Goal: Task Accomplishment & Management: Manage account settings

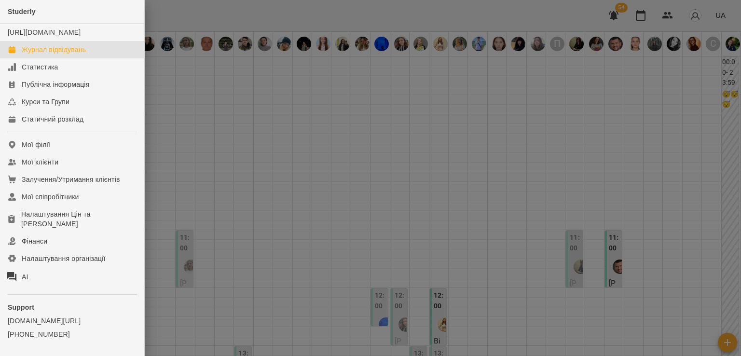
click at [290, 237] on div at bounding box center [370, 178] width 741 height 356
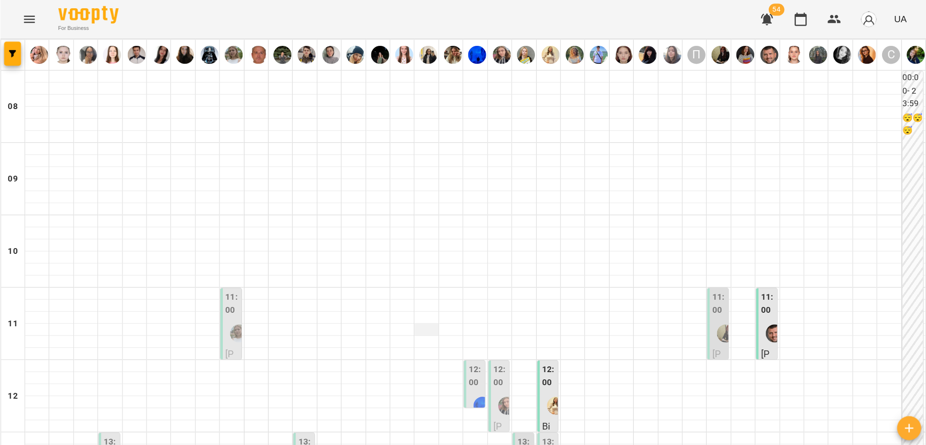
scroll to position [96, 0]
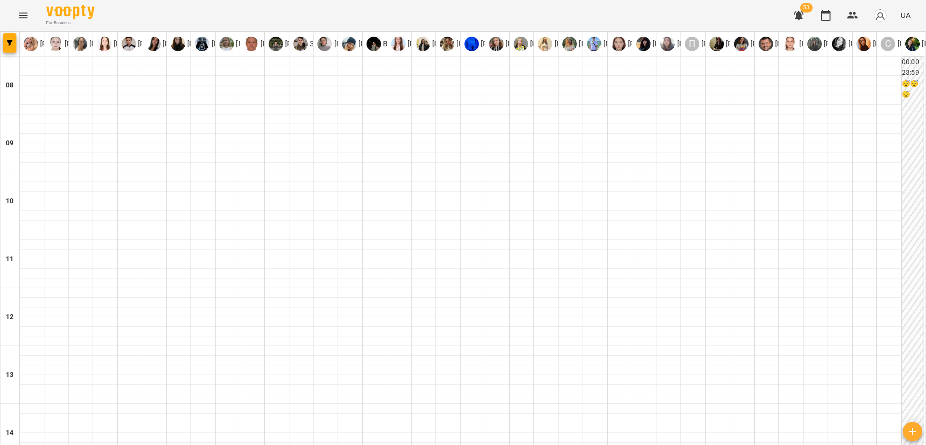
scroll to position [422, 0]
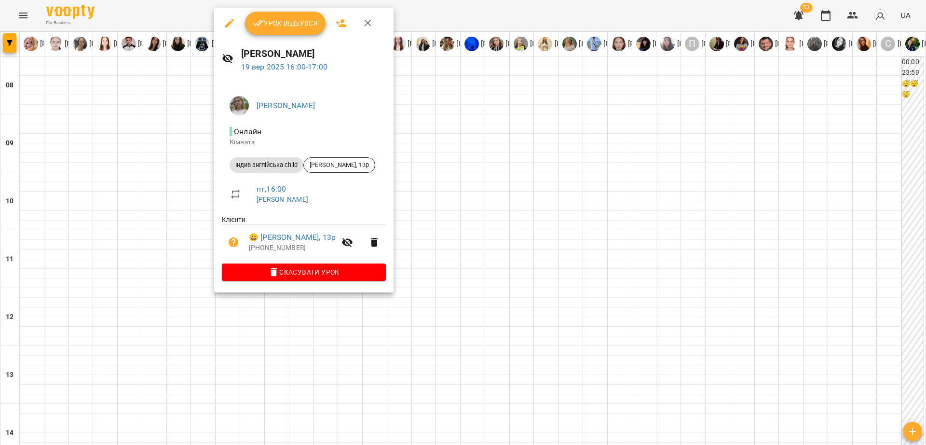
click at [177, 182] on div at bounding box center [463, 222] width 926 height 445
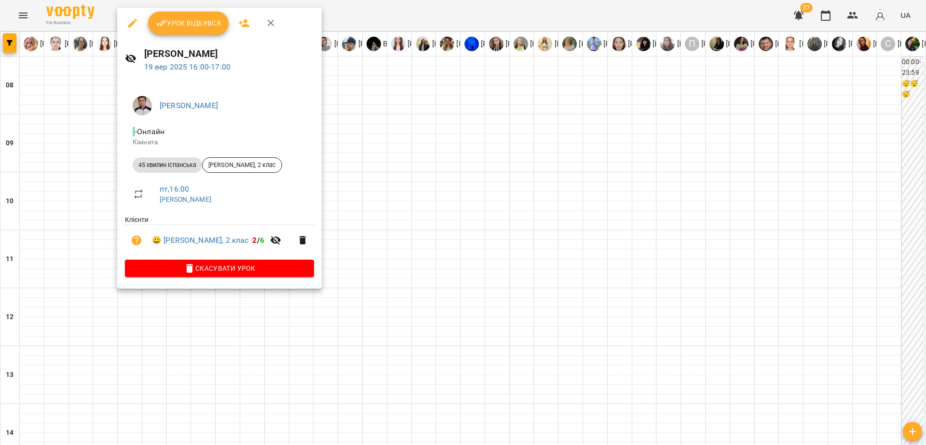
click at [207, 29] on button "Урок відбувся" at bounding box center [188, 23] width 81 height 23
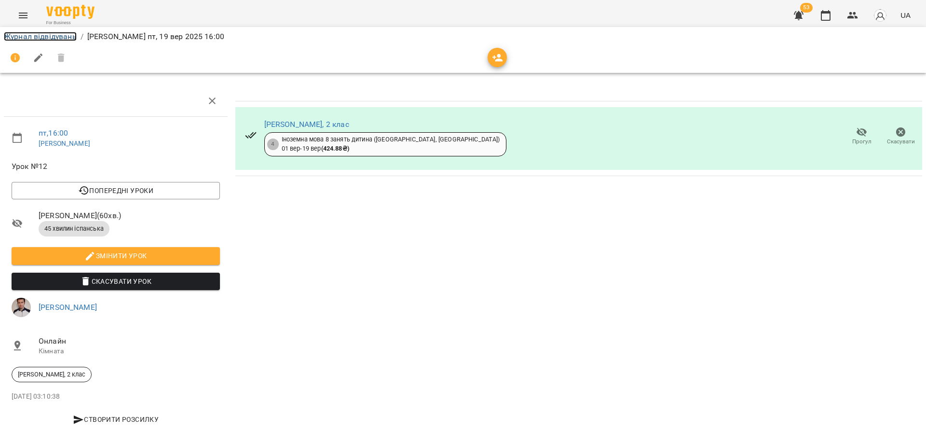
click at [62, 37] on link "Журнал відвідувань" at bounding box center [40, 36] width 73 height 9
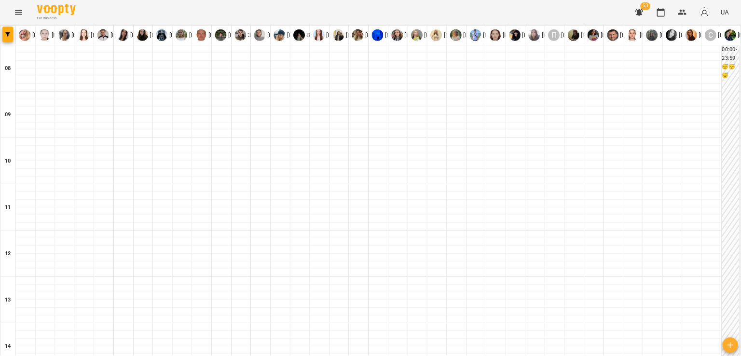
scroll to position [681, 0]
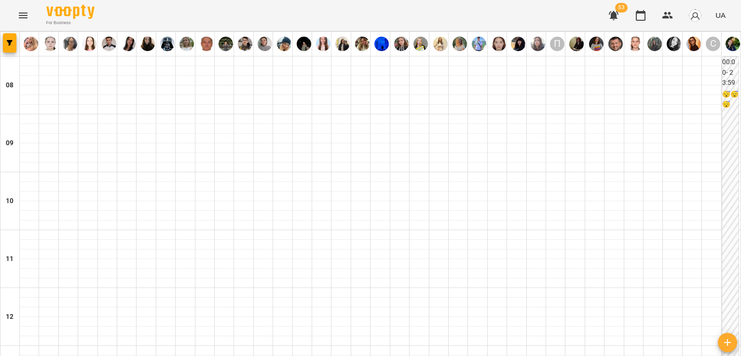
drag, startPoint x: 913, startPoint y: 3, endPoint x: 426, endPoint y: 151, distance: 508.5
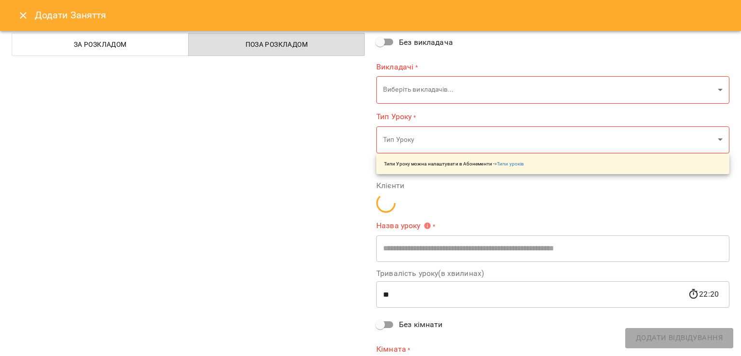
scroll to position [78, 0]
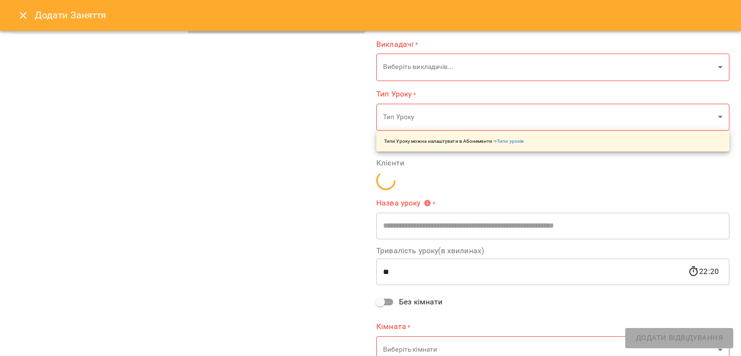
type input "**********"
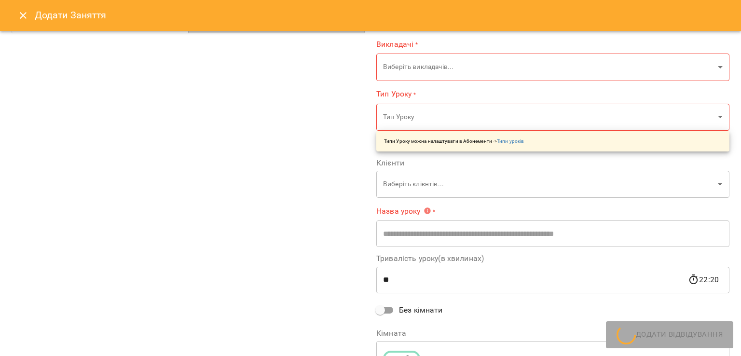
click at [22, 14] on icon "Close" at bounding box center [23, 15] width 7 height 7
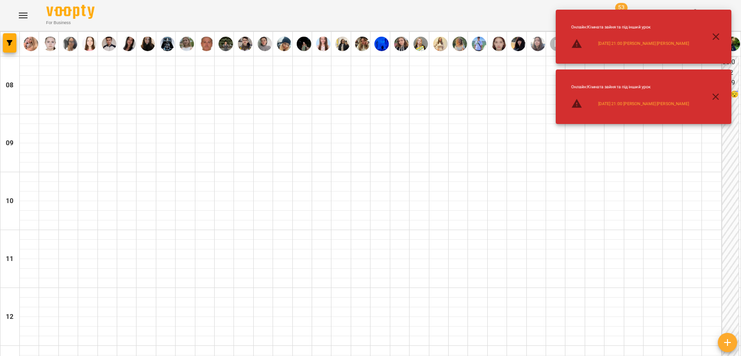
scroll to position [536, 0]
click at [717, 41] on icon "button" at bounding box center [716, 37] width 12 height 12
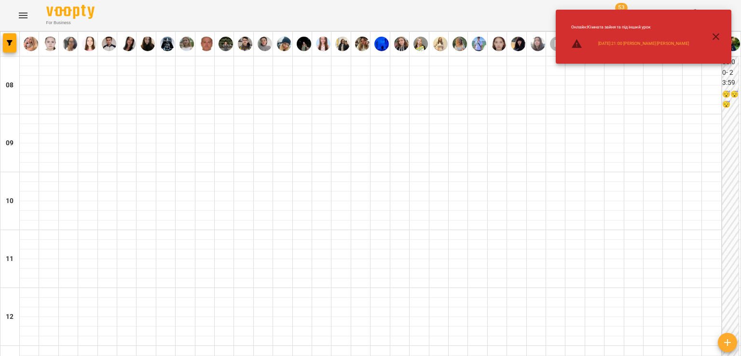
click at [722, 35] on button "button" at bounding box center [715, 36] width 23 height 23
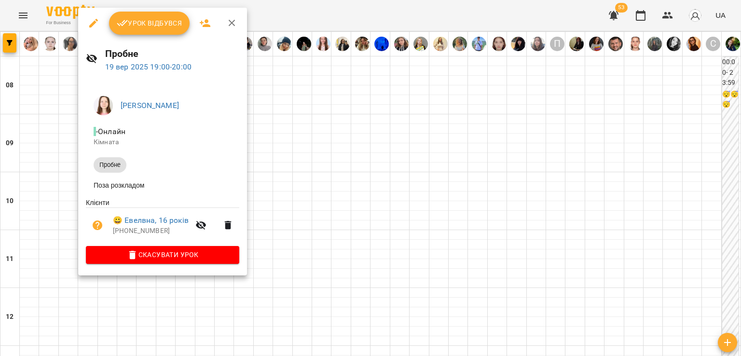
click at [405, 186] on div at bounding box center [370, 178] width 741 height 356
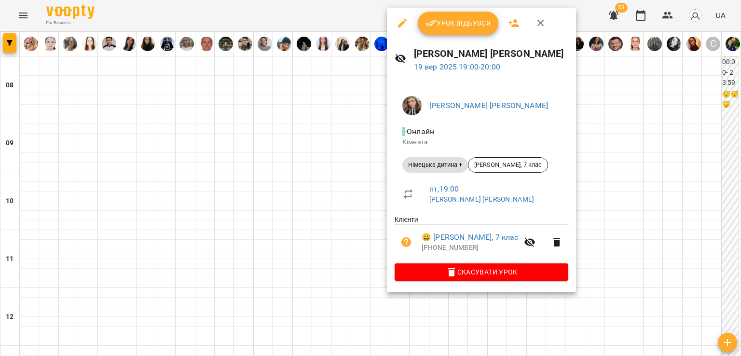
click at [344, 179] on div at bounding box center [370, 178] width 741 height 356
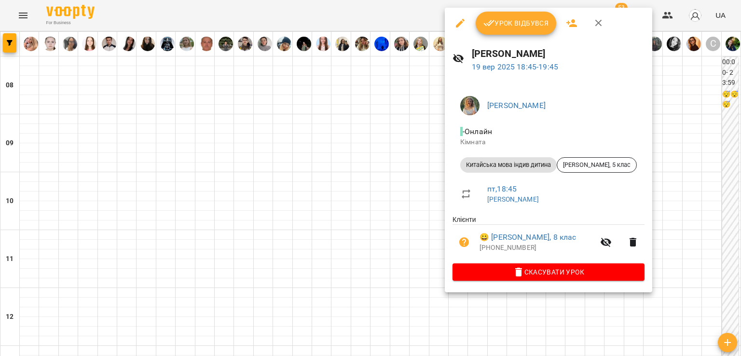
click at [410, 159] on div at bounding box center [370, 178] width 741 height 356
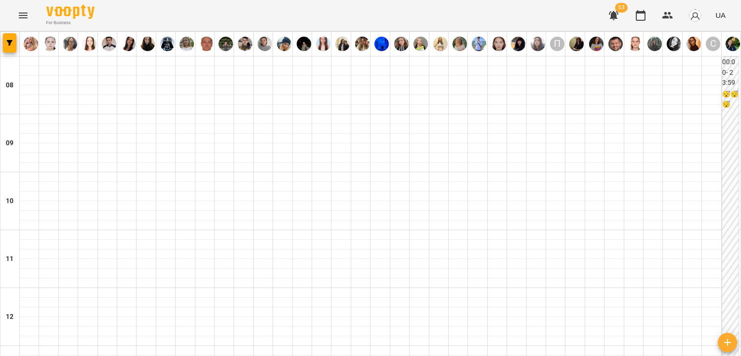
scroll to position [681, 0]
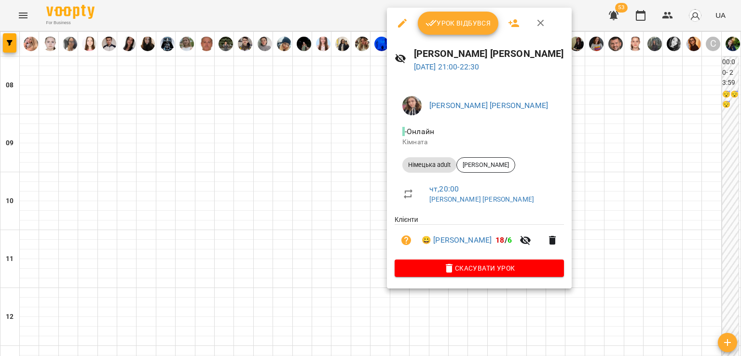
click at [360, 175] on div at bounding box center [370, 178] width 741 height 356
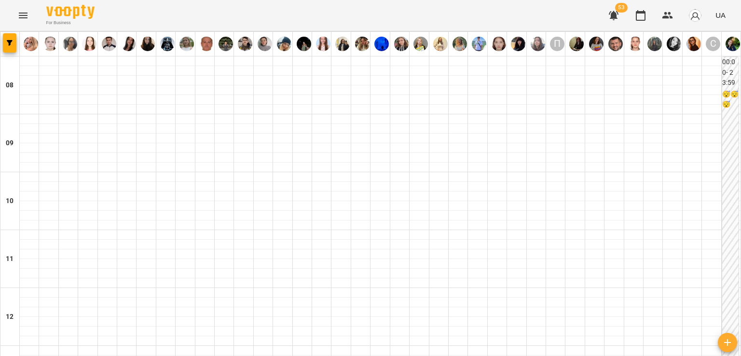
scroll to position [585, 0]
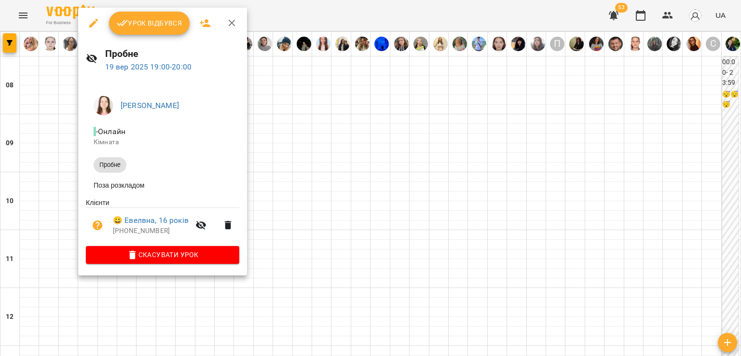
click at [347, 143] on div at bounding box center [370, 178] width 741 height 356
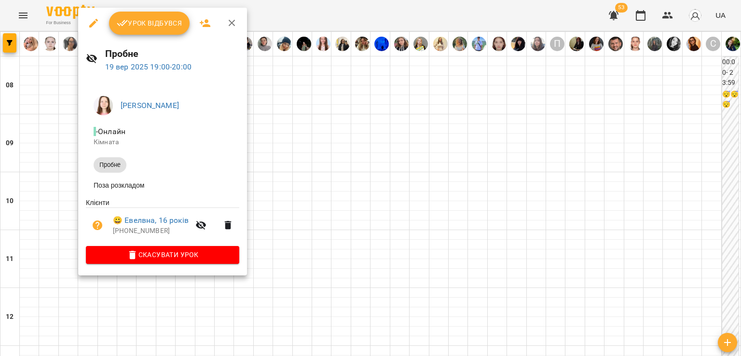
click at [400, 134] on div at bounding box center [370, 178] width 741 height 356
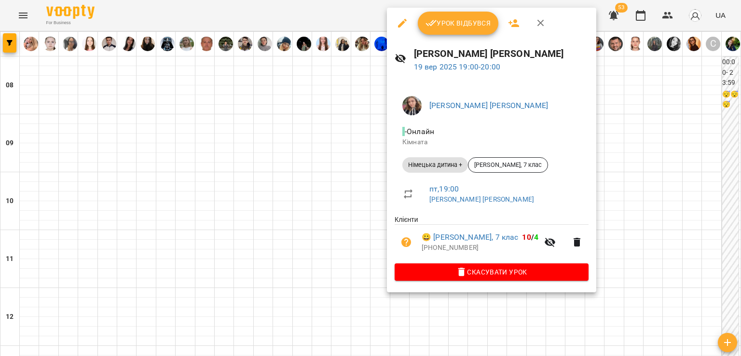
drag, startPoint x: 345, startPoint y: 151, endPoint x: 380, endPoint y: 256, distance: 109.8
click at [346, 152] on div at bounding box center [370, 178] width 741 height 356
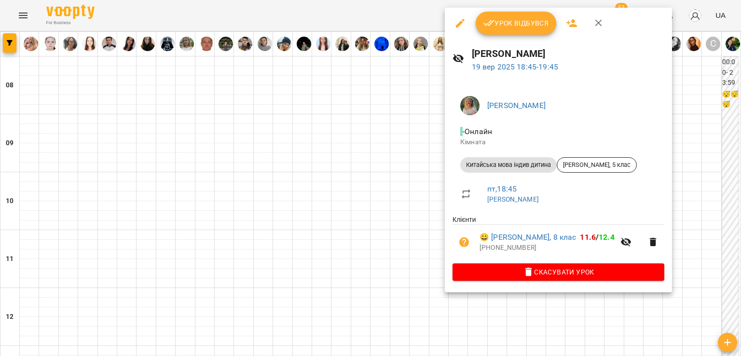
click at [442, 138] on div at bounding box center [370, 178] width 741 height 356
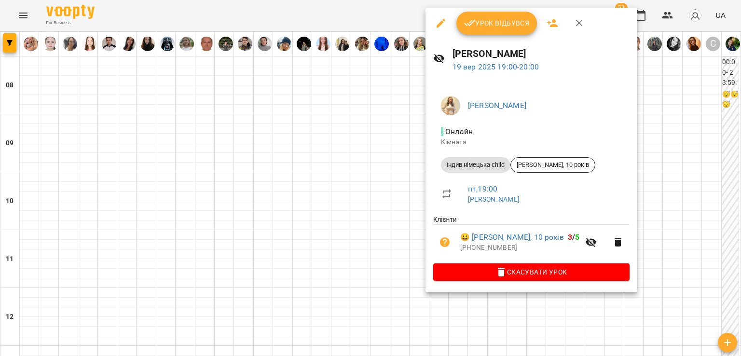
click at [483, 271] on span "Скасувати Урок" at bounding box center [531, 272] width 181 height 12
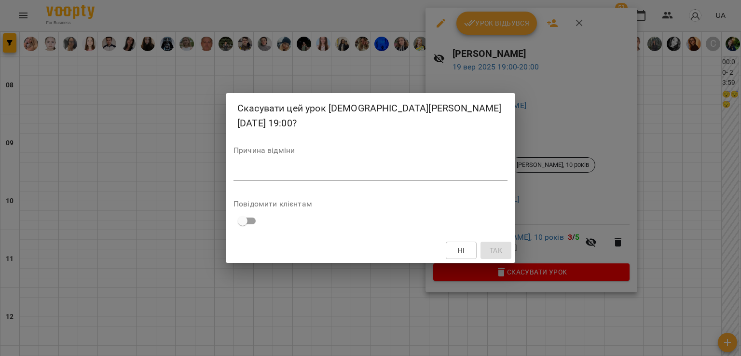
click at [446, 178] on div "*" at bounding box center [370, 172] width 274 height 15
type textarea "*"
type textarea "**********"
click at [490, 252] on span "Так" at bounding box center [496, 251] width 13 height 12
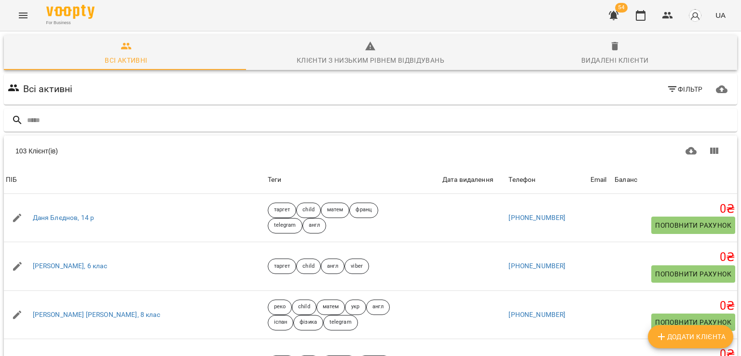
click at [631, 54] on div "Видалені клієнти" at bounding box center [614, 60] width 67 height 12
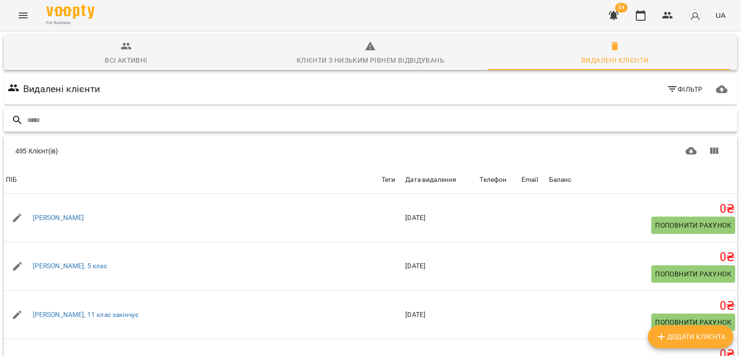
click at [130, 124] on input "text" at bounding box center [380, 120] width 706 height 16
type input "****"
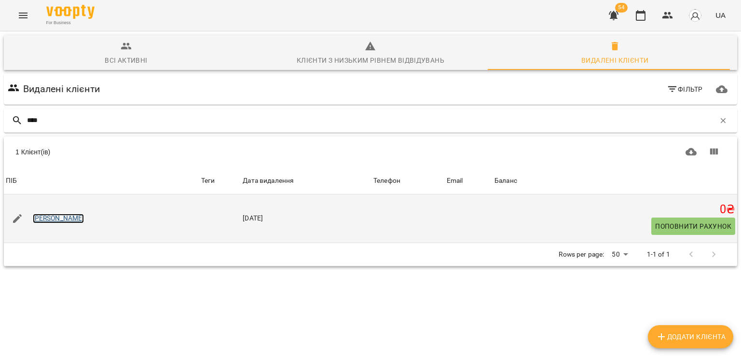
click at [52, 218] on link "Валентина Каюн" at bounding box center [59, 219] width 52 height 10
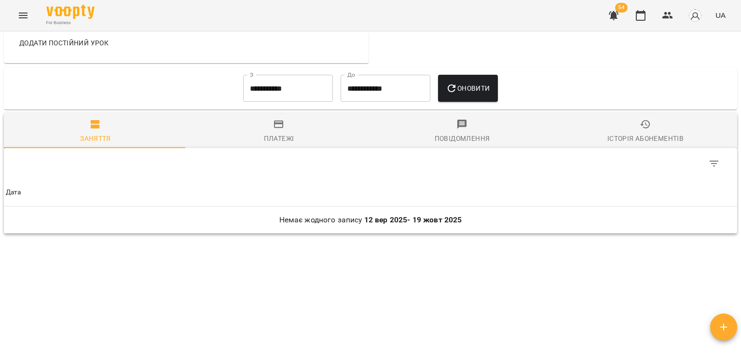
scroll to position [309, 0]
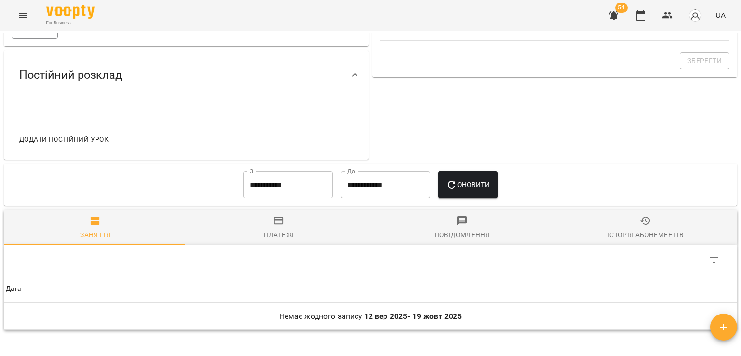
click at [289, 187] on input "**********" at bounding box center [288, 184] width 90 height 27
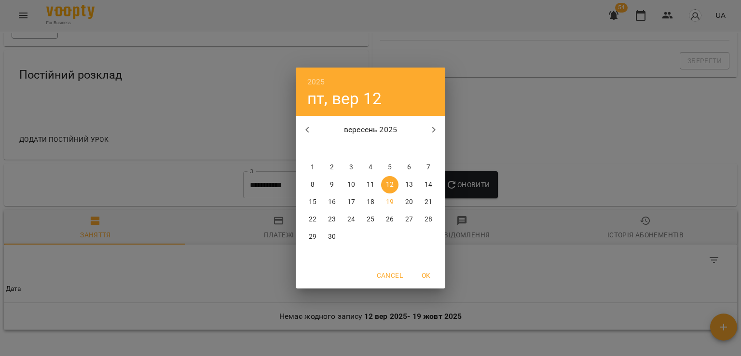
click at [322, 78] on h6 "2025" at bounding box center [316, 82] width 18 height 14
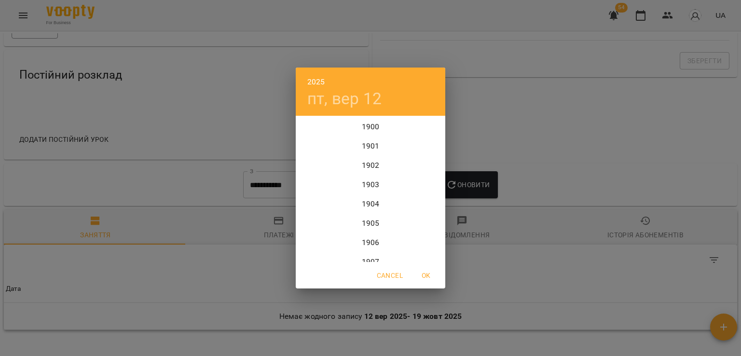
scroll to position [2354, 0]
click at [365, 125] on div "2022" at bounding box center [371, 126] width 150 height 19
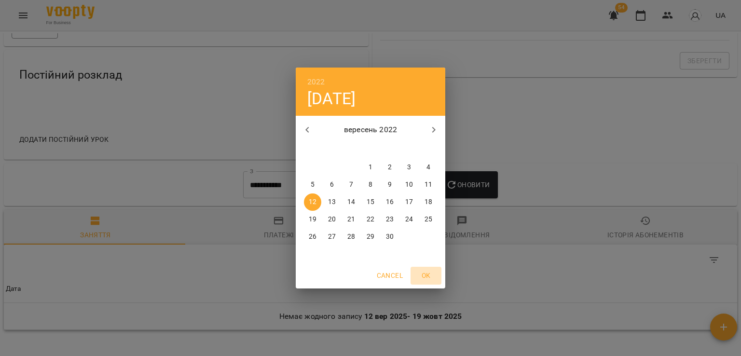
click at [432, 275] on span "OK" at bounding box center [425, 276] width 23 height 12
type input "**********"
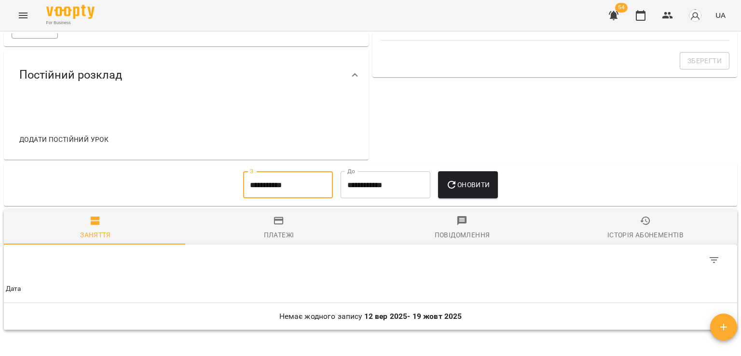
click at [467, 191] on button "Оновити" at bounding box center [467, 184] width 59 height 27
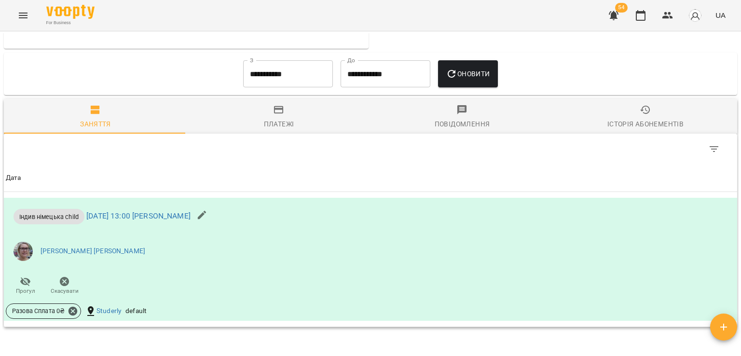
scroll to position [406, 0]
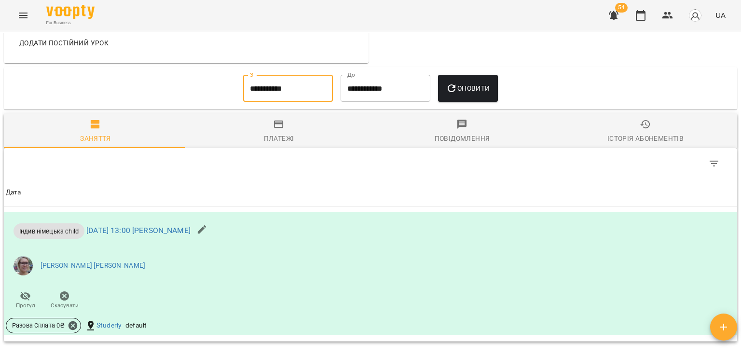
click at [287, 84] on input "**********" at bounding box center [288, 88] width 90 height 27
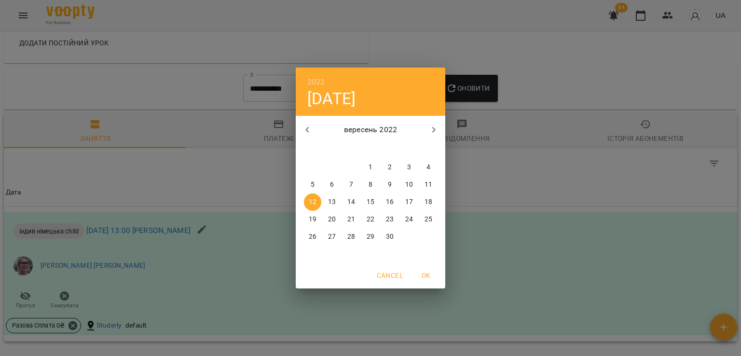
click at [486, 198] on div "2022 пн, вер 12 вересень 2022 пн вт ср чт пт сб нд 29 30 31 1 2 3 4 5 6 7 8 9 1…" at bounding box center [370, 178] width 741 height 356
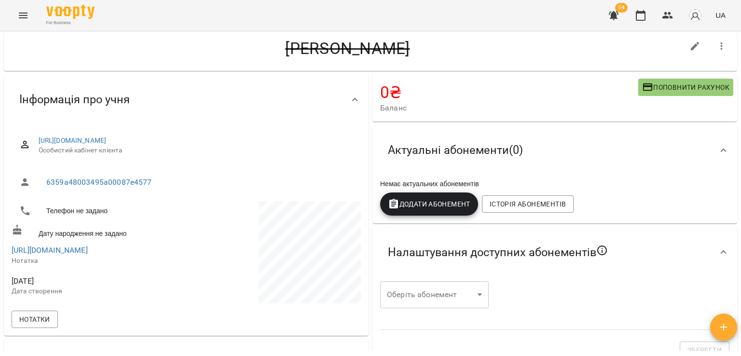
scroll to position [0, 0]
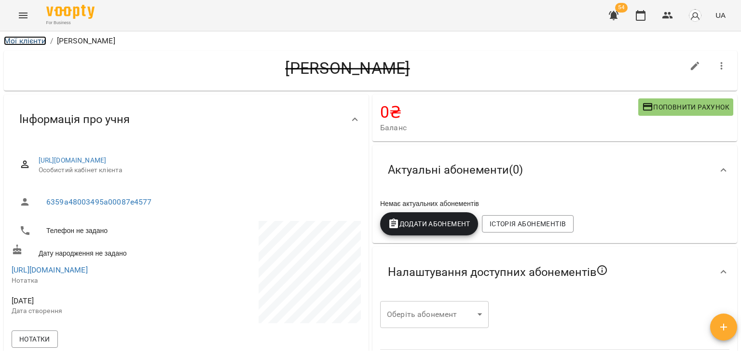
click at [21, 38] on link "Мої клієнти" at bounding box center [25, 40] width 42 height 9
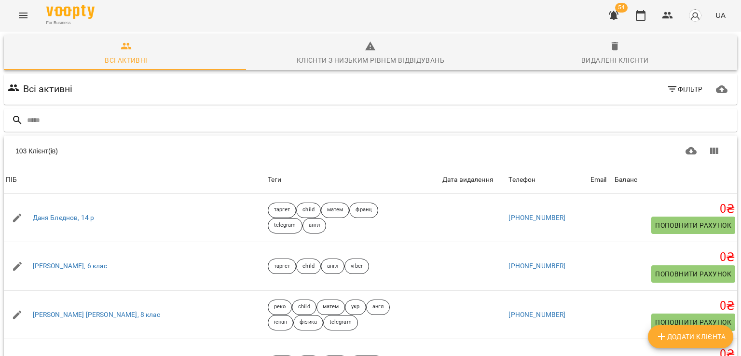
click at [605, 58] on div "Видалені клієнти" at bounding box center [614, 60] width 67 height 12
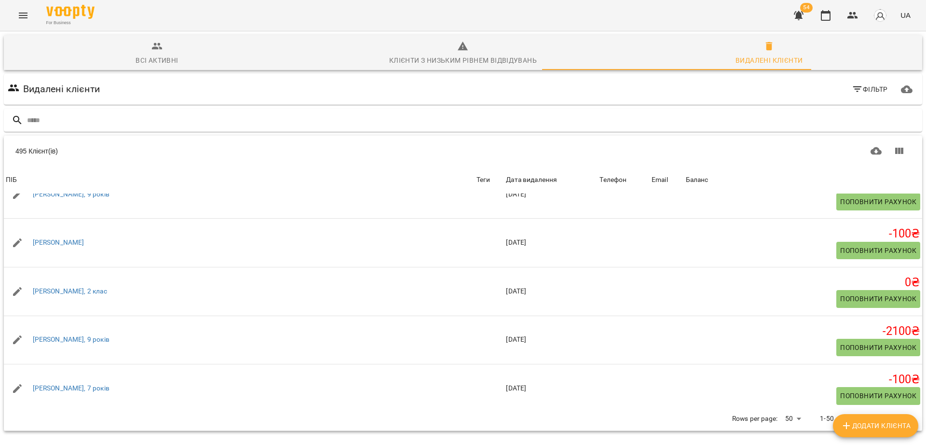
scroll to position [2205, 0]
drag, startPoint x: 689, startPoint y: 0, endPoint x: 373, endPoint y: 428, distance: 532.1
click at [374, 355] on div "Всі активні Клієнти з низьким рівнем відвідувань Видалені клієнти Видалені кліє…" at bounding box center [463, 266] width 930 height 475
click at [740, 355] on icon "Next Page" at bounding box center [899, 419] width 12 height 12
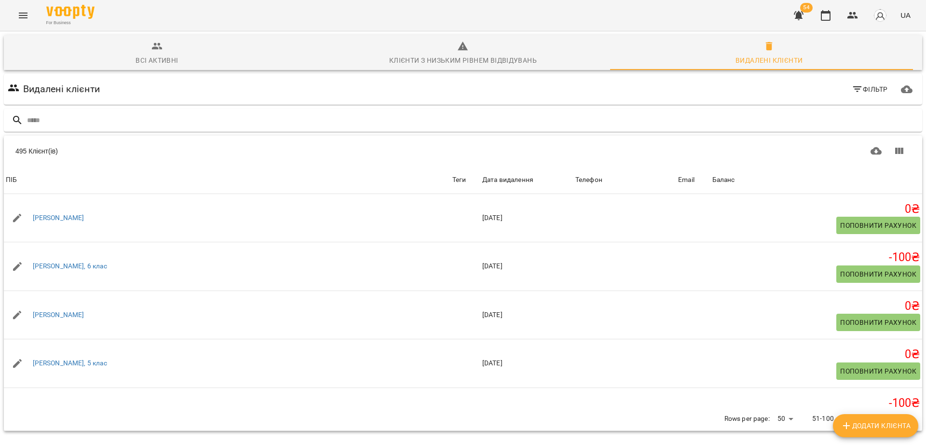
click at [740, 355] on icon "Next Page" at bounding box center [899, 419] width 12 height 12
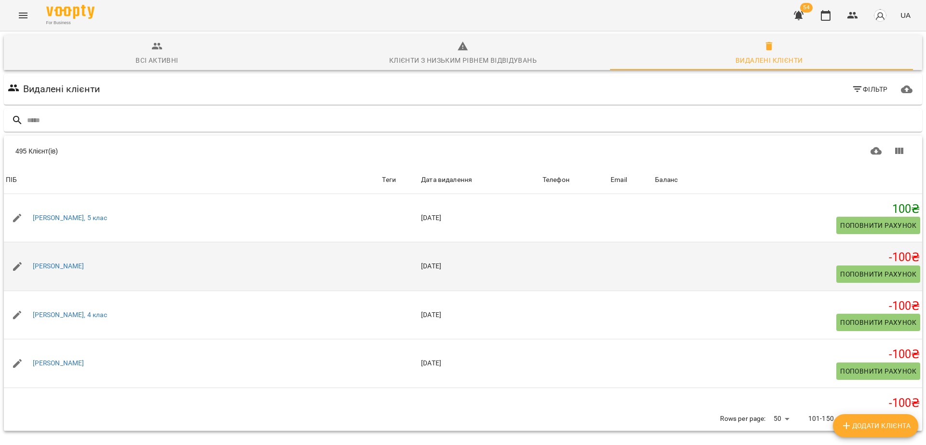
scroll to position [0, 0]
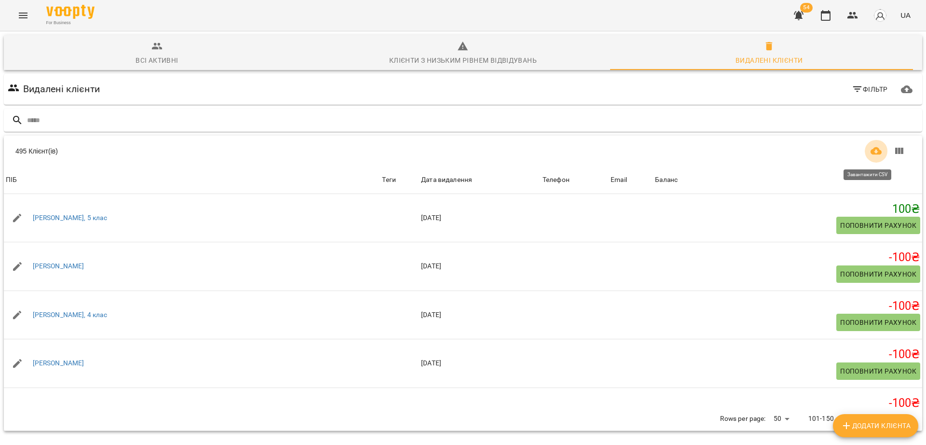
click at [740, 147] on icon "Завантажити CSV" at bounding box center [877, 151] width 12 height 12
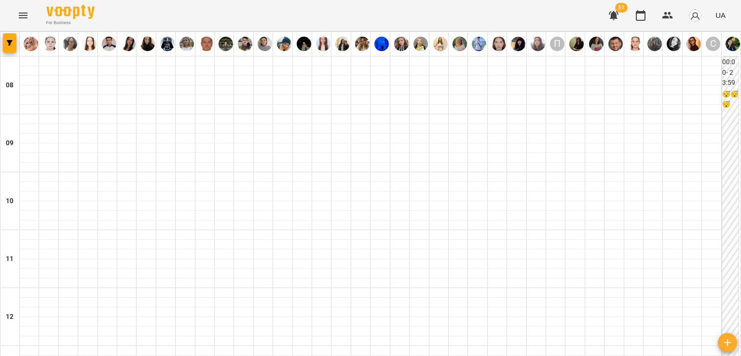
scroll to position [386, 0]
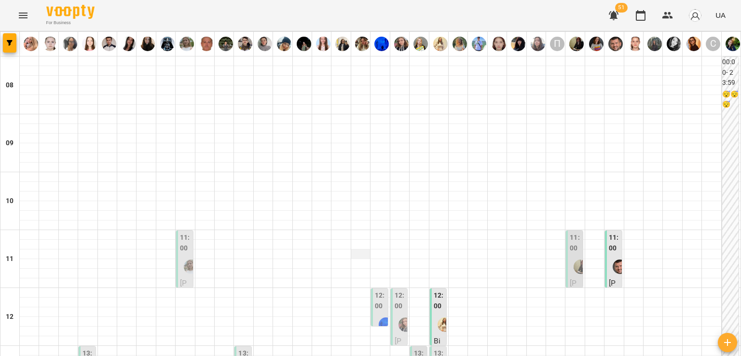
scroll to position [96, 0]
click at [184, 256] on div at bounding box center [191, 267] width 22 height 22
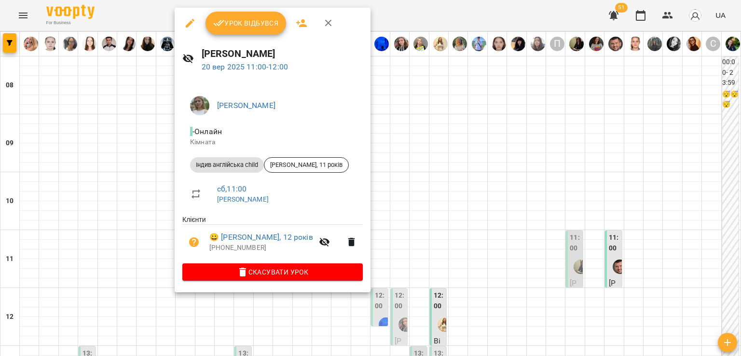
click at [145, 151] on div at bounding box center [370, 178] width 741 height 356
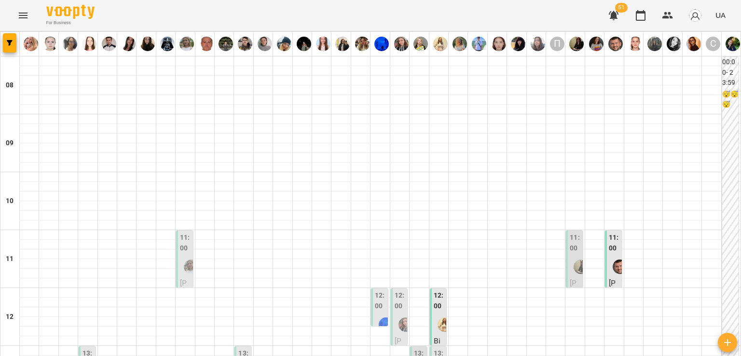
click at [570, 278] on span "Яна Пілінська" at bounding box center [575, 307] width 10 height 59
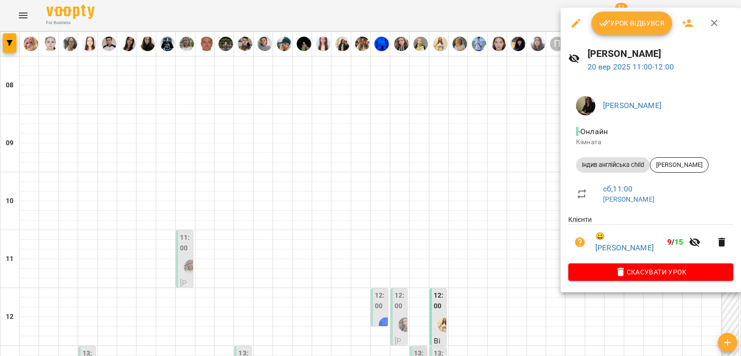
click at [494, 168] on div at bounding box center [370, 178] width 741 height 356
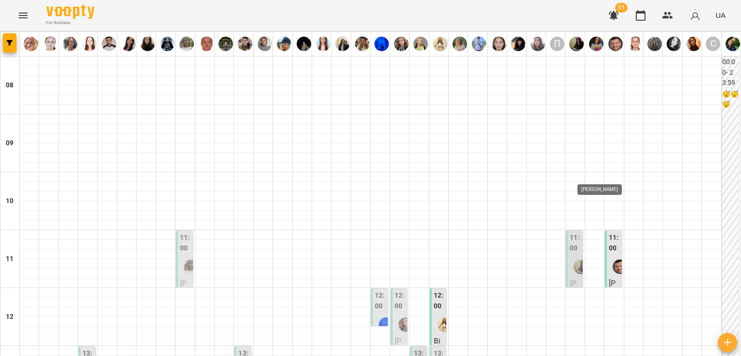
click at [614, 259] on img "Маленченко Юрій Сергійович" at bounding box center [620, 266] width 14 height 14
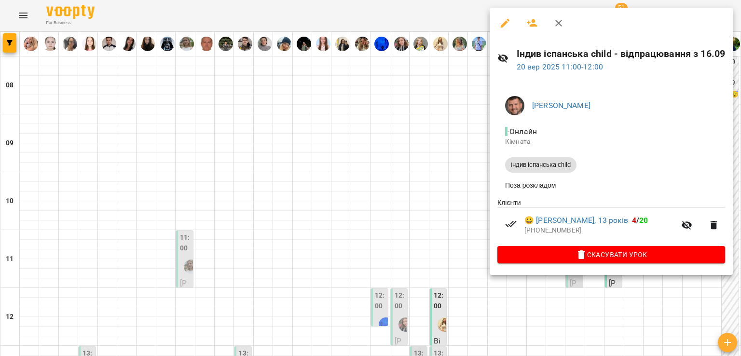
click at [463, 155] on div at bounding box center [370, 178] width 741 height 356
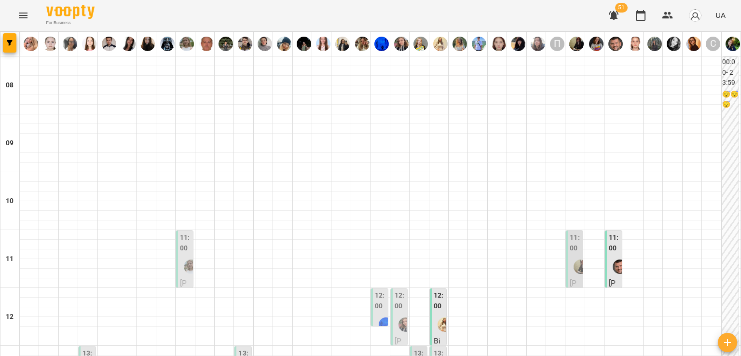
scroll to position [193, 0]
click at [375, 313] on div at bounding box center [386, 324] width 22 height 22
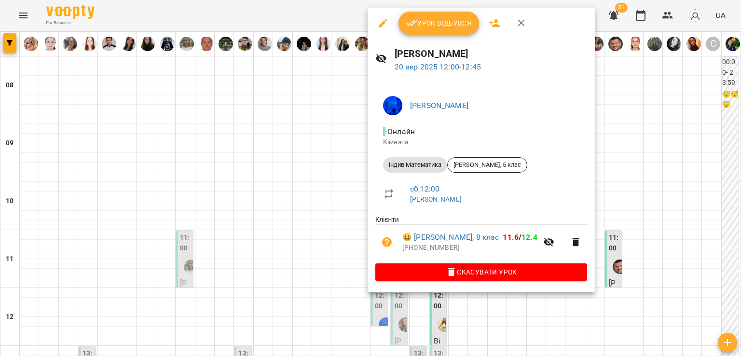
click at [332, 132] on div at bounding box center [370, 178] width 741 height 356
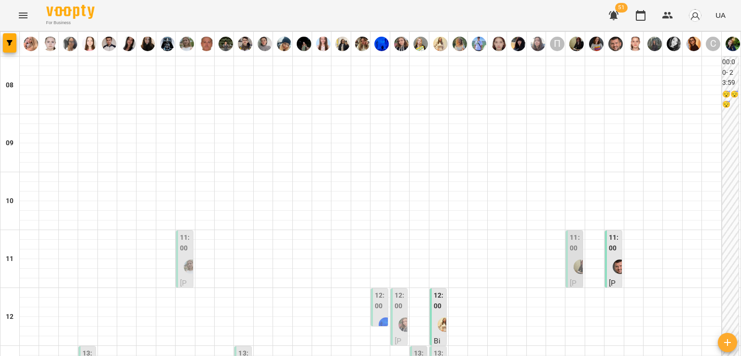
click at [395, 313] on div at bounding box center [406, 324] width 22 height 22
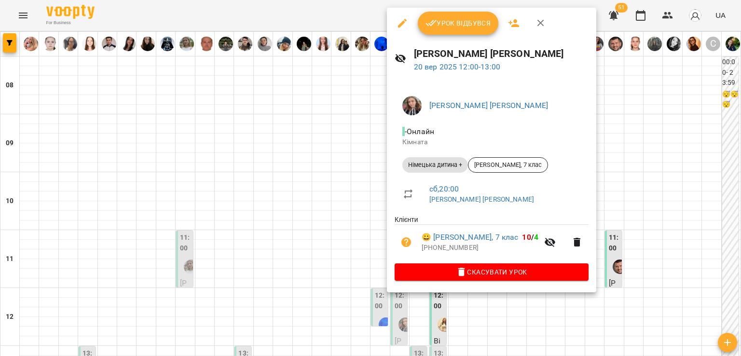
click at [355, 134] on div at bounding box center [370, 178] width 741 height 356
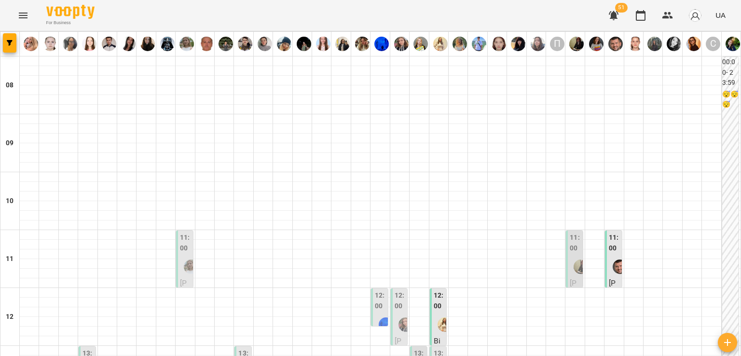
scroll to position [241, 0]
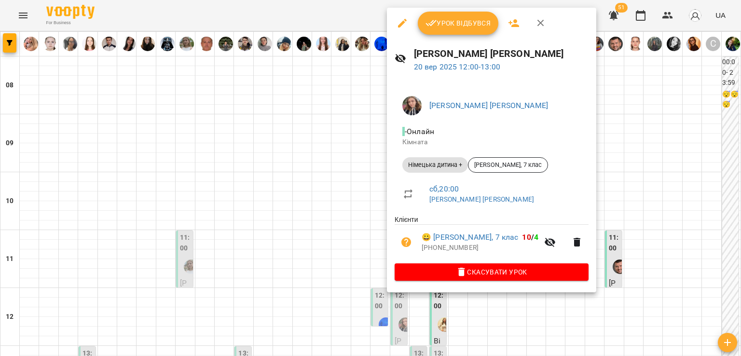
click at [437, 280] on button "Скасувати Урок" at bounding box center [492, 271] width 194 height 17
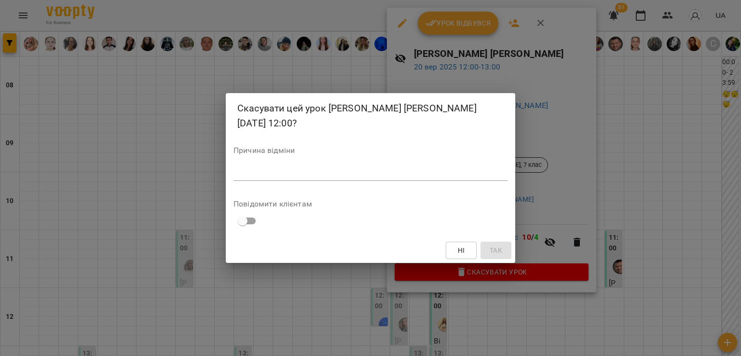
click at [395, 170] on textarea at bounding box center [370, 172] width 274 height 9
type textarea "*"
click at [500, 249] on span "Так" at bounding box center [496, 251] width 13 height 12
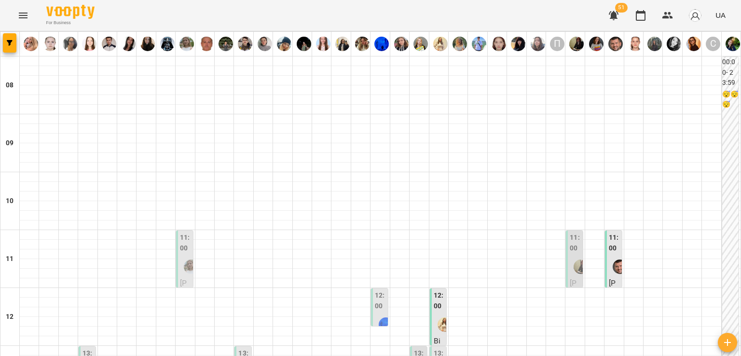
scroll to position [145, 0]
click at [434, 313] on div at bounding box center [445, 324] width 22 height 22
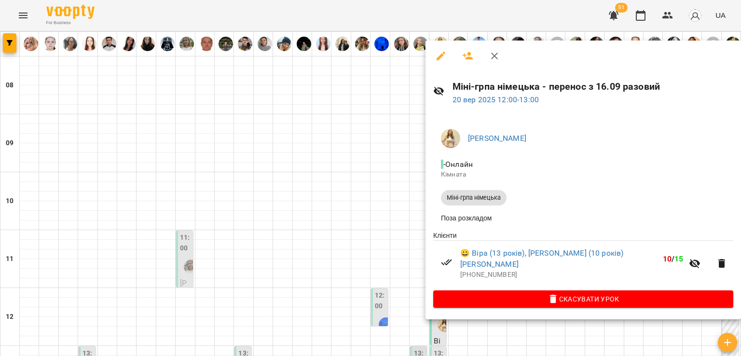
click at [366, 183] on div at bounding box center [370, 178] width 741 height 356
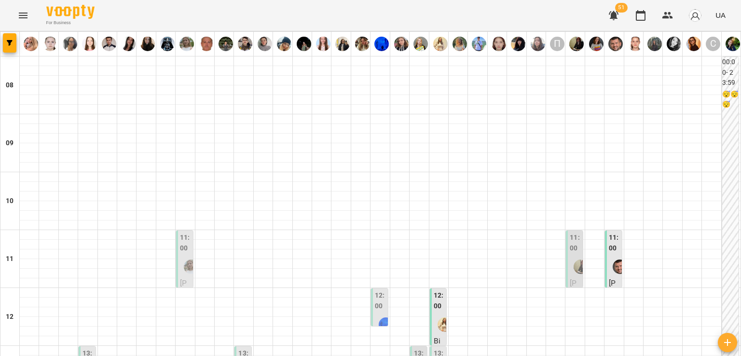
click at [437, 317] on img "Богомоленко Ірина Павлівна" at bounding box center [444, 324] width 14 height 14
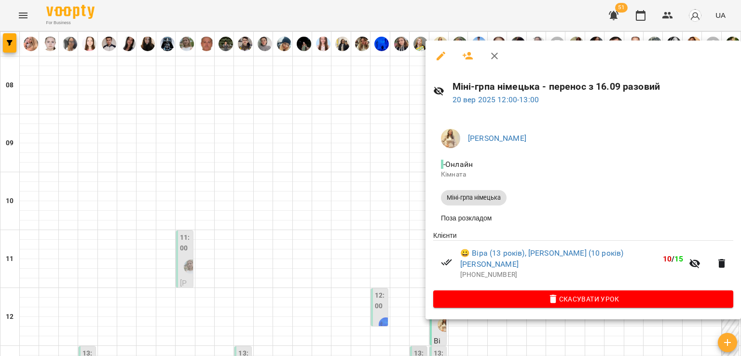
click at [394, 164] on div at bounding box center [370, 178] width 741 height 356
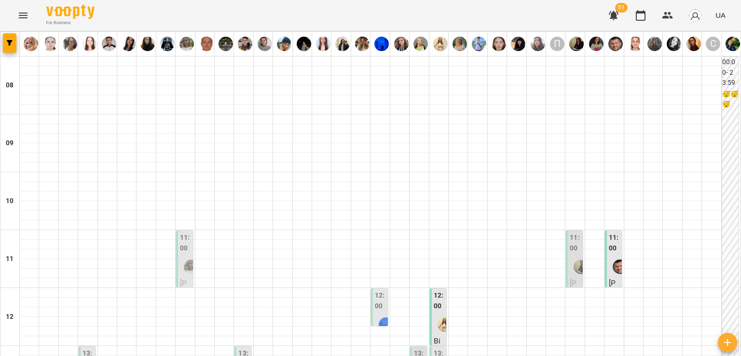
click at [436, 313] on div at bounding box center [445, 324] width 22 height 22
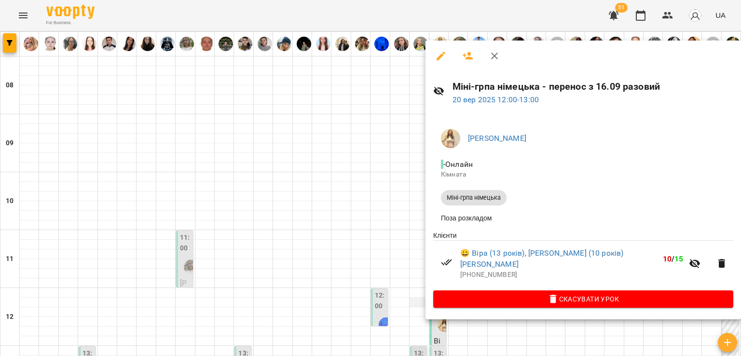
click at [404, 161] on div at bounding box center [370, 178] width 741 height 356
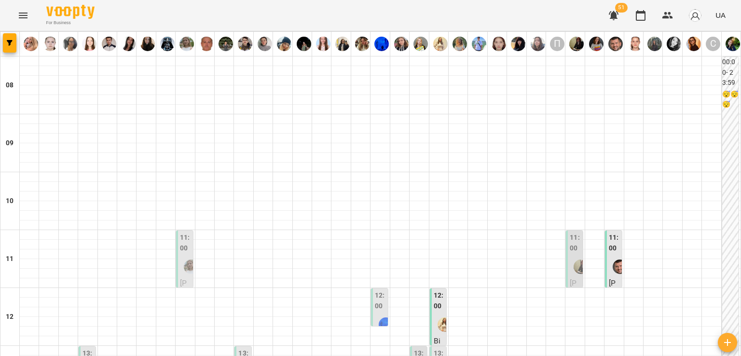
scroll to position [289, 0]
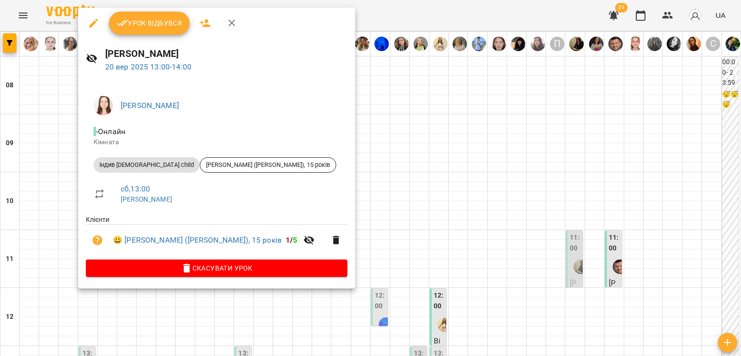
click at [368, 168] on div at bounding box center [370, 178] width 741 height 356
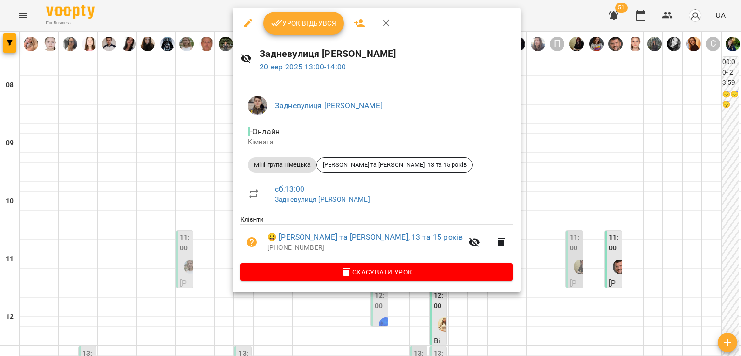
click at [215, 95] on div at bounding box center [370, 178] width 741 height 356
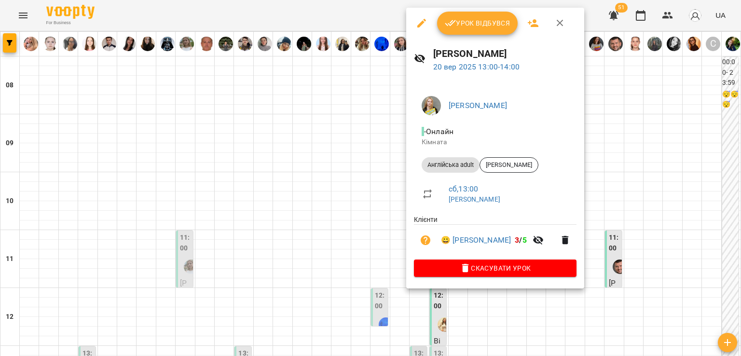
click at [357, 97] on div at bounding box center [370, 178] width 741 height 356
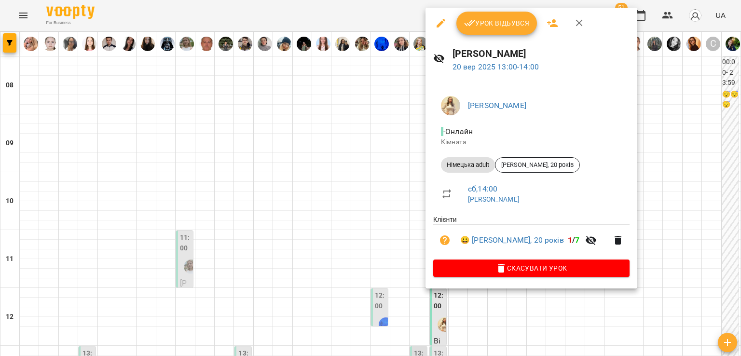
click at [332, 162] on div at bounding box center [370, 178] width 741 height 356
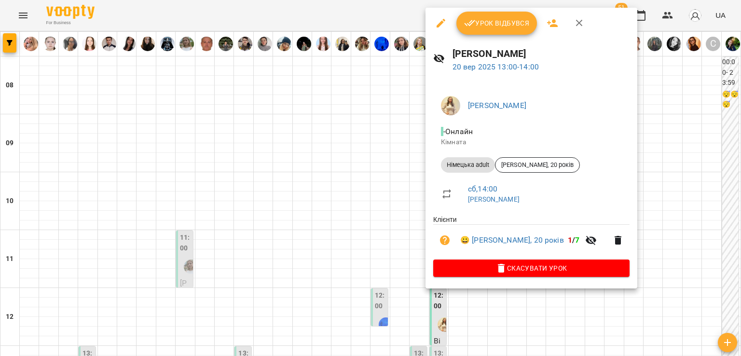
click at [357, 150] on div at bounding box center [370, 178] width 741 height 356
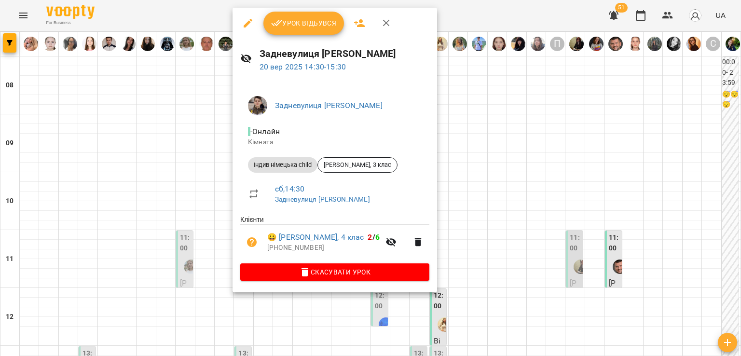
click at [196, 156] on div at bounding box center [370, 178] width 741 height 356
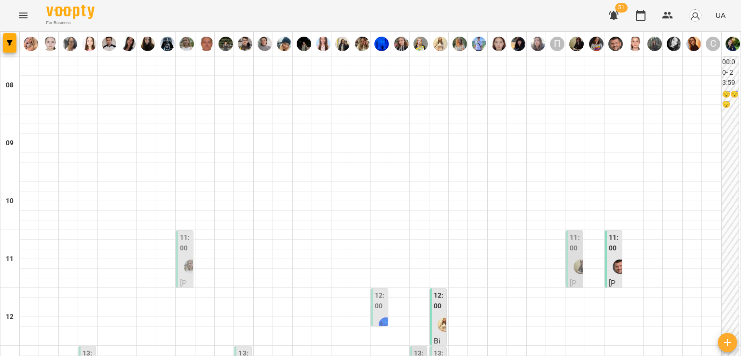
scroll to position [386, 0]
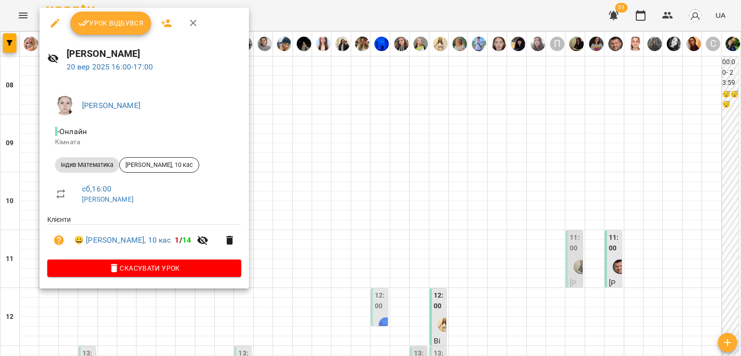
click at [311, 182] on div at bounding box center [370, 178] width 741 height 356
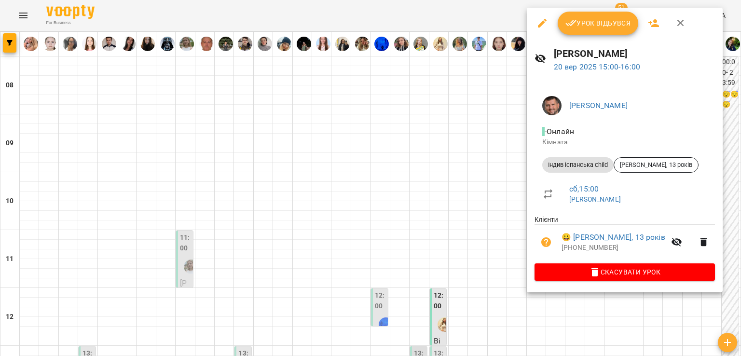
click at [424, 139] on div at bounding box center [370, 178] width 741 height 356
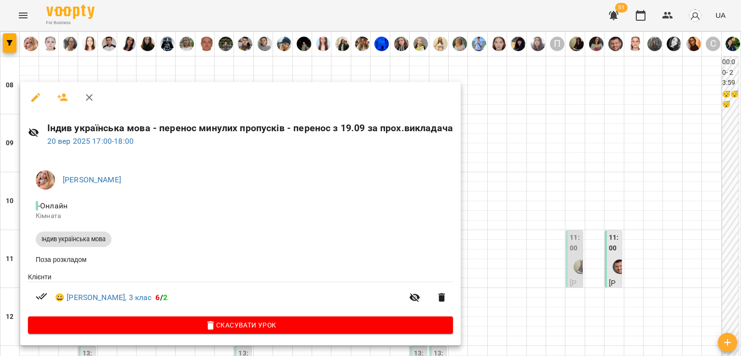
click at [479, 179] on div at bounding box center [370, 178] width 741 height 356
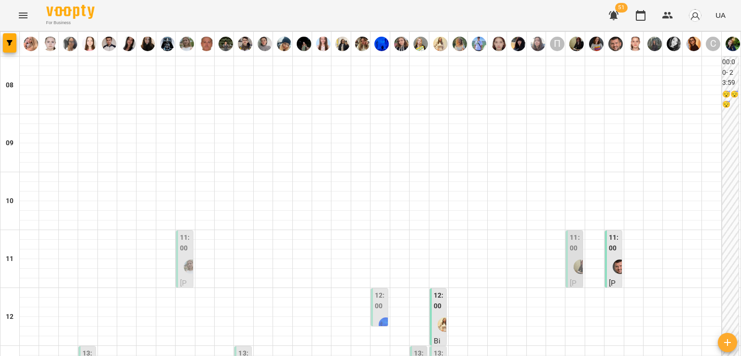
scroll to position [579, 0]
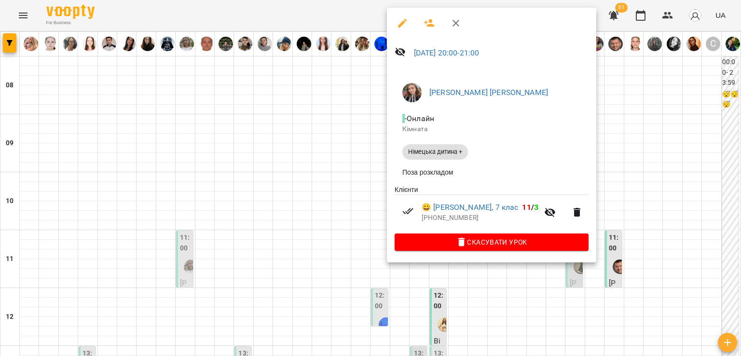
click at [345, 196] on div at bounding box center [370, 178] width 741 height 356
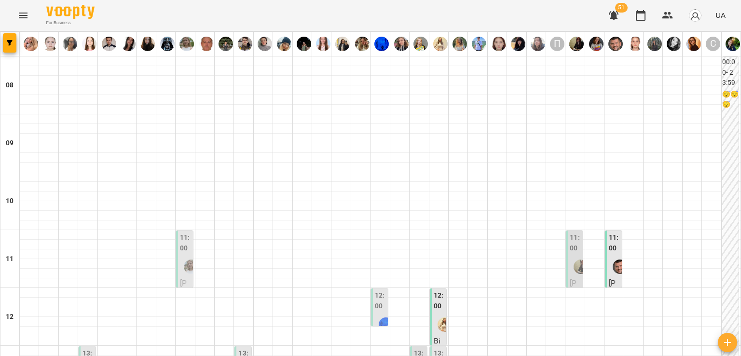
scroll to position [482, 0]
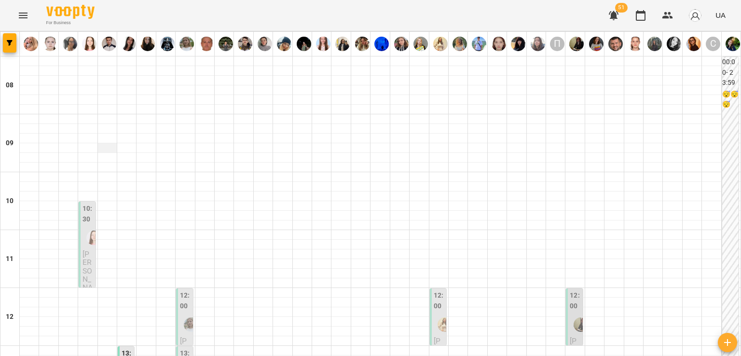
scroll to position [0, 0]
click at [86, 238] on img "Клещевнікова Анна Анатоліївна" at bounding box center [93, 238] width 14 height 14
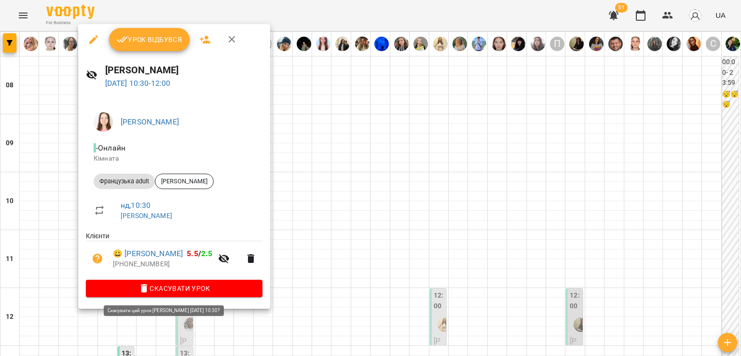
click at [173, 291] on span "Скасувати Урок" at bounding box center [174, 289] width 161 height 12
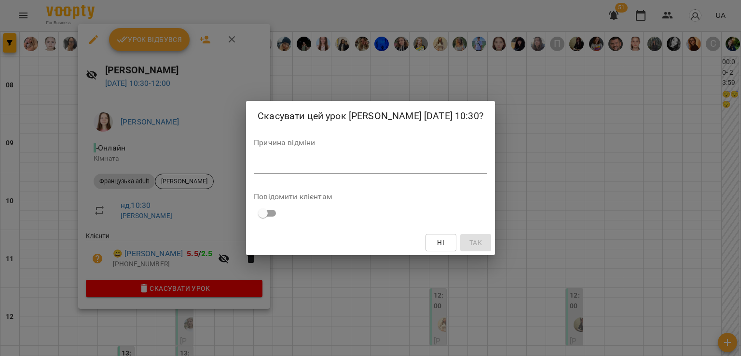
click at [254, 170] on textarea at bounding box center [370, 165] width 233 height 9
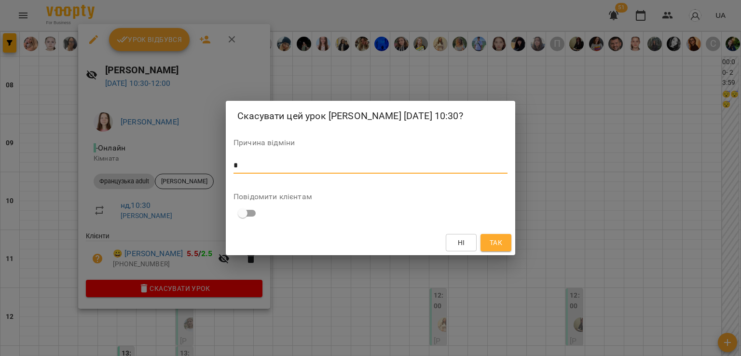
type textarea "*"
click at [491, 248] on span "Так" at bounding box center [496, 243] width 13 height 12
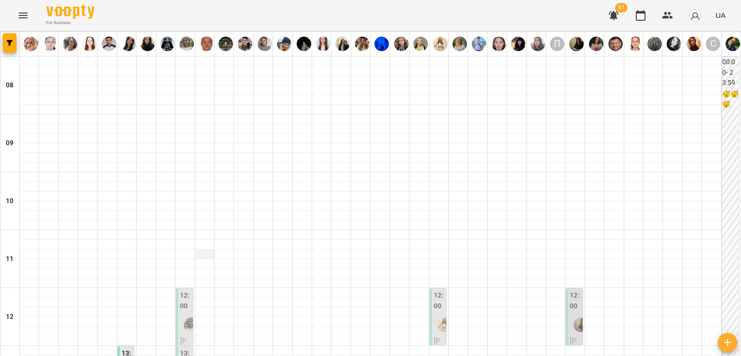
scroll to position [96, 0]
click at [187, 317] on img "Мосійчук Яна Михайлівна" at bounding box center [191, 324] width 14 height 14
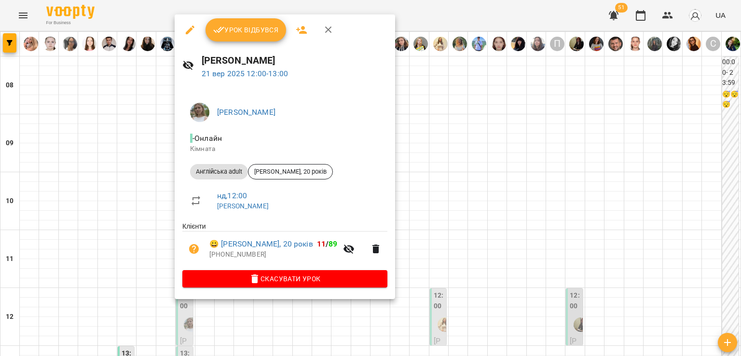
click at [120, 204] on div at bounding box center [370, 178] width 741 height 356
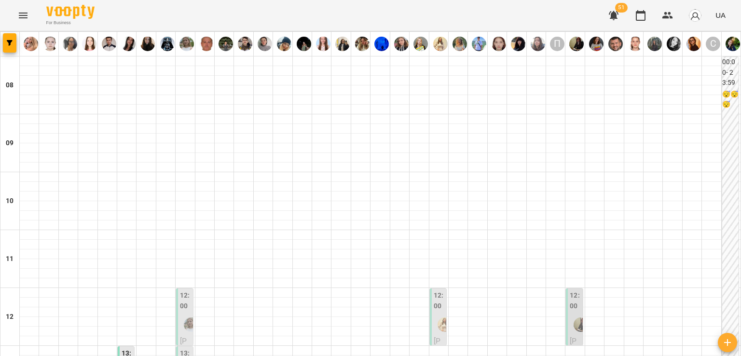
click at [434, 290] on label "12:00" at bounding box center [439, 300] width 11 height 21
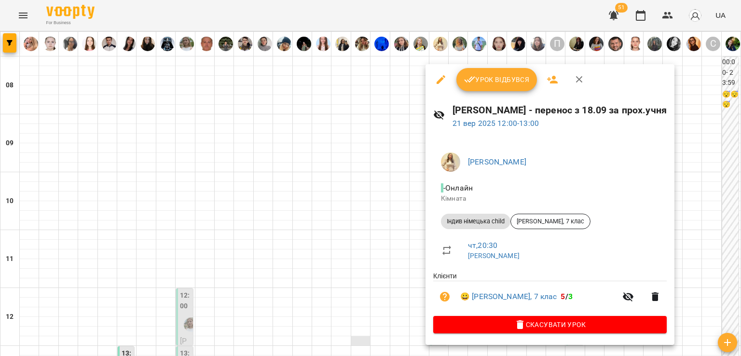
drag, startPoint x: 307, startPoint y: 184, endPoint x: 351, endPoint y: 245, distance: 75.6
click at [307, 184] on div at bounding box center [370, 178] width 741 height 356
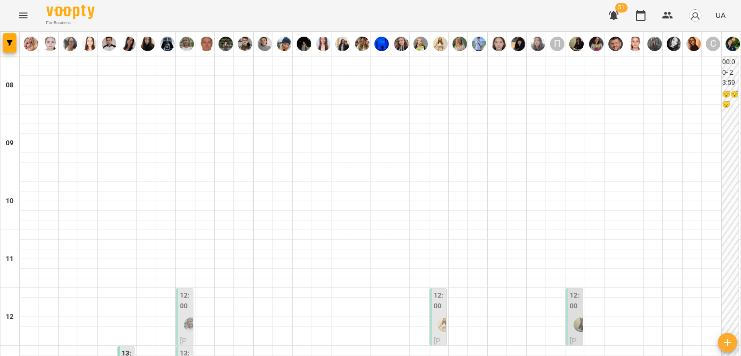
click at [434, 290] on div "12:00" at bounding box center [439, 301] width 11 height 23
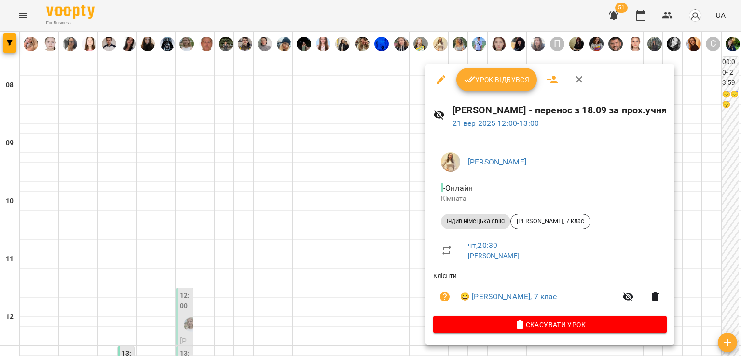
click at [370, 214] on div at bounding box center [370, 178] width 741 height 356
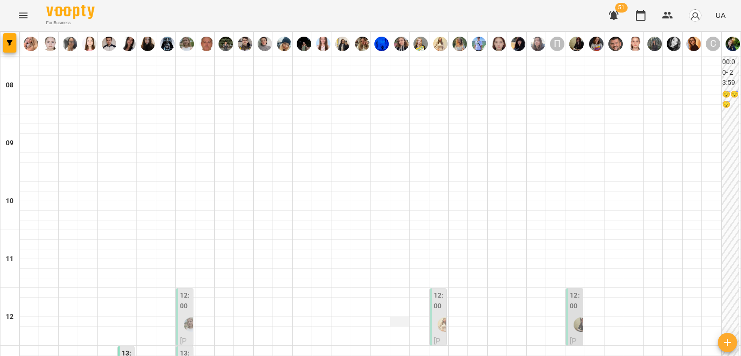
scroll to position [145, 0]
click at [577, 317] on img "Шаповалова Тетяна Андріївна" at bounding box center [580, 324] width 14 height 14
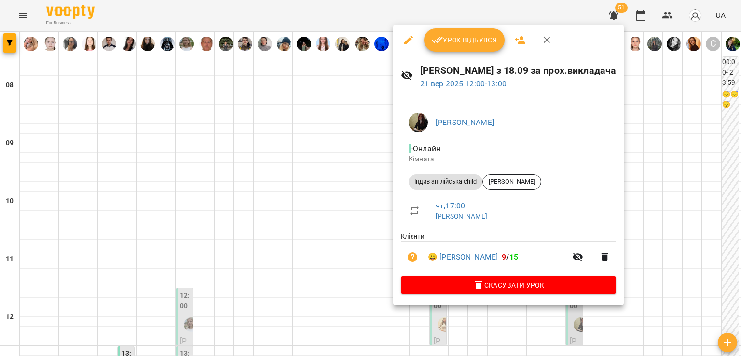
click at [123, 217] on div at bounding box center [370, 178] width 741 height 356
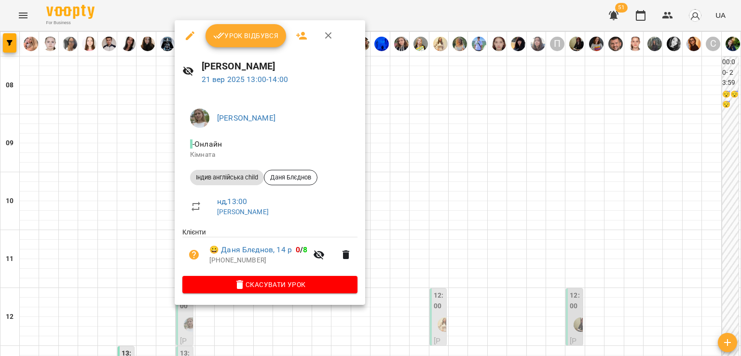
click at [138, 204] on div at bounding box center [370, 178] width 741 height 356
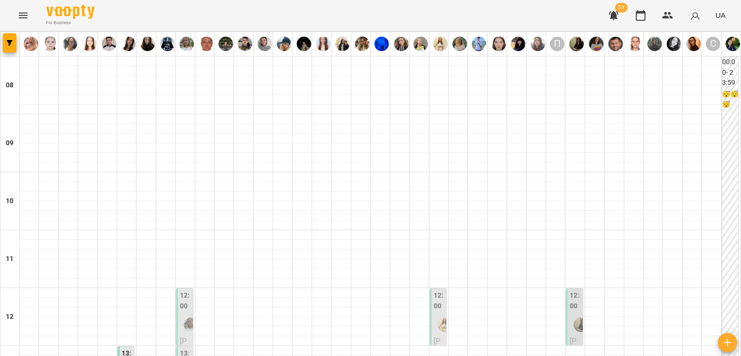
scroll to position [289, 0]
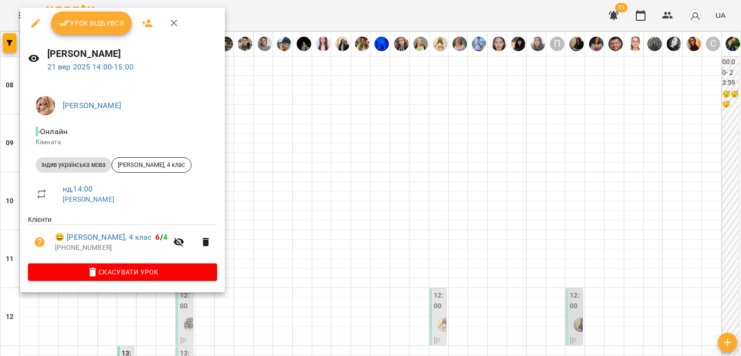
click at [323, 166] on div at bounding box center [370, 178] width 741 height 356
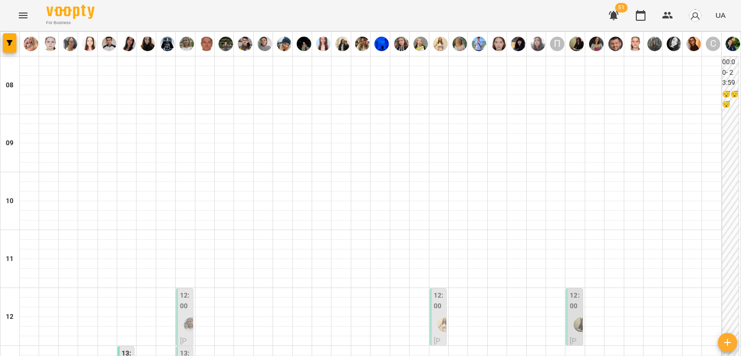
scroll to position [386, 0]
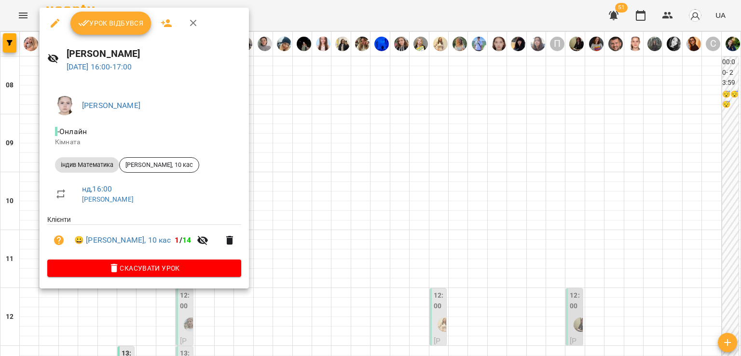
drag, startPoint x: 283, startPoint y: 200, endPoint x: 136, endPoint y: 147, distance: 155.9
click at [283, 199] on div at bounding box center [370, 178] width 741 height 356
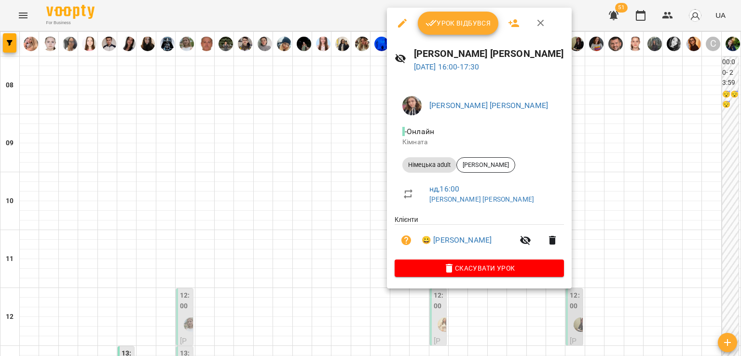
click at [318, 179] on div at bounding box center [370, 178] width 741 height 356
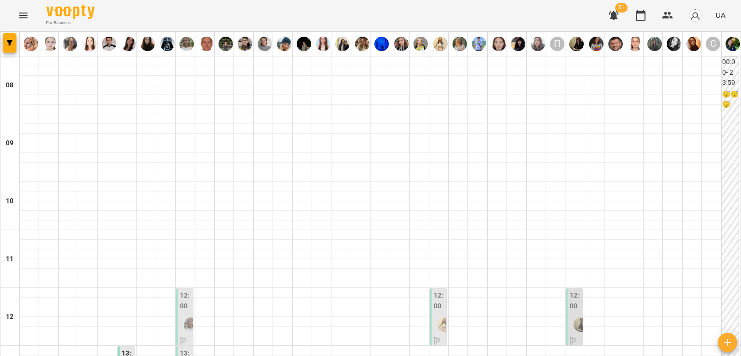
scroll to position [289, 0]
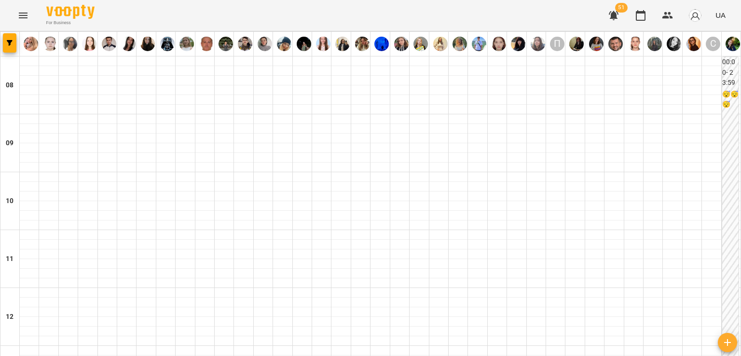
scroll to position [531, 0]
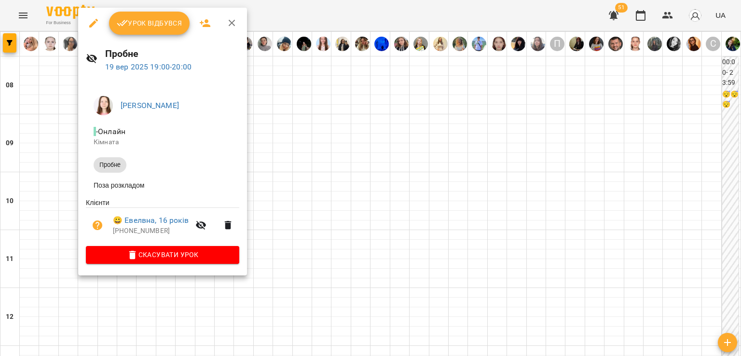
click at [351, 186] on div at bounding box center [370, 178] width 741 height 356
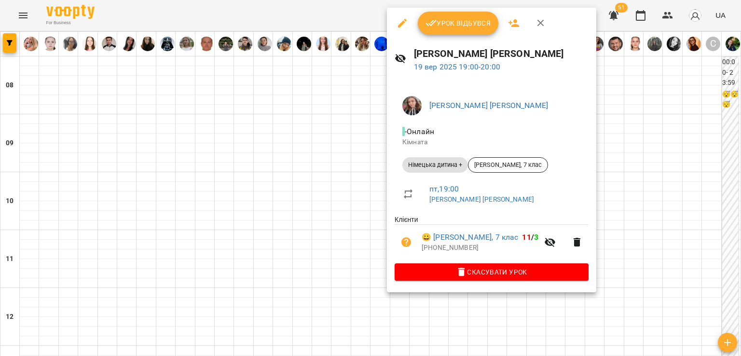
click at [351, 179] on div at bounding box center [370, 178] width 741 height 356
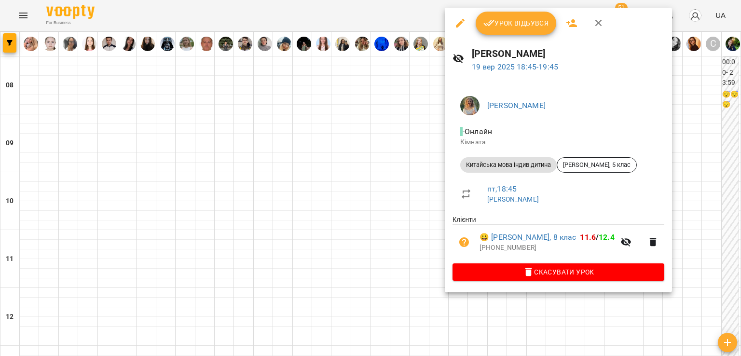
click at [422, 166] on div at bounding box center [370, 178] width 741 height 356
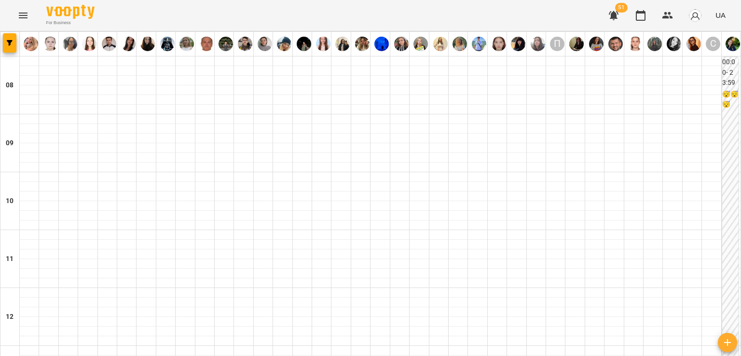
scroll to position [449, 0]
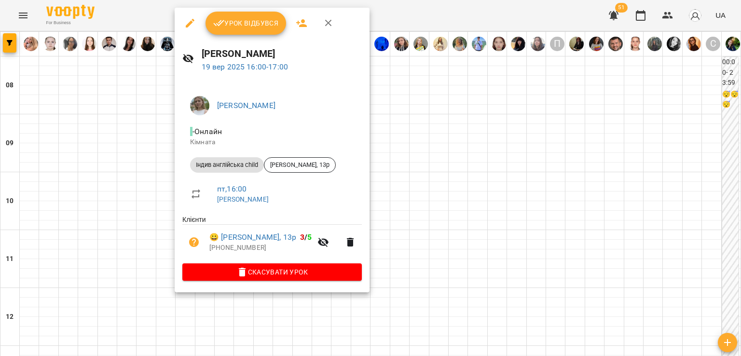
click at [184, 26] on icon "button" at bounding box center [190, 23] width 12 height 12
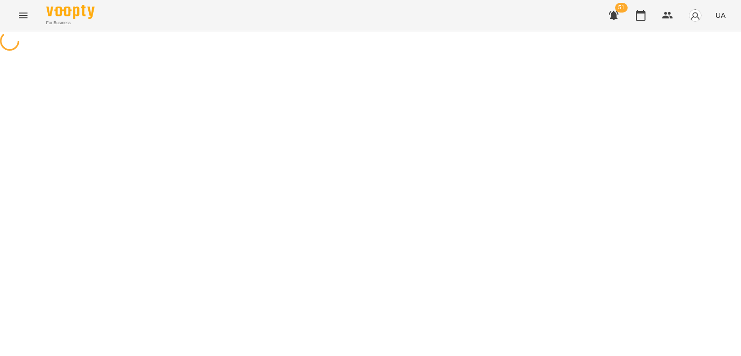
select select "**********"
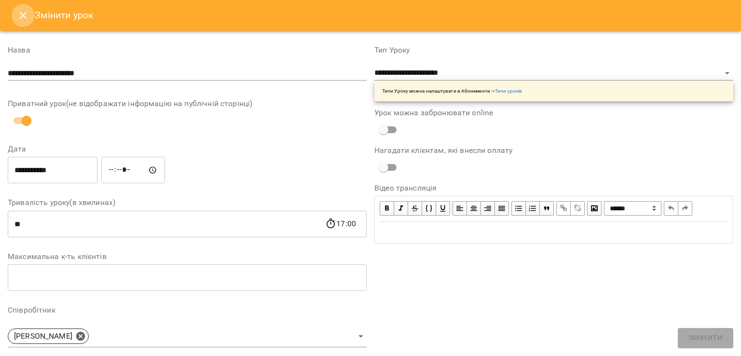
click at [19, 14] on icon "Close" at bounding box center [23, 16] width 12 height 12
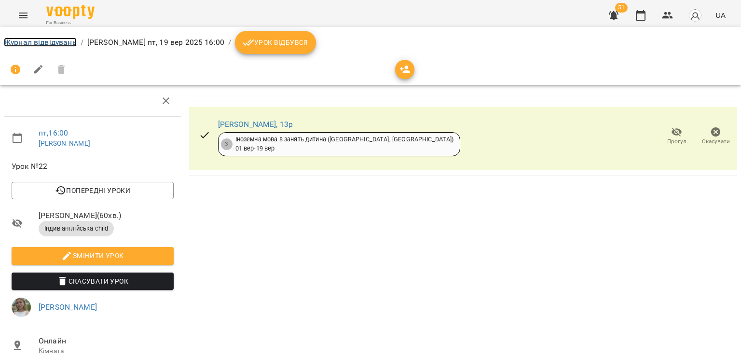
click at [68, 41] on link "Журнал відвідувань" at bounding box center [40, 42] width 73 height 9
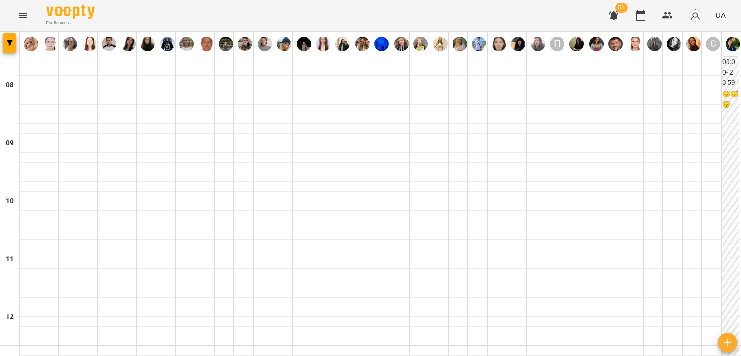
scroll to position [386, 0]
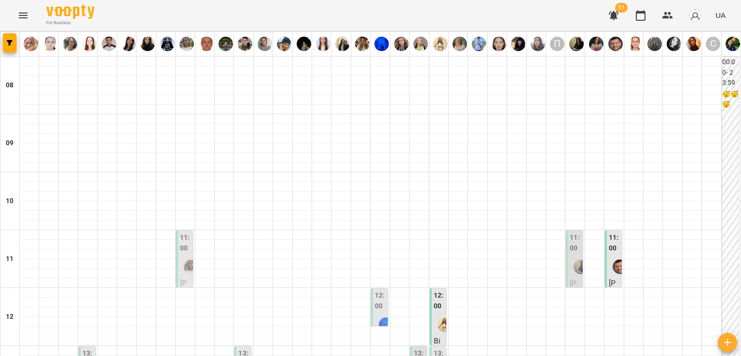
scroll to position [241, 0]
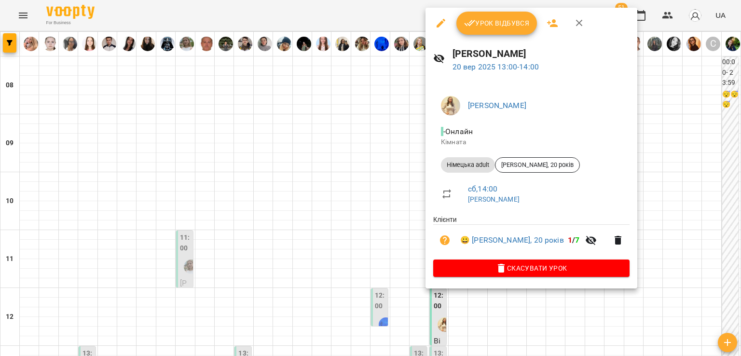
click at [414, 131] on div at bounding box center [370, 178] width 741 height 356
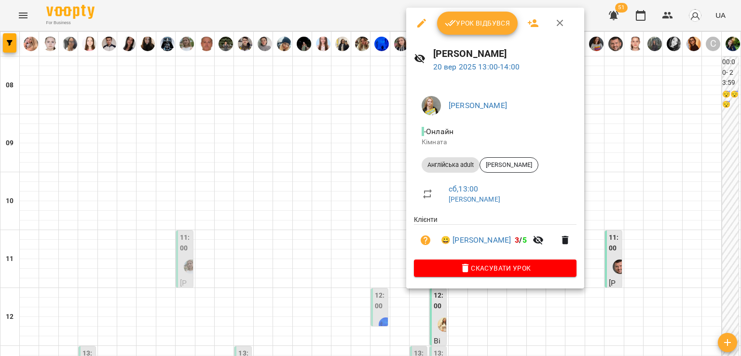
click at [375, 137] on div at bounding box center [370, 178] width 741 height 356
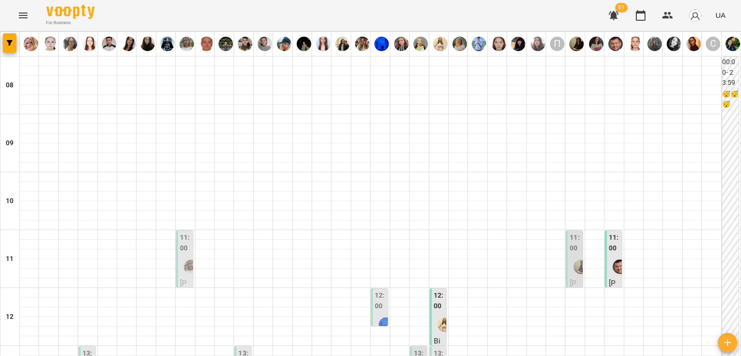
scroll to position [145, 0]
click at [570, 256] on div at bounding box center [581, 267] width 22 height 22
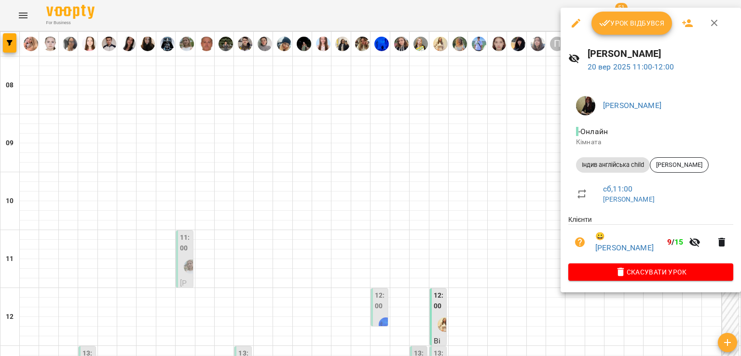
click at [427, 123] on div at bounding box center [370, 178] width 741 height 356
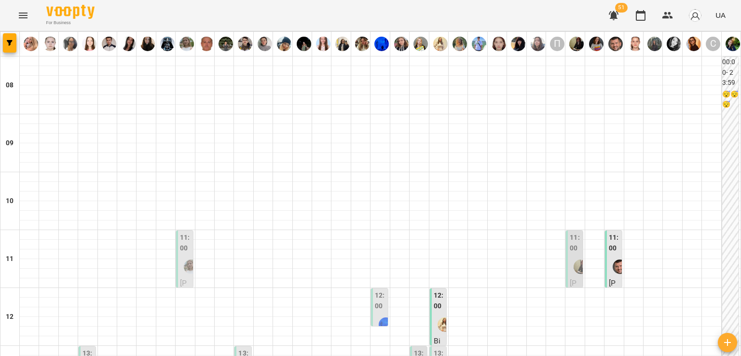
click at [185, 259] on img "Мосійчук Яна Михайлівна" at bounding box center [191, 266] width 14 height 14
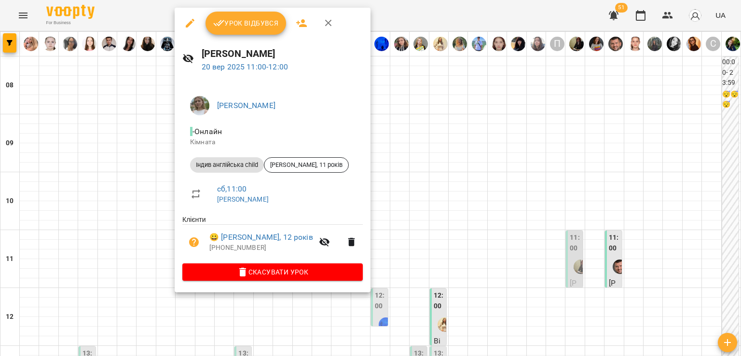
click at [161, 122] on div at bounding box center [370, 178] width 741 height 356
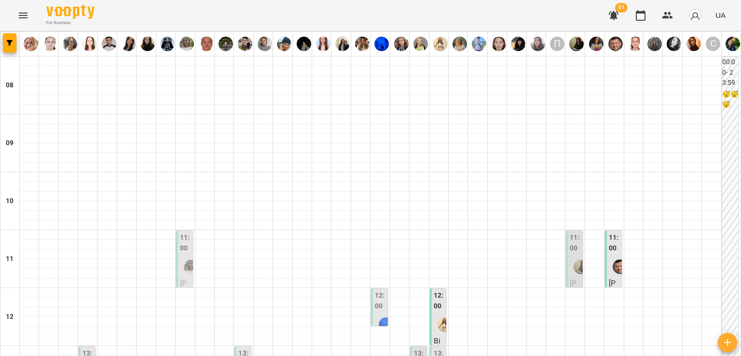
click at [189, 259] on img "Мосійчук Яна Михайлівна" at bounding box center [191, 266] width 14 height 14
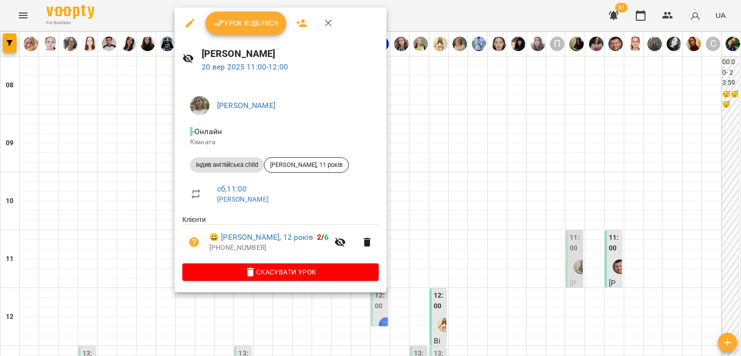
click at [141, 124] on div at bounding box center [370, 178] width 741 height 356
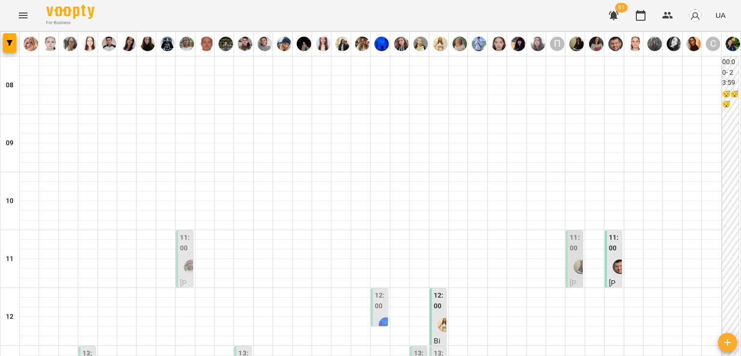
scroll to position [434, 0]
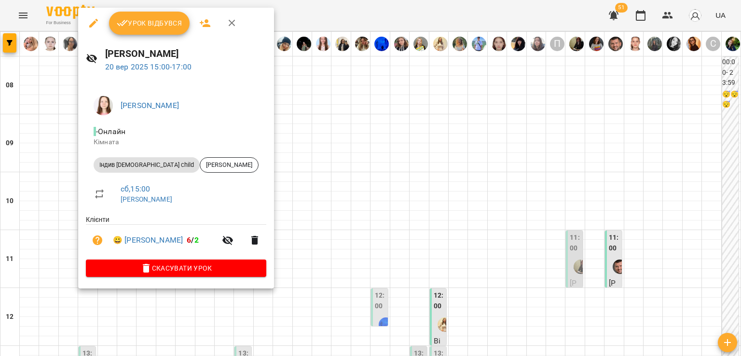
click at [66, 118] on div at bounding box center [370, 178] width 741 height 356
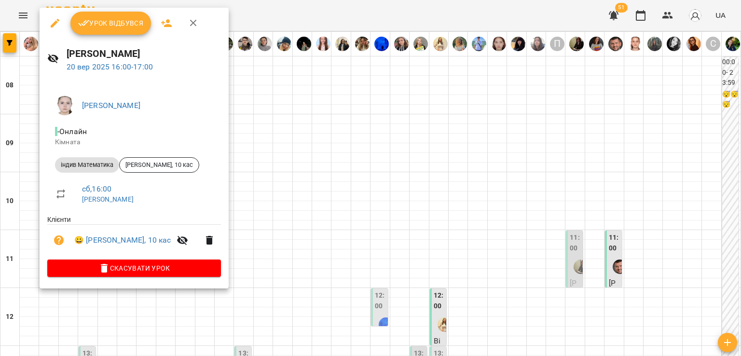
click at [41, 121] on div "Бабій Ангеліна Олександрівна - Онлайн Кімната індив Математика Андрій Заїкін, 1…" at bounding box center [134, 185] width 189 height 208
click at [25, 125] on div at bounding box center [370, 178] width 741 height 356
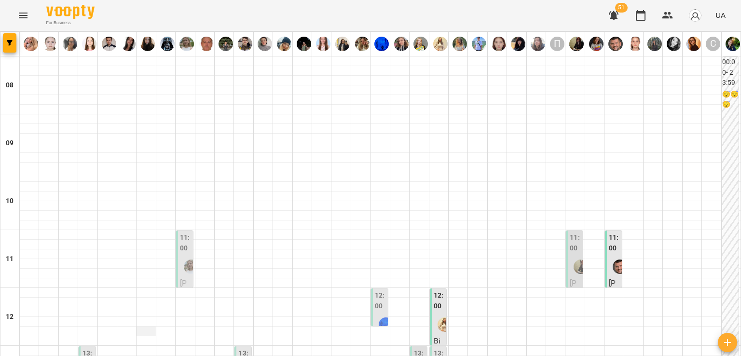
scroll to position [0, 0]
click at [570, 246] on label "11:00" at bounding box center [575, 242] width 11 height 21
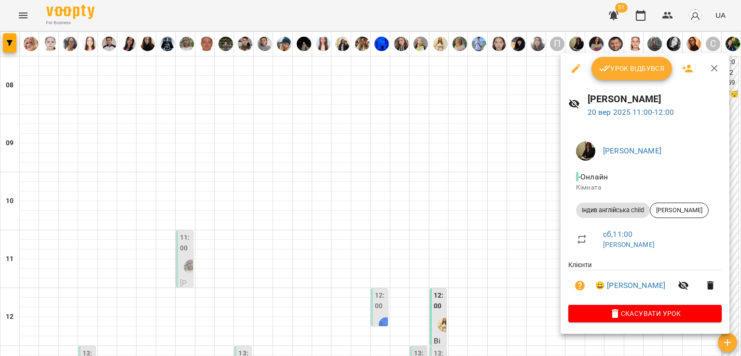
click at [485, 219] on div at bounding box center [370, 178] width 741 height 356
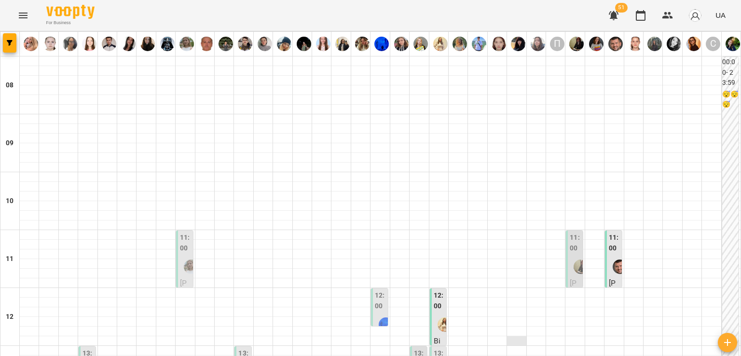
scroll to position [145, 0]
click at [439, 348] on label "13:00" at bounding box center [439, 358] width 11 height 21
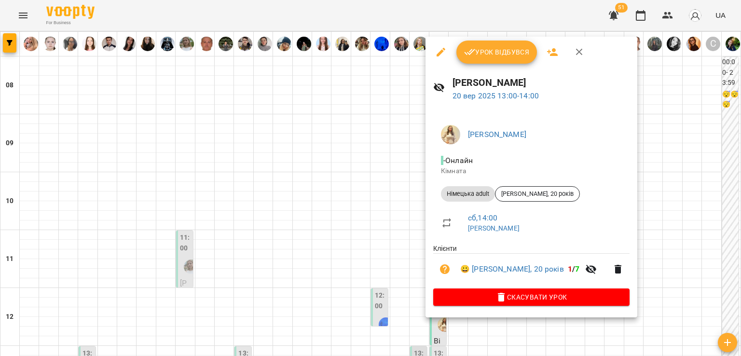
click at [406, 212] on div at bounding box center [370, 178] width 741 height 356
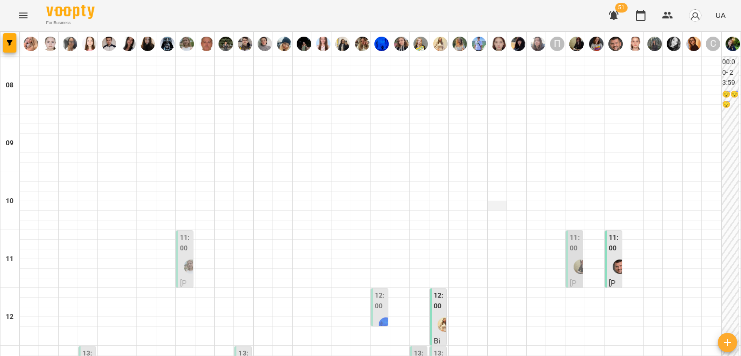
scroll to position [193, 0]
click at [434, 348] on label "13:00" at bounding box center [439, 358] width 11 height 21
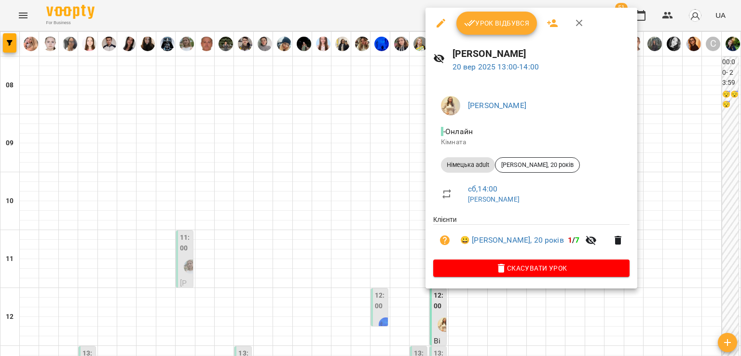
click at [408, 154] on div at bounding box center [370, 178] width 741 height 356
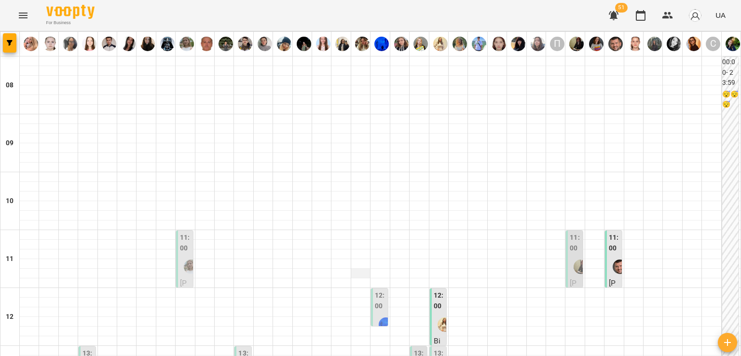
scroll to position [0, 0]
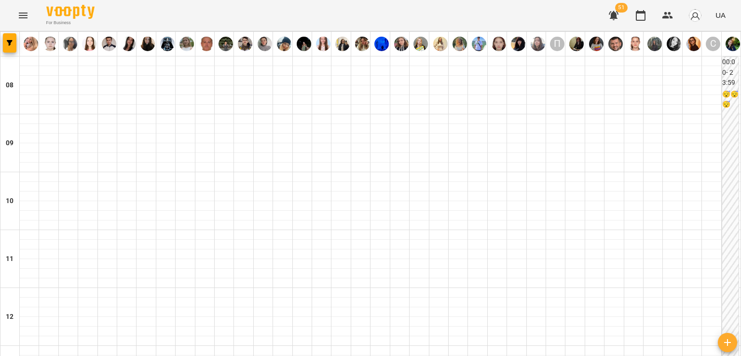
scroll to position [353, 0]
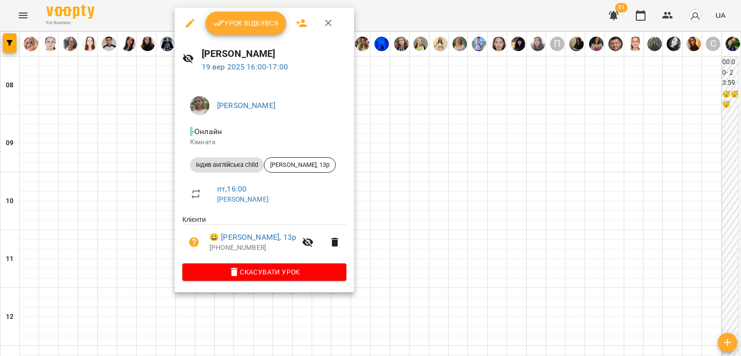
click at [147, 172] on div at bounding box center [370, 178] width 741 height 356
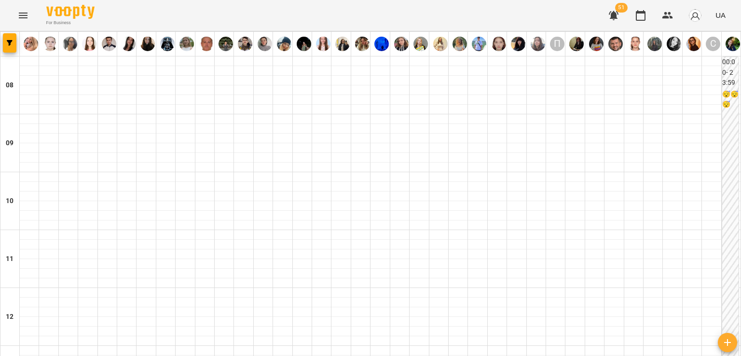
scroll to position [594, 0]
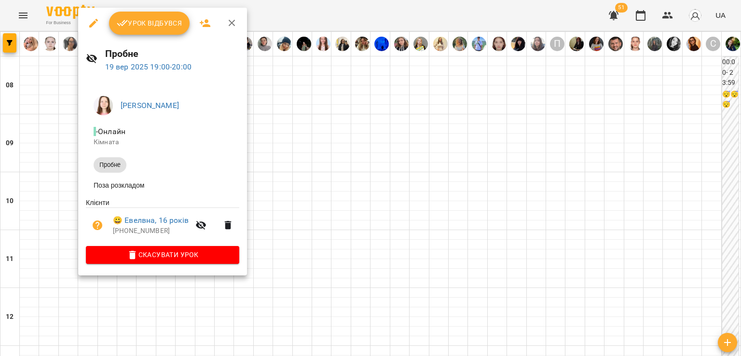
click at [285, 132] on div at bounding box center [370, 178] width 741 height 356
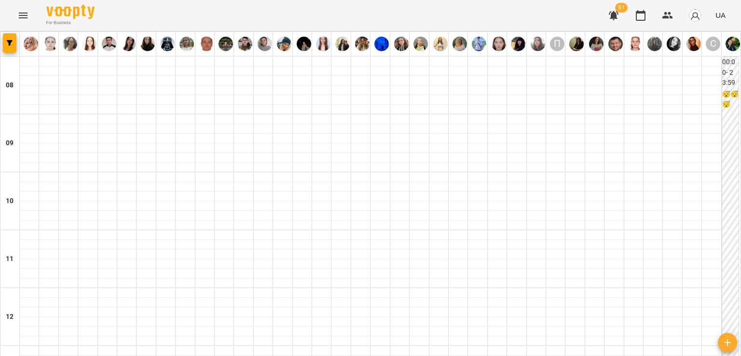
scroll to position [401, 0]
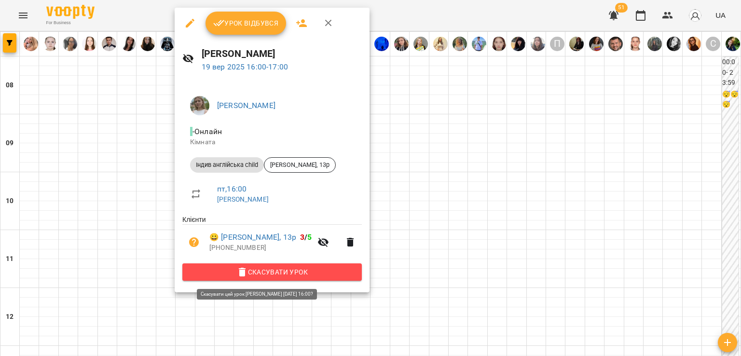
click at [276, 274] on span "Скасувати Урок" at bounding box center [272, 272] width 164 height 12
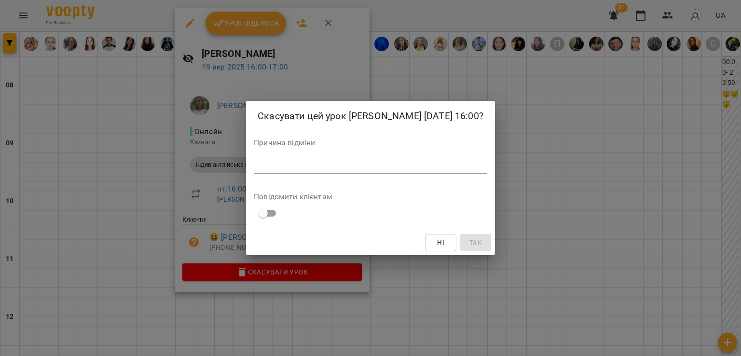
click at [297, 177] on div "Причина відміни *" at bounding box center [370, 158] width 233 height 39
click at [295, 170] on textarea at bounding box center [370, 165] width 233 height 9
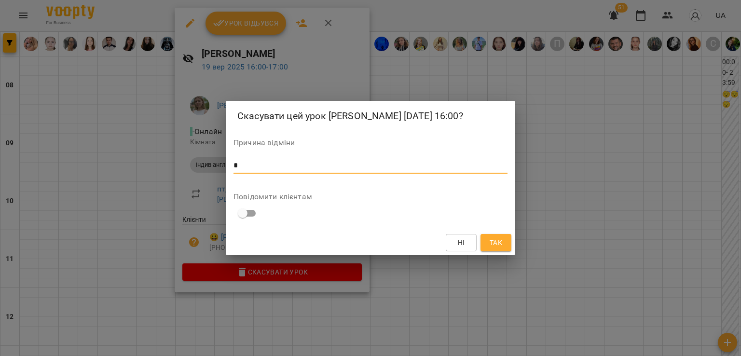
type textarea "*"
click at [498, 248] on span "Так" at bounding box center [496, 243] width 13 height 12
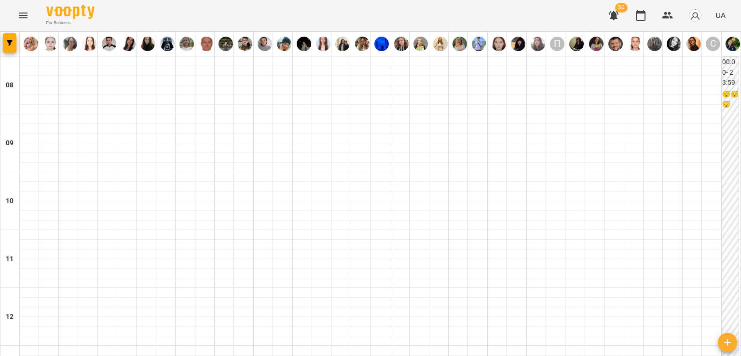
scroll to position [498, 0]
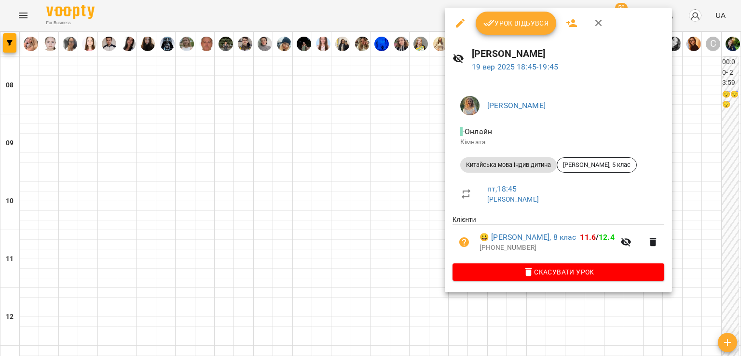
click at [347, 184] on div at bounding box center [370, 178] width 741 height 356
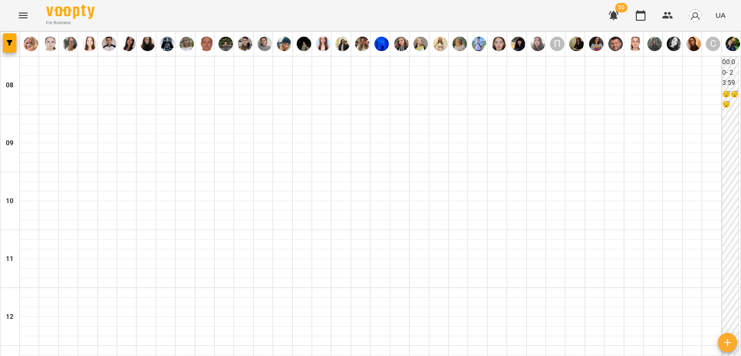
scroll to position [594, 0]
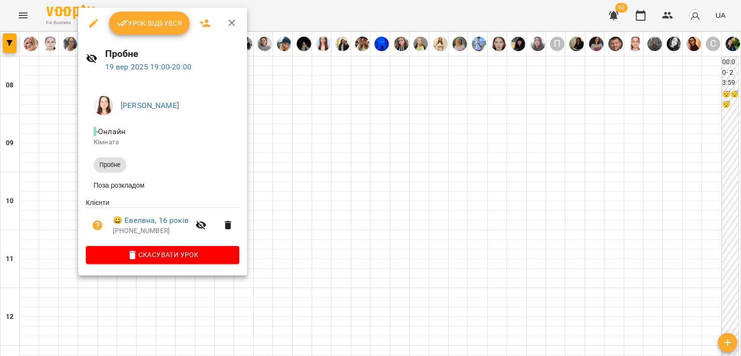
click at [56, 115] on div at bounding box center [370, 178] width 741 height 356
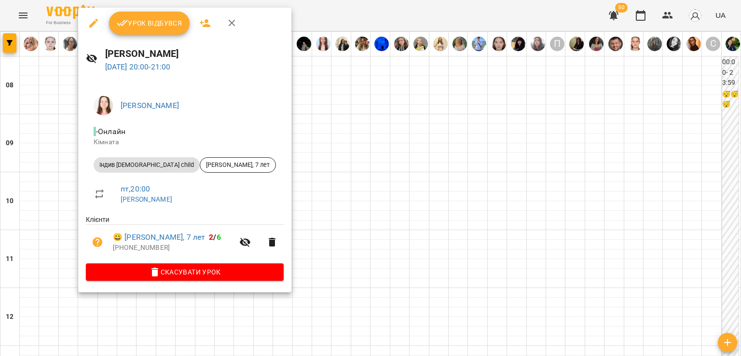
click at [53, 143] on div at bounding box center [370, 178] width 741 height 356
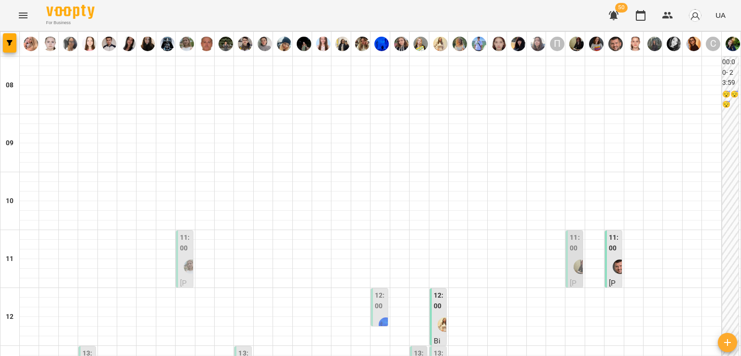
scroll to position [386, 0]
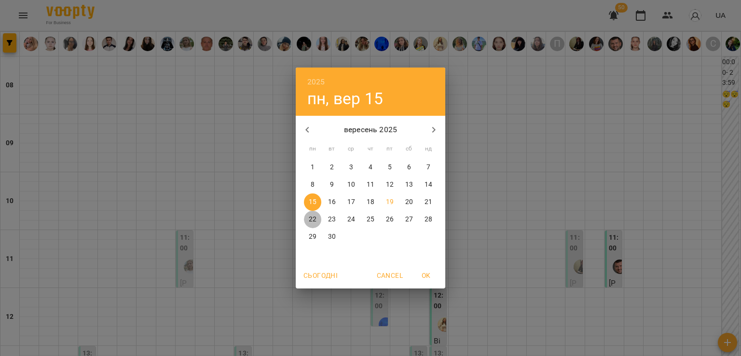
click at [309, 215] on p "22" at bounding box center [313, 220] width 8 height 10
type input "**********"
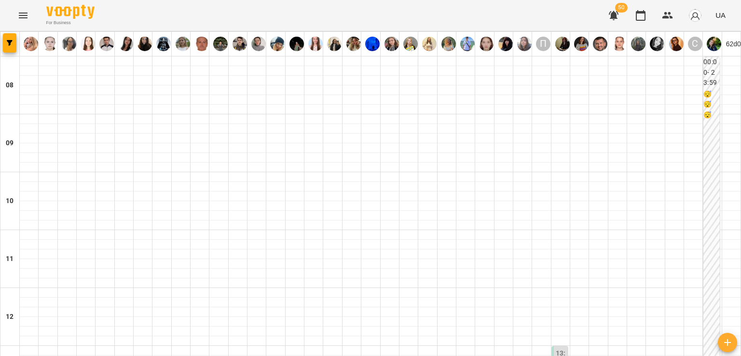
scroll to position [193, 0]
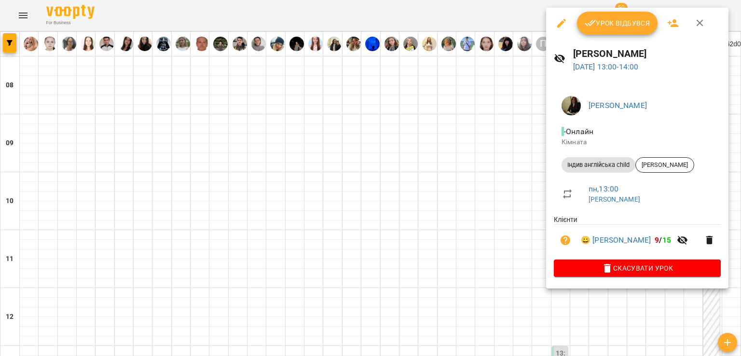
click at [469, 181] on div at bounding box center [370, 178] width 741 height 356
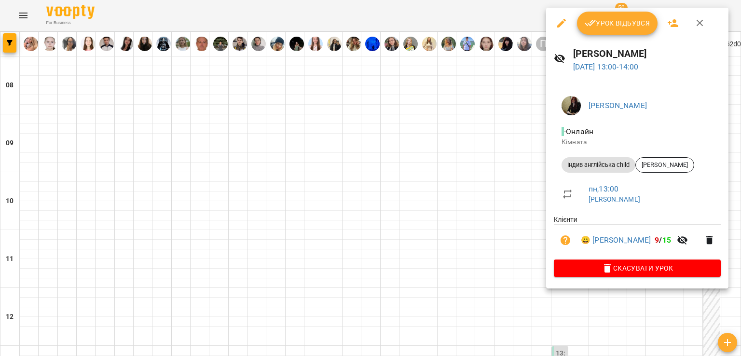
click at [490, 187] on div at bounding box center [370, 178] width 741 height 356
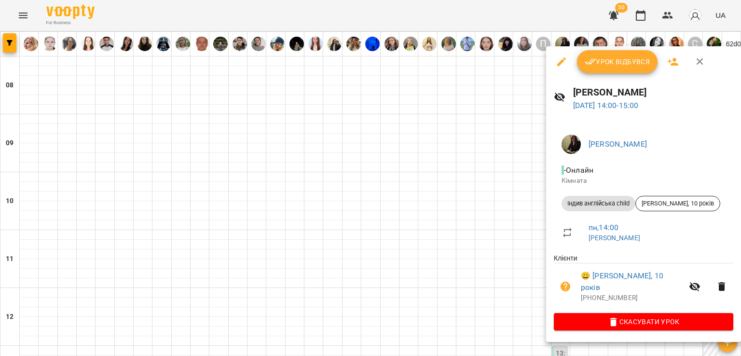
click at [493, 203] on div at bounding box center [370, 178] width 741 height 356
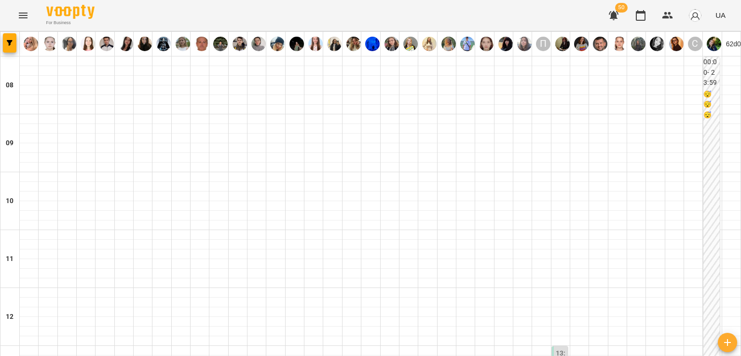
scroll to position [675, 0]
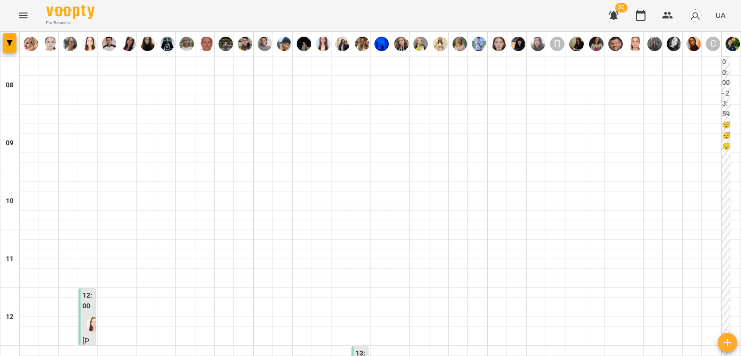
scroll to position [145, 0]
click at [89, 313] on div at bounding box center [93, 324] width 22 height 22
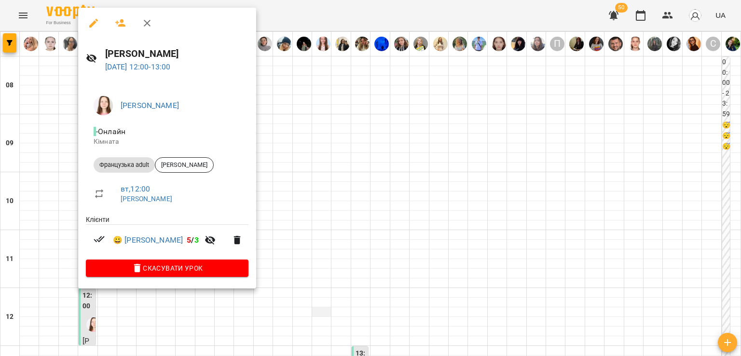
drag, startPoint x: 311, startPoint y: 162, endPoint x: 326, endPoint y: 170, distance: 17.5
click at [311, 163] on div at bounding box center [370, 178] width 741 height 356
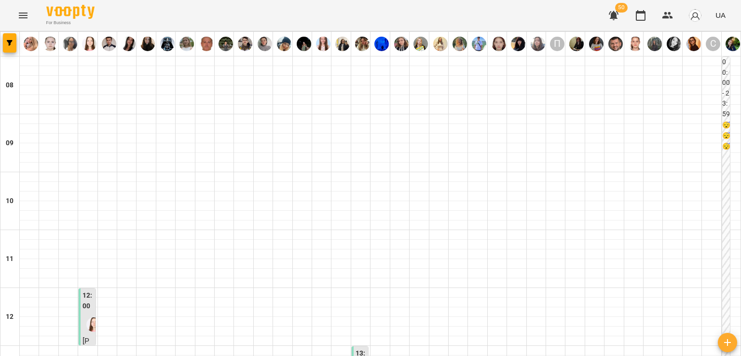
scroll to position [338, 0]
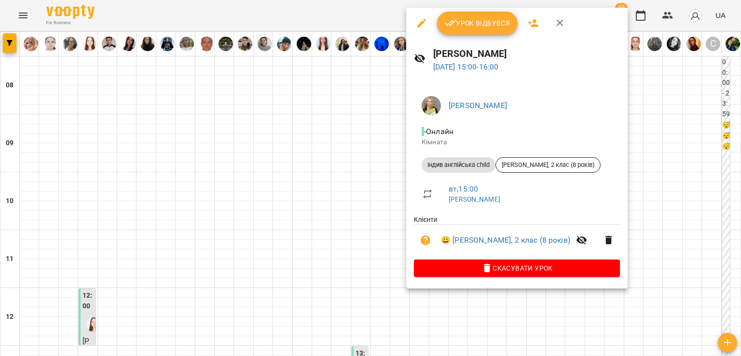
click at [370, 162] on div at bounding box center [370, 178] width 741 height 356
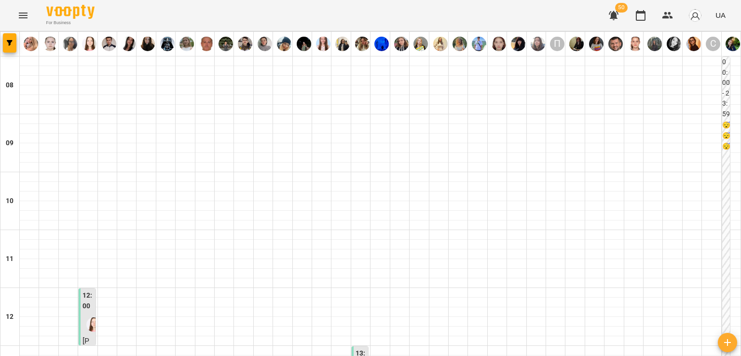
scroll to position [289, 0]
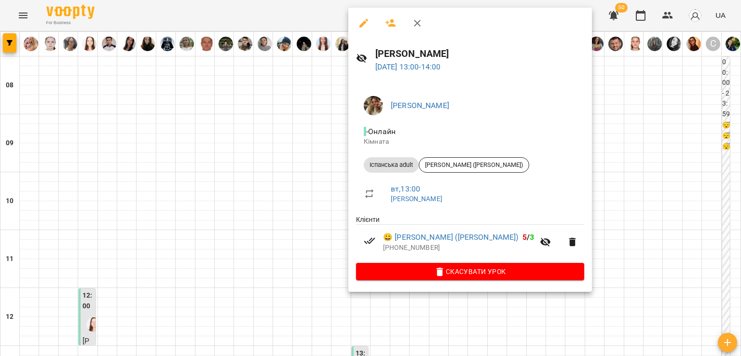
click at [230, 193] on div at bounding box center [370, 178] width 741 height 356
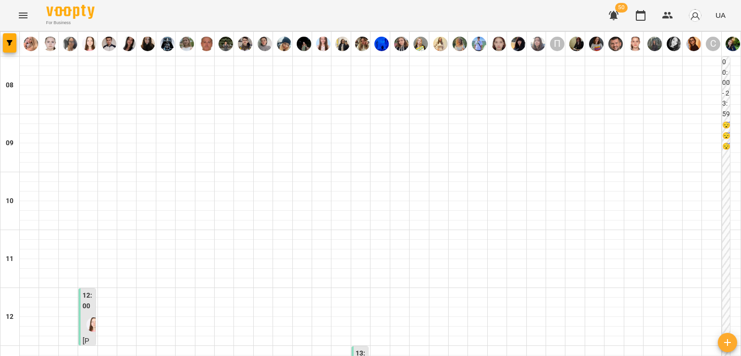
scroll to position [338, 0]
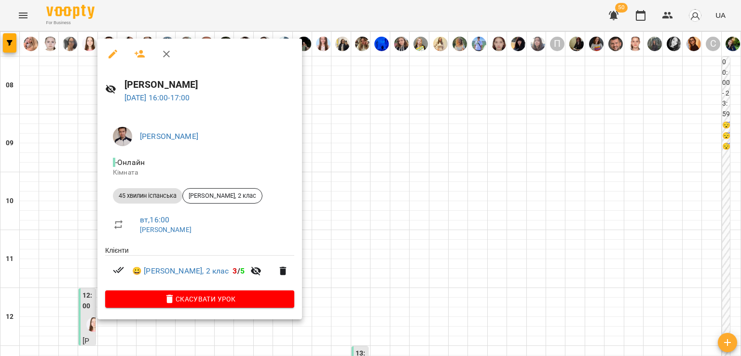
click at [63, 176] on div at bounding box center [370, 178] width 741 height 356
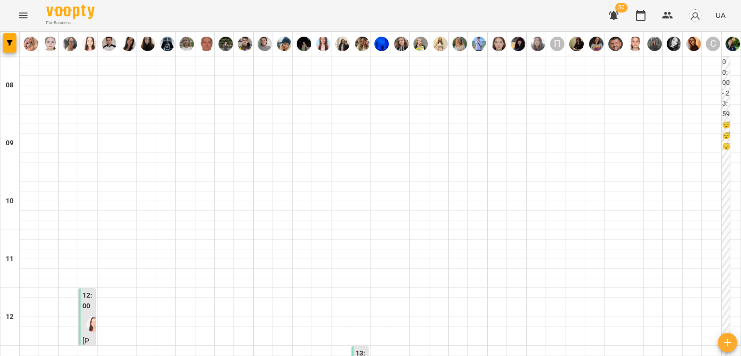
scroll to position [482, 0]
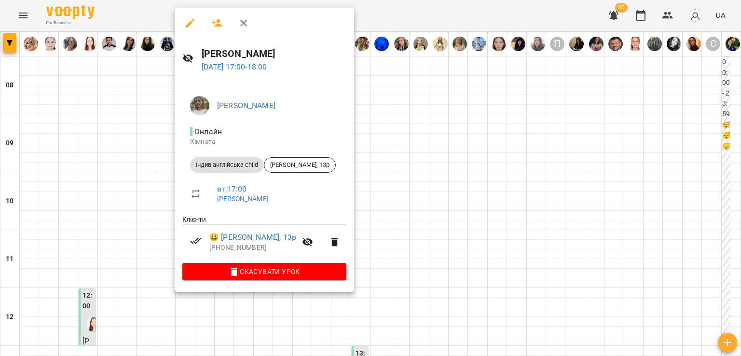
click at [148, 138] on div at bounding box center [370, 178] width 741 height 356
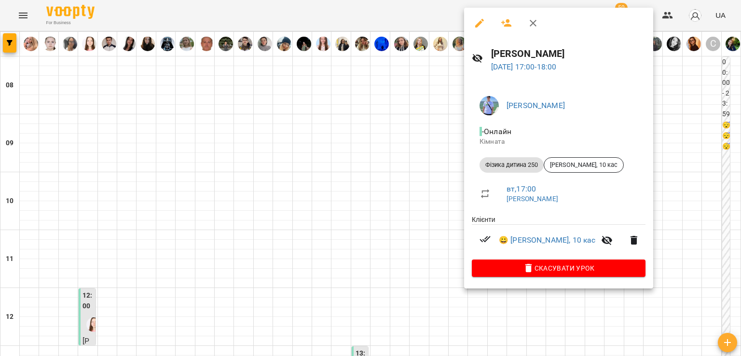
click at [419, 138] on div at bounding box center [370, 178] width 741 height 356
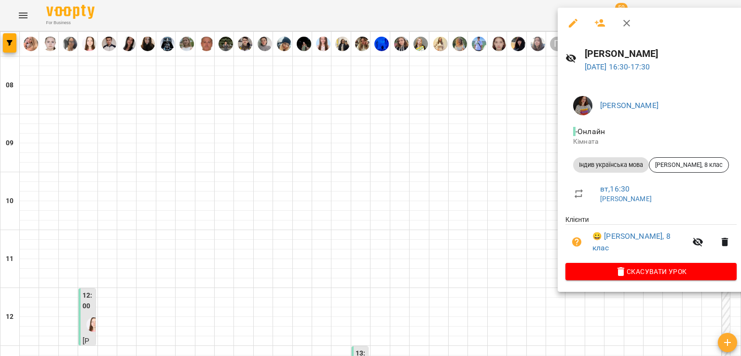
click at [501, 121] on div at bounding box center [370, 178] width 741 height 356
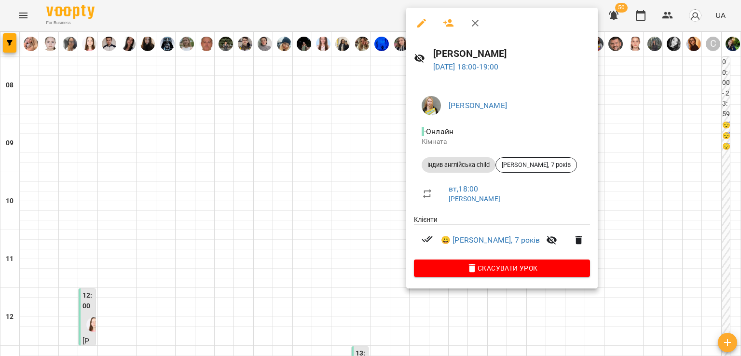
click at [354, 192] on div at bounding box center [370, 178] width 741 height 356
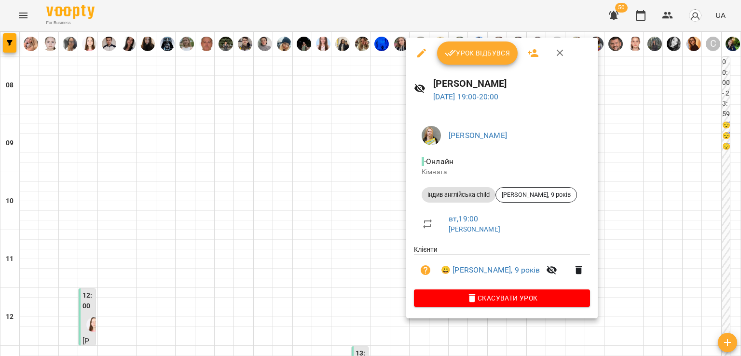
click at [345, 228] on div at bounding box center [370, 178] width 741 height 356
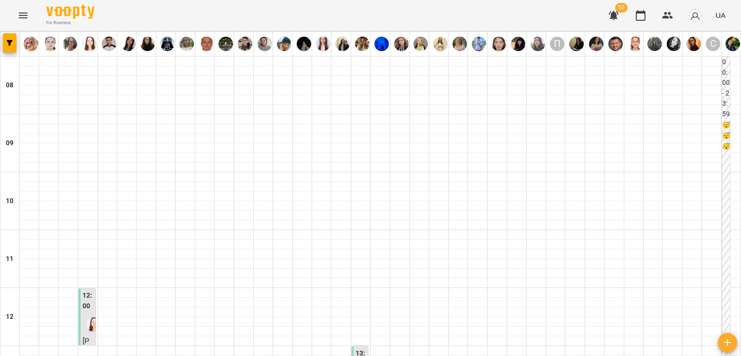
scroll to position [675, 0]
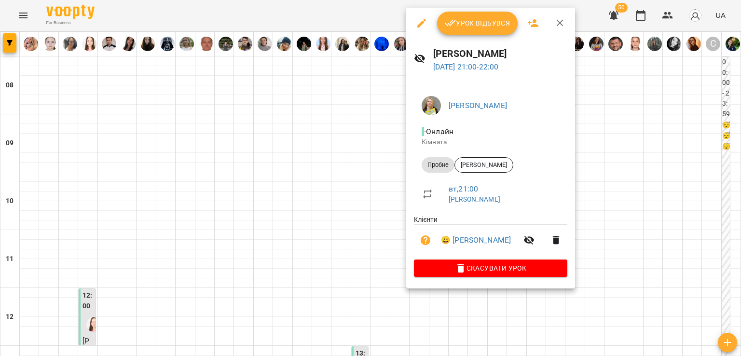
click at [355, 173] on div at bounding box center [370, 178] width 741 height 356
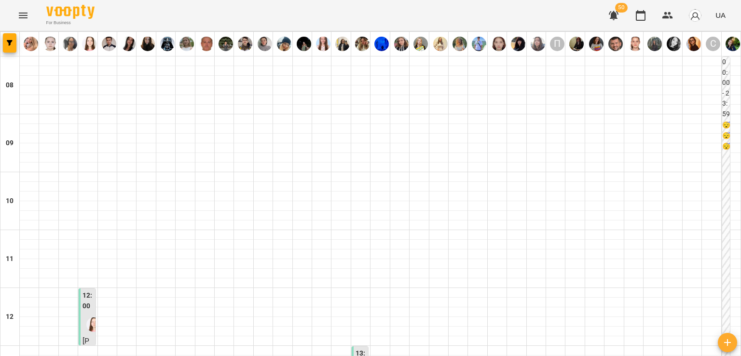
scroll to position [627, 0]
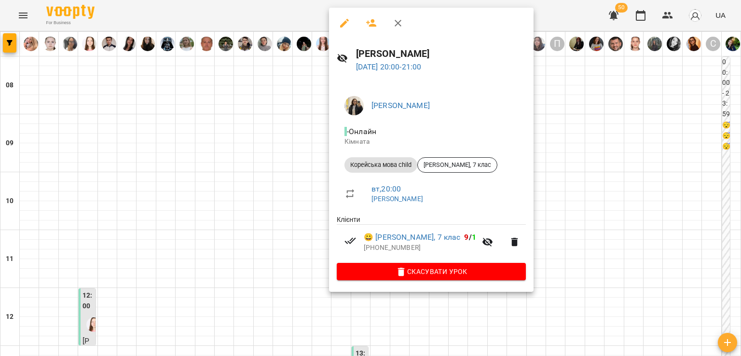
click at [290, 154] on div at bounding box center [370, 178] width 741 height 356
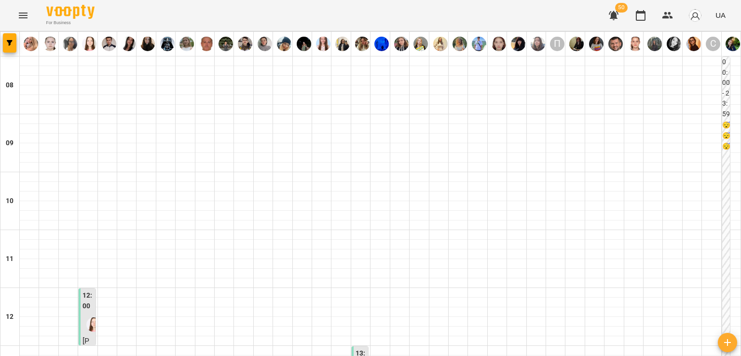
scroll to position [675, 0]
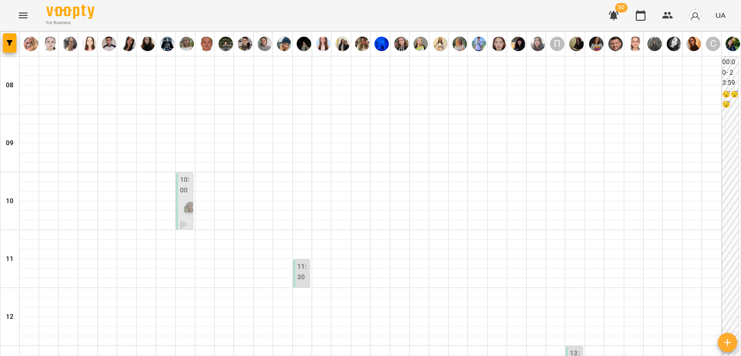
scroll to position [579, 0]
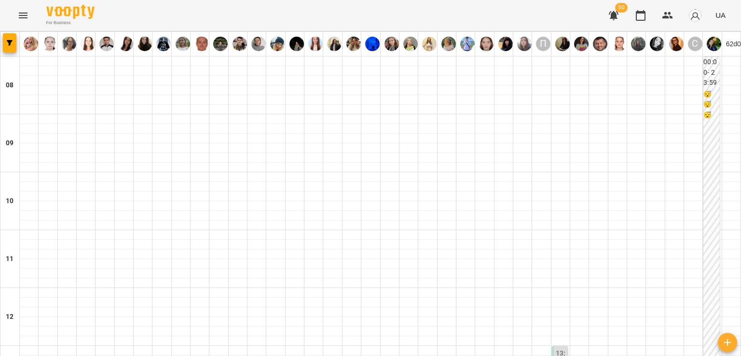
scroll to position [482, 0]
type input "**********"
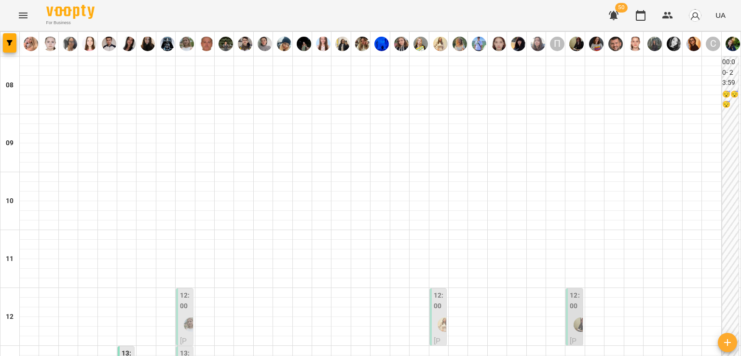
scroll to position [241, 0]
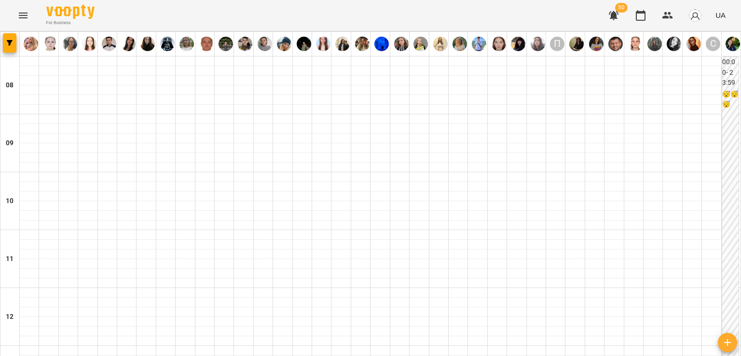
scroll to position [579, 0]
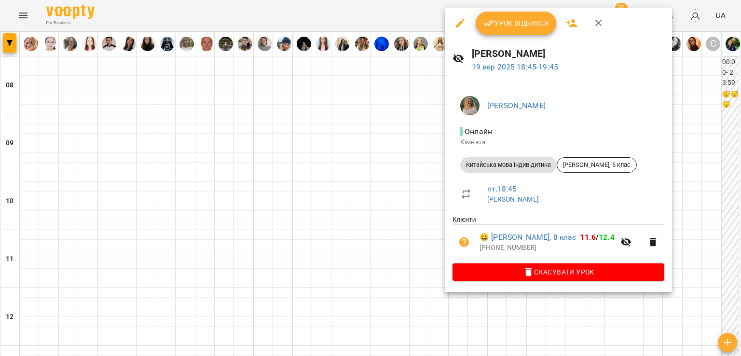
click at [404, 139] on div at bounding box center [370, 178] width 741 height 356
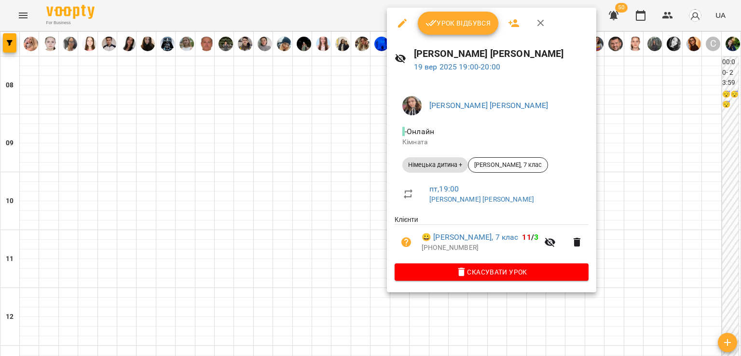
click at [340, 140] on div at bounding box center [370, 178] width 741 height 356
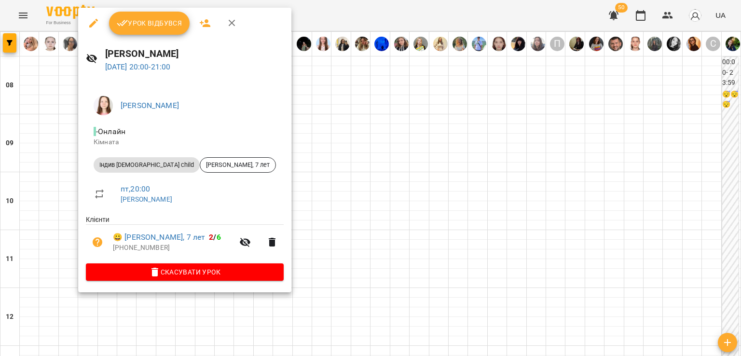
click at [58, 182] on div at bounding box center [370, 178] width 741 height 356
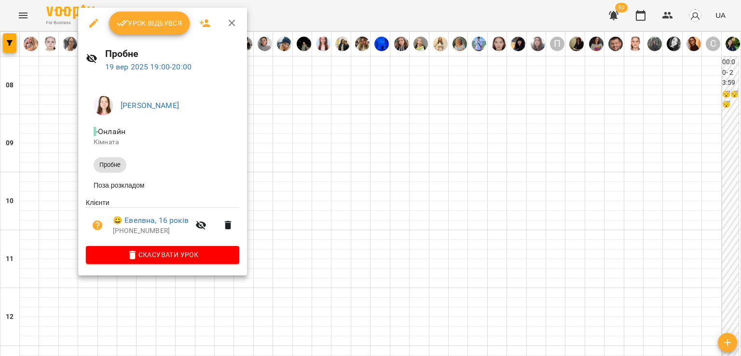
click at [44, 145] on div at bounding box center [370, 178] width 741 height 356
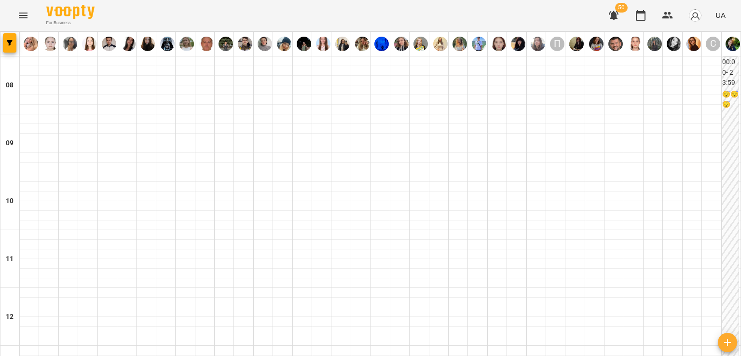
scroll to position [498, 0]
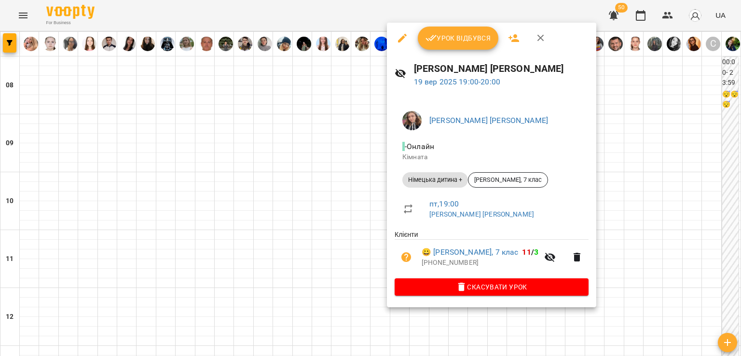
click at [299, 199] on div at bounding box center [370, 178] width 741 height 356
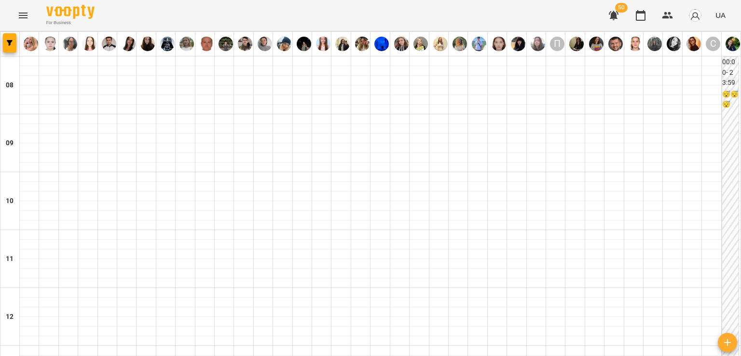
scroll to position [594, 0]
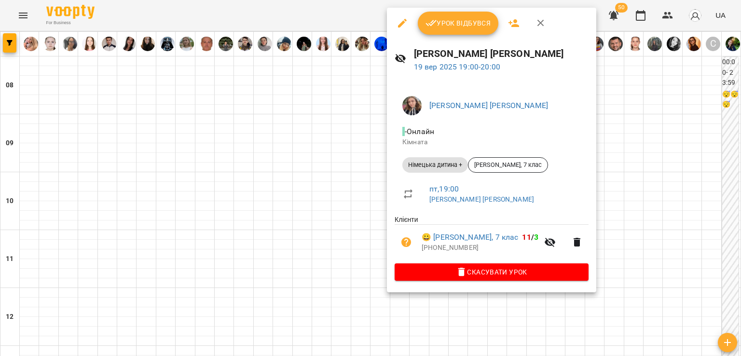
click at [359, 131] on div at bounding box center [370, 178] width 741 height 356
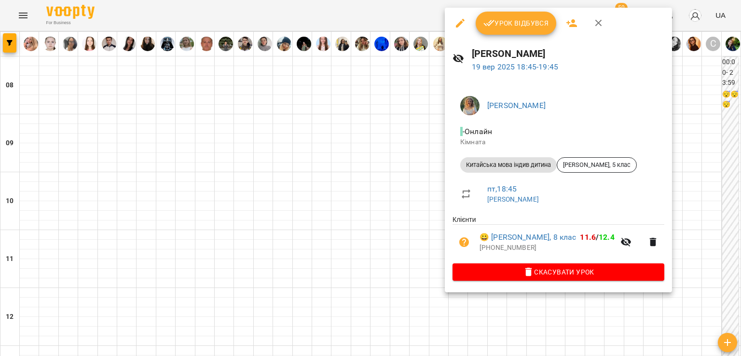
drag, startPoint x: 416, startPoint y: 124, endPoint x: 412, endPoint y: 128, distance: 6.1
click at [416, 124] on div at bounding box center [370, 178] width 741 height 356
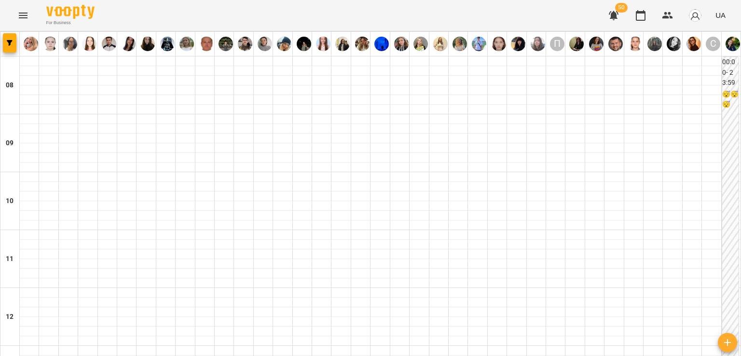
scroll to position [546, 0]
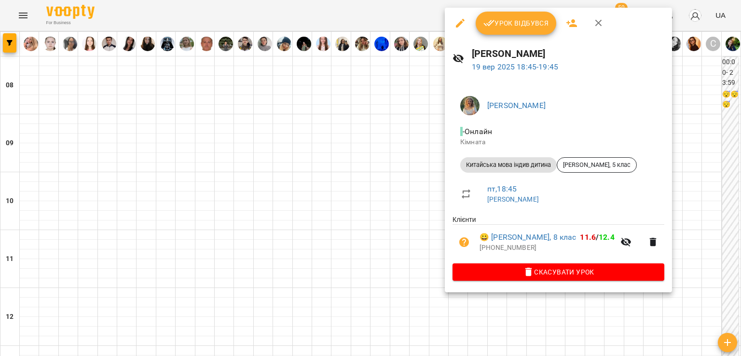
click at [357, 164] on div at bounding box center [370, 178] width 741 height 356
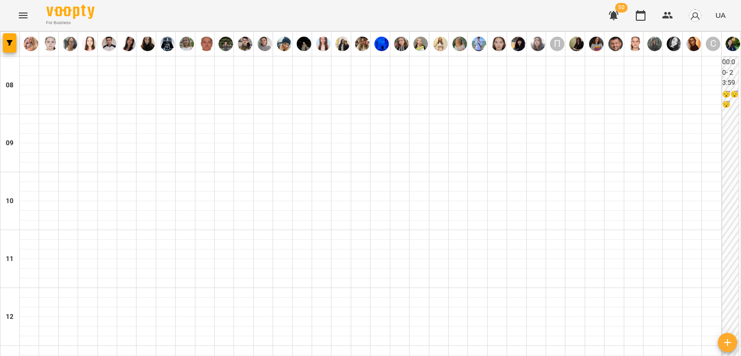
click at [26, 20] on icon "Menu" at bounding box center [23, 16] width 12 height 12
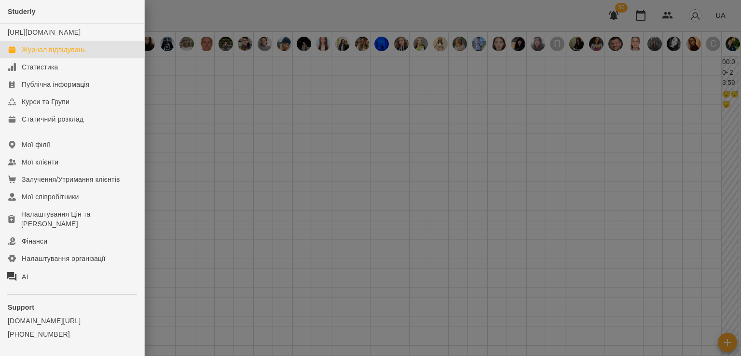
drag, startPoint x: 307, startPoint y: 227, endPoint x: 324, endPoint y: 260, distance: 37.7
click at [307, 228] on div at bounding box center [370, 178] width 741 height 356
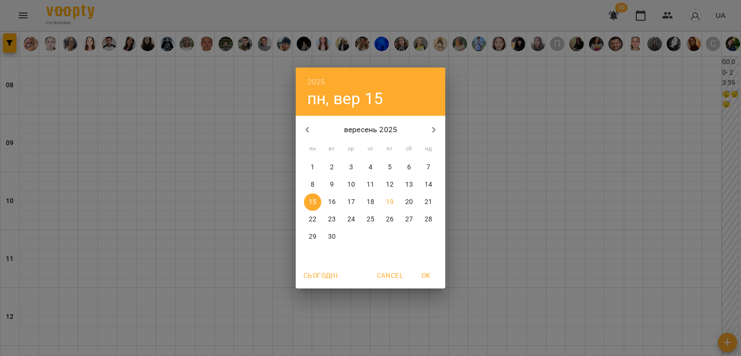
click at [335, 216] on p "23" at bounding box center [332, 220] width 8 height 10
type input "**********"
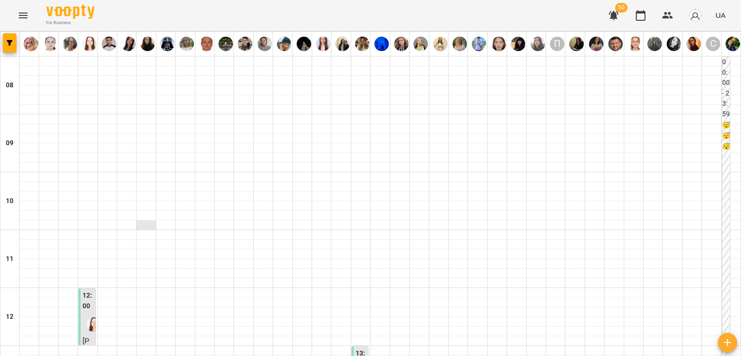
scroll to position [96, 0]
click at [145, 230] on div at bounding box center [145, 235] width 19 height 10
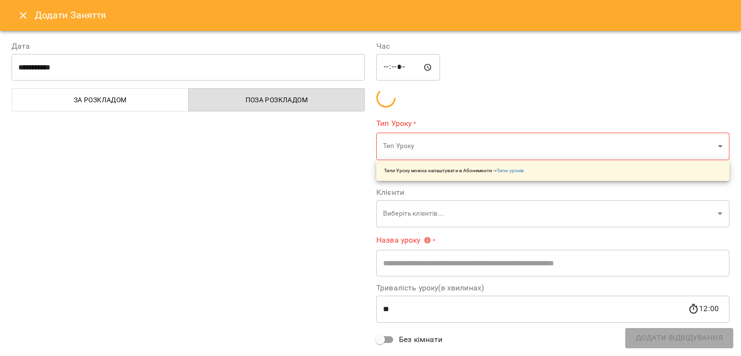
type input "**********"
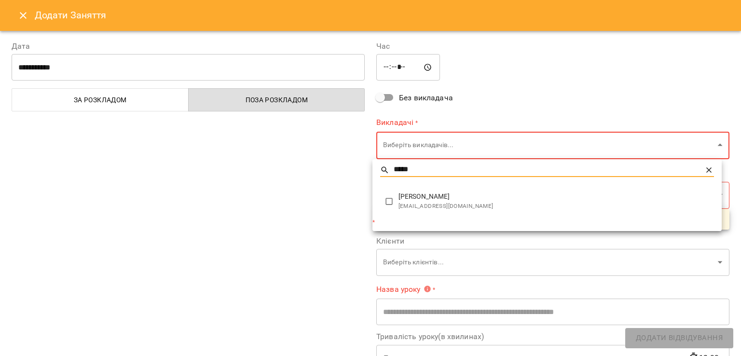
type input "*****"
type input "**********"
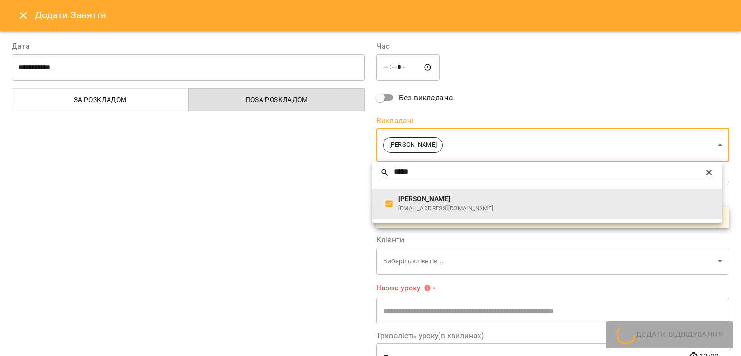
click at [290, 200] on div at bounding box center [370, 178] width 741 height 356
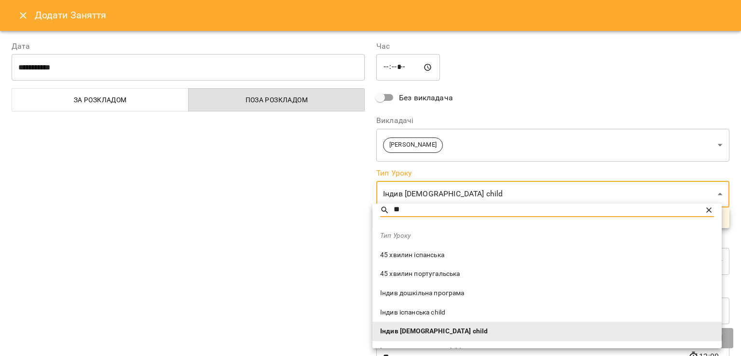
scroll to position [0, 0]
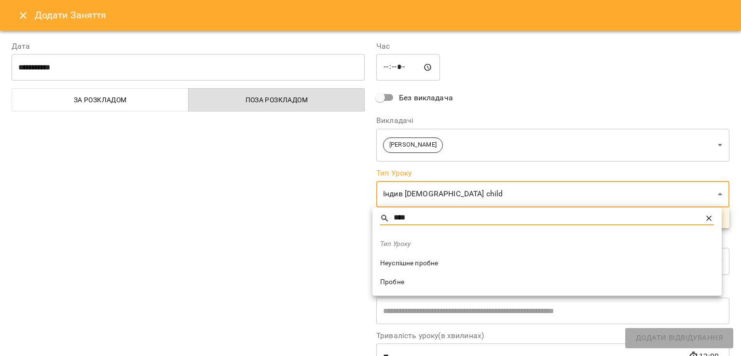
type input "****"
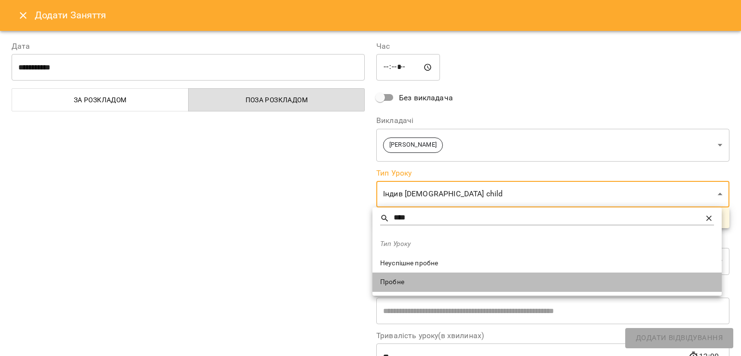
click at [401, 274] on li "Пробне" at bounding box center [546, 281] width 349 height 19
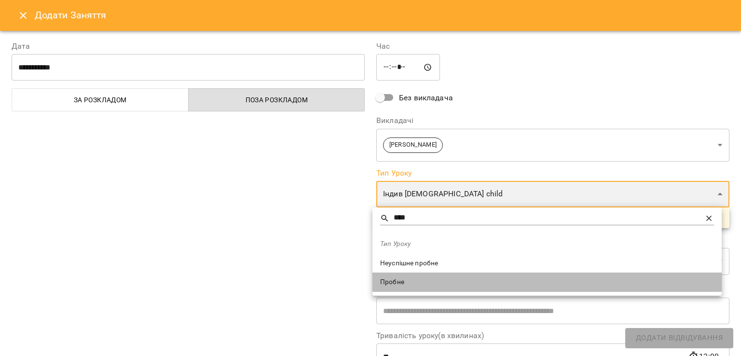
type input "******"
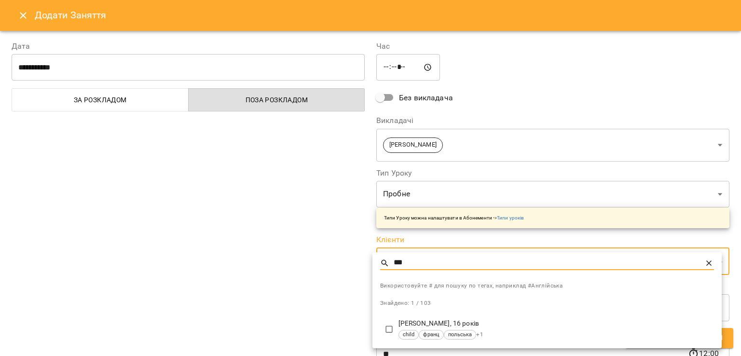
type input "***"
type input "**********"
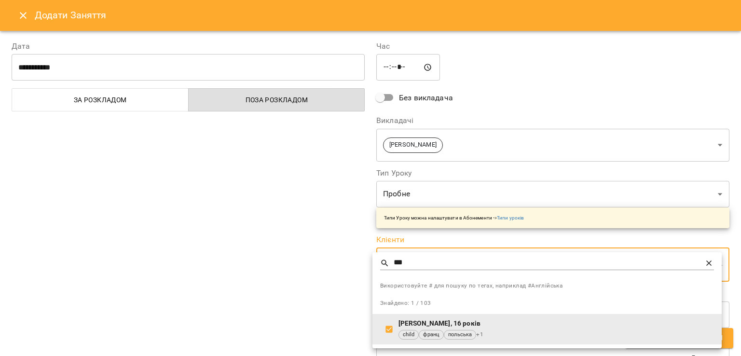
click at [298, 301] on div at bounding box center [370, 178] width 741 height 356
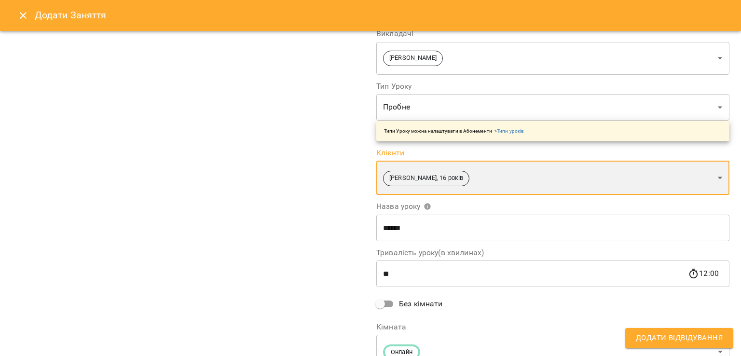
scroll to position [133, 0]
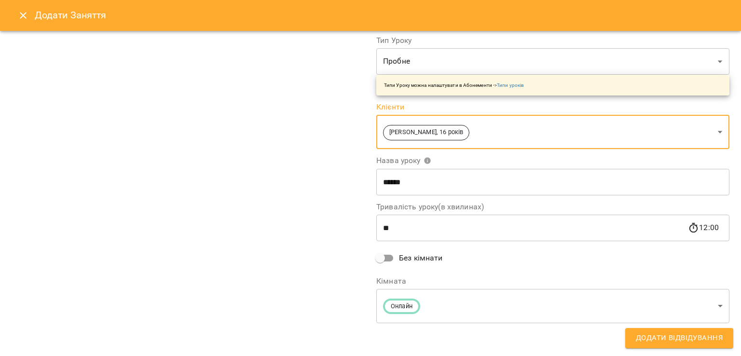
click at [642, 340] on span "Додати Відвідування" at bounding box center [679, 338] width 87 height 13
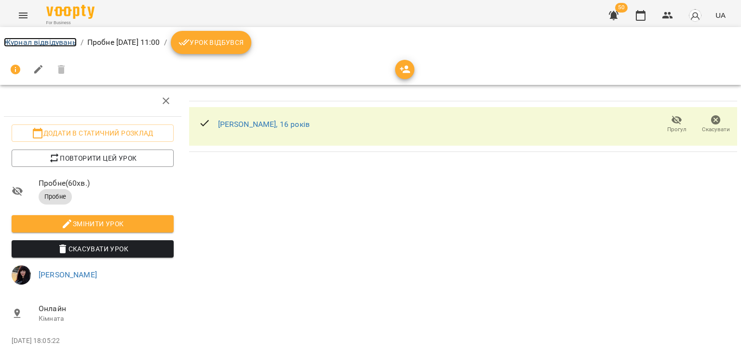
click at [41, 40] on link "Журнал відвідувань" at bounding box center [40, 42] width 73 height 9
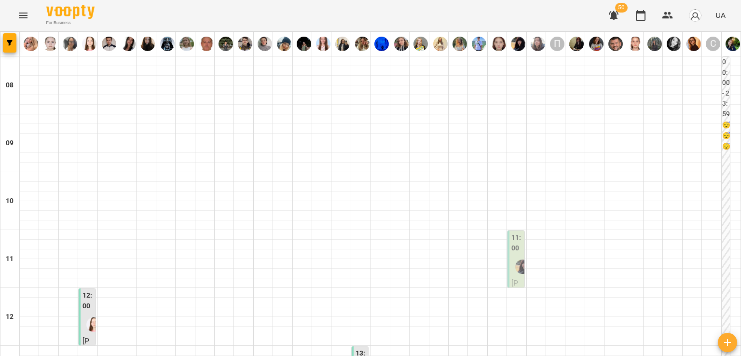
type input "**********"
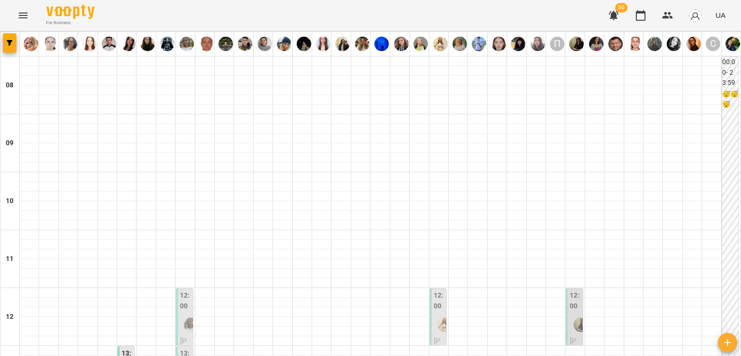
scroll to position [241, 0]
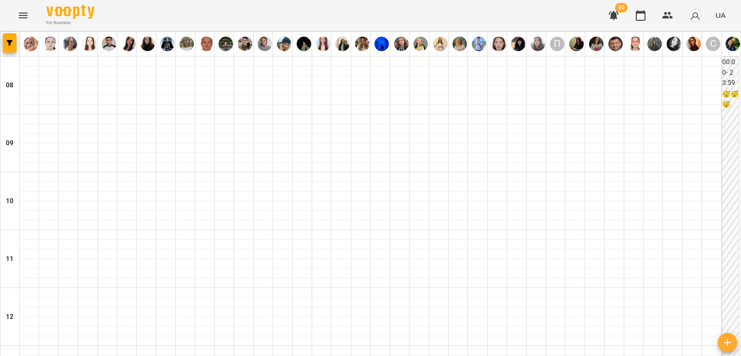
scroll to position [531, 0]
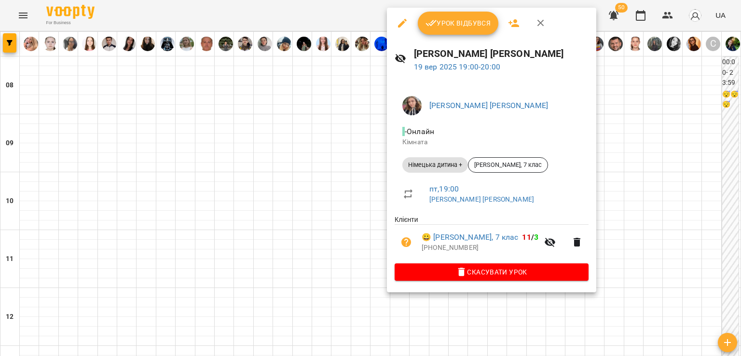
click at [353, 188] on div at bounding box center [370, 178] width 741 height 356
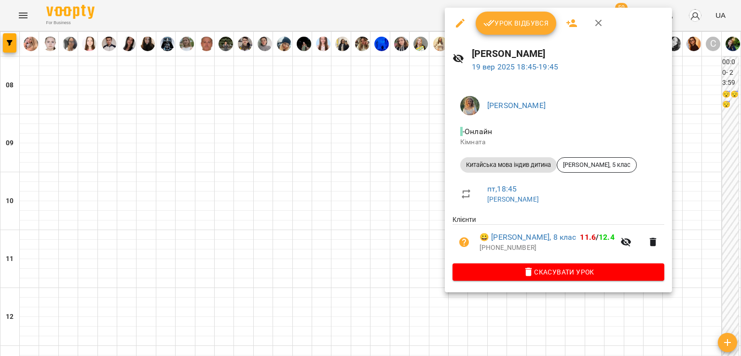
click at [365, 171] on div at bounding box center [370, 178] width 741 height 356
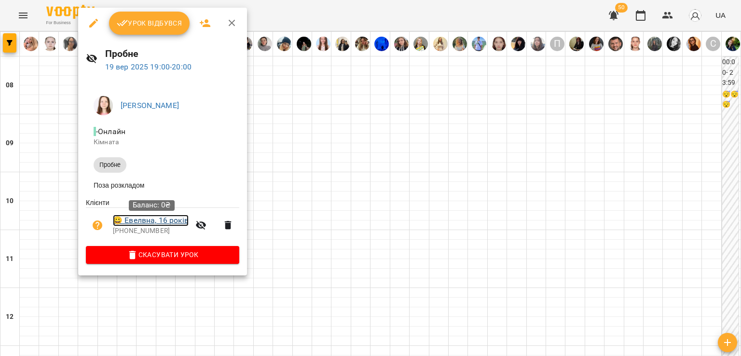
drag, startPoint x: 134, startPoint y: 226, endPoint x: 166, endPoint y: 166, distance: 67.7
click at [333, 103] on div at bounding box center [370, 178] width 741 height 356
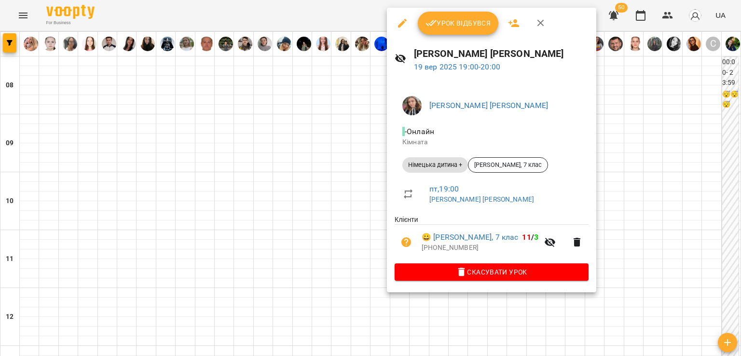
click at [456, 278] on icon "button" at bounding box center [462, 272] width 12 height 12
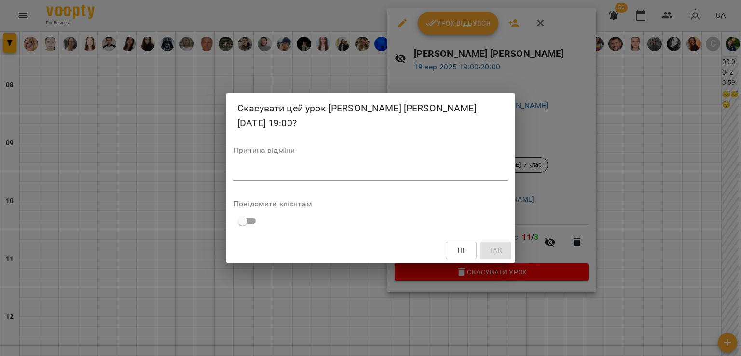
click at [384, 172] on textarea at bounding box center [370, 172] width 274 height 9
type textarea "*"
click at [484, 248] on button "Так" at bounding box center [495, 250] width 31 height 17
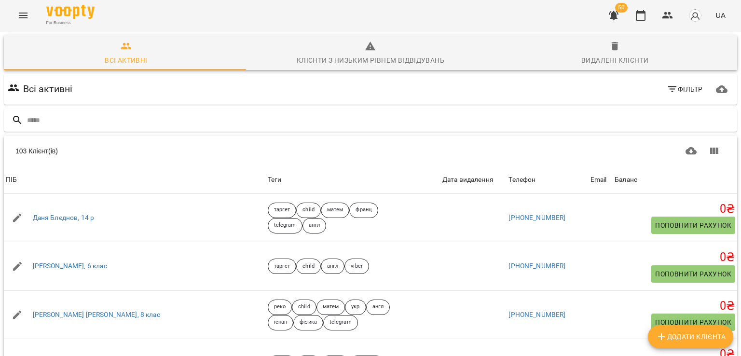
click at [613, 59] on div "Видалені клієнти" at bounding box center [614, 60] width 67 height 12
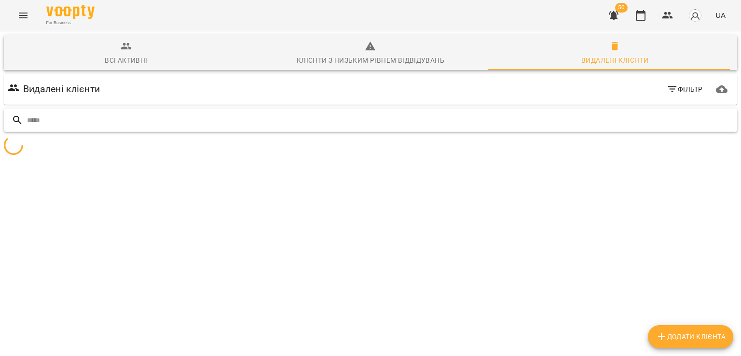
click at [286, 119] on input "text" at bounding box center [380, 120] width 706 height 16
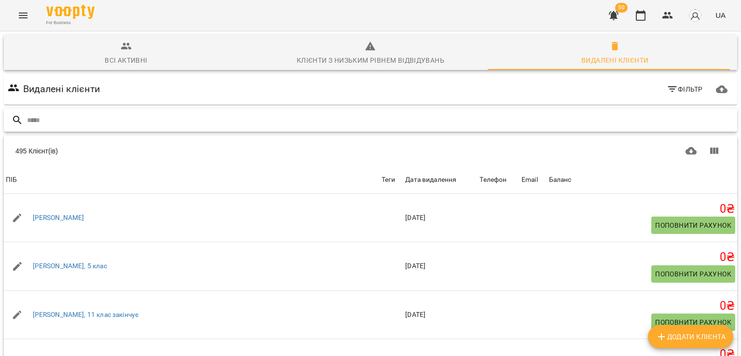
type input "*"
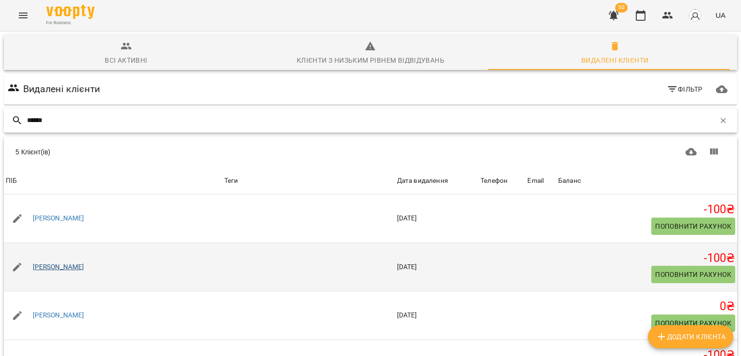
type input "******"
click at [82, 267] on link "[PERSON_NAME]" at bounding box center [59, 267] width 52 height 10
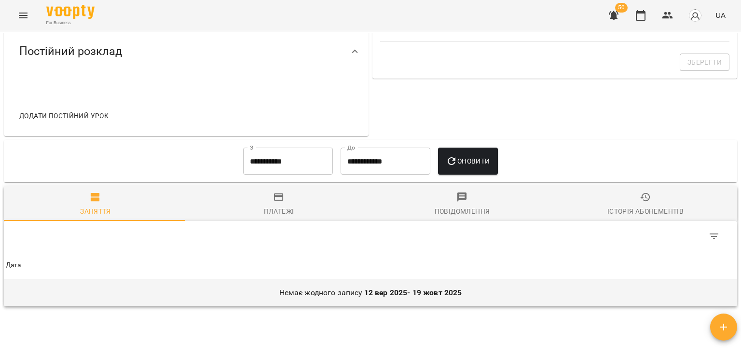
scroll to position [406, 0]
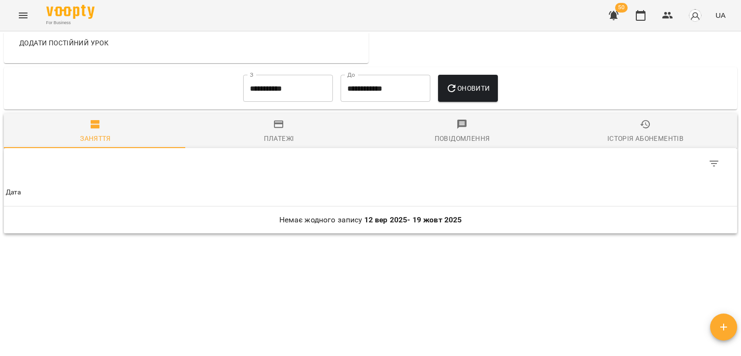
click at [281, 99] on input "**********" at bounding box center [288, 88] width 90 height 27
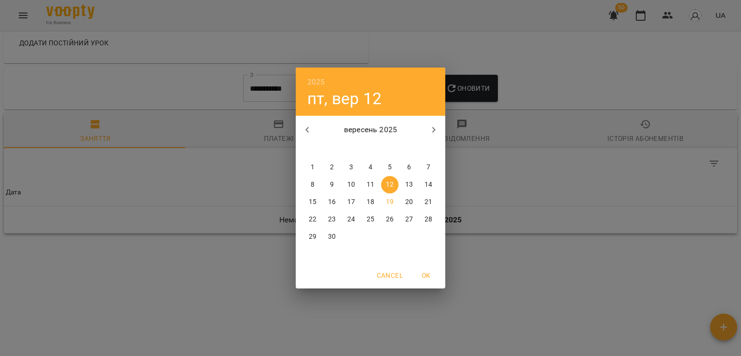
click at [302, 133] on icon "button" at bounding box center [307, 130] width 12 height 12
click at [313, 80] on h6 "2025" at bounding box center [316, 82] width 18 height 14
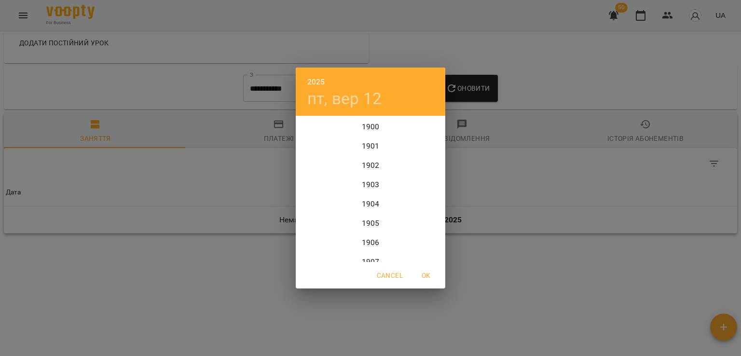
scroll to position [2354, 0]
click at [359, 124] on div "2022" at bounding box center [371, 126] width 150 height 19
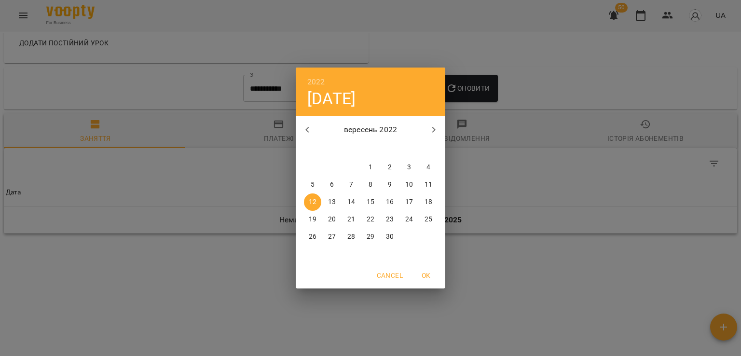
click at [426, 281] on span "OK" at bounding box center [425, 276] width 23 height 12
type input "**********"
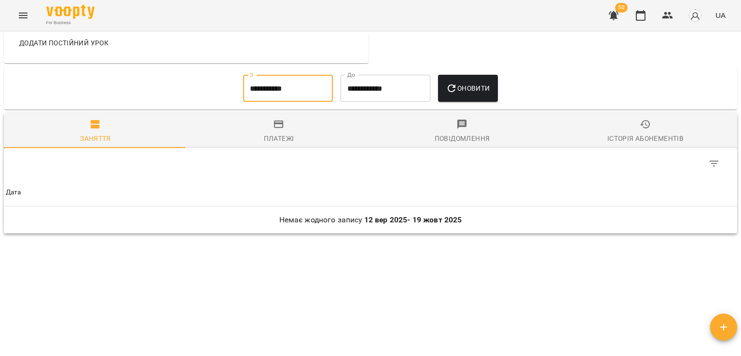
click at [455, 89] on icon "button" at bounding box center [452, 88] width 8 height 8
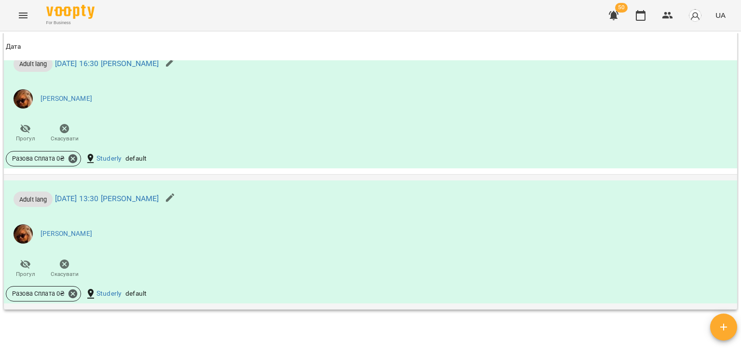
scroll to position [743, 0]
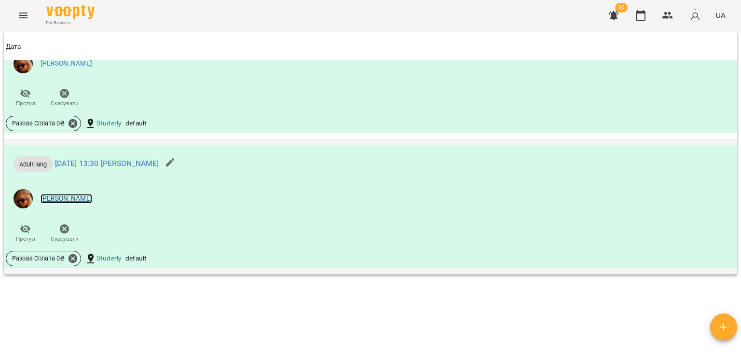
click at [92, 195] on link "[PERSON_NAME]" at bounding box center [67, 199] width 52 height 10
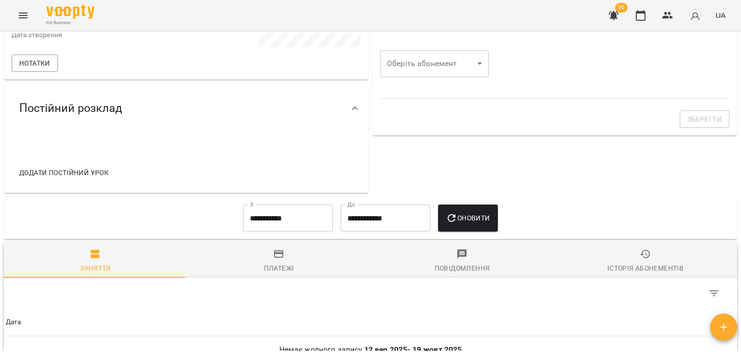
scroll to position [406, 0]
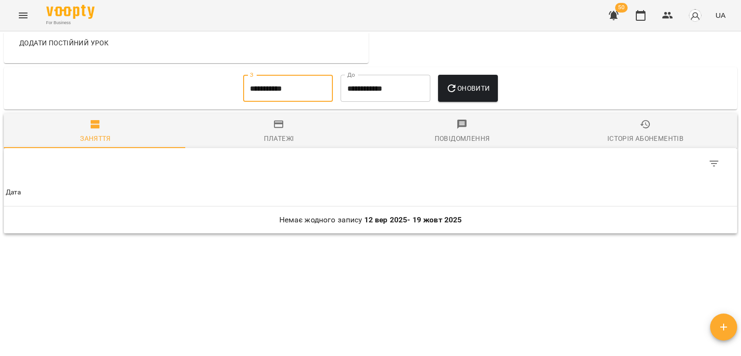
click at [266, 86] on input "**********" at bounding box center [288, 88] width 90 height 27
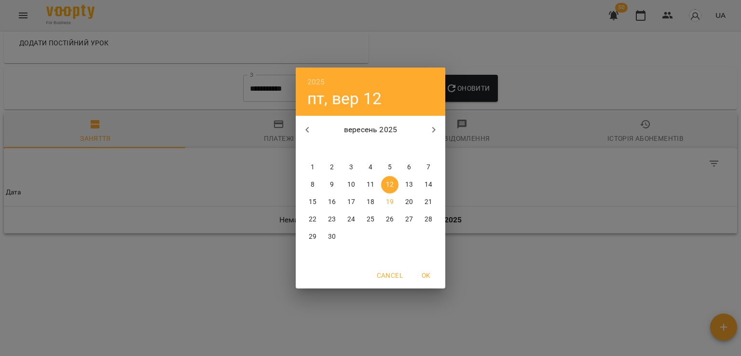
click at [313, 128] on button "button" at bounding box center [307, 129] width 23 height 23
click at [320, 81] on h6 "2025" at bounding box center [316, 82] width 18 height 14
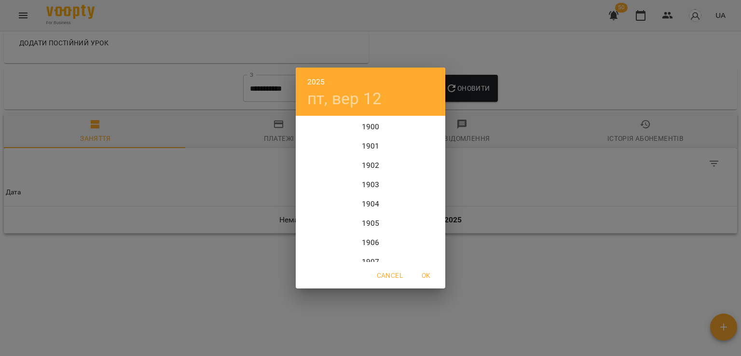
scroll to position [2354, 0]
click at [361, 122] on div "2022" at bounding box center [371, 126] width 150 height 19
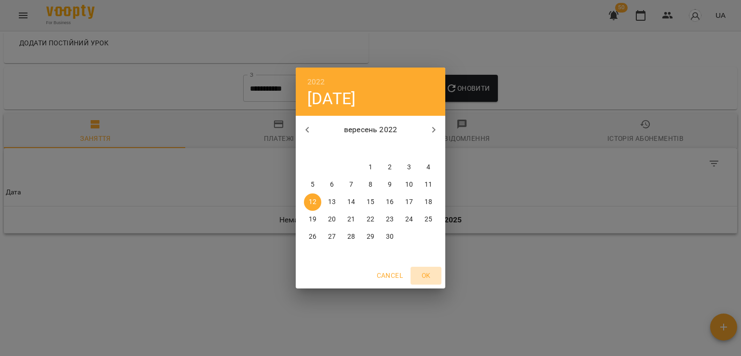
click at [433, 274] on span "OK" at bounding box center [425, 276] width 23 height 12
type input "**********"
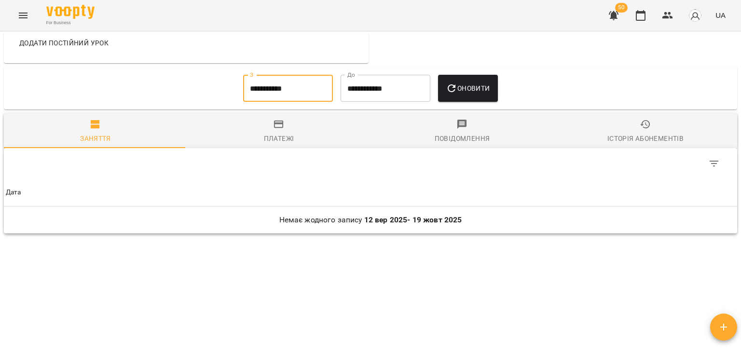
click at [469, 86] on span "Оновити" at bounding box center [468, 88] width 44 height 12
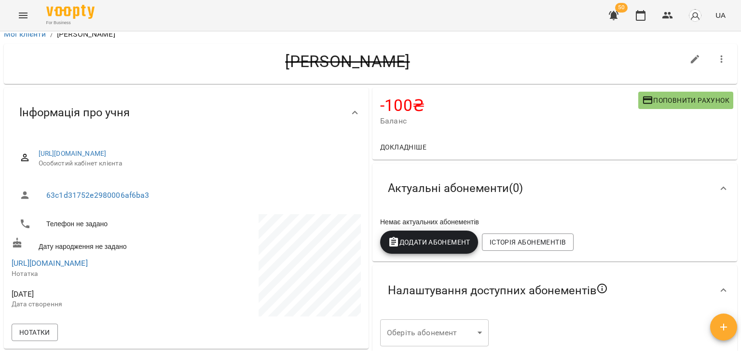
scroll to position [0, 0]
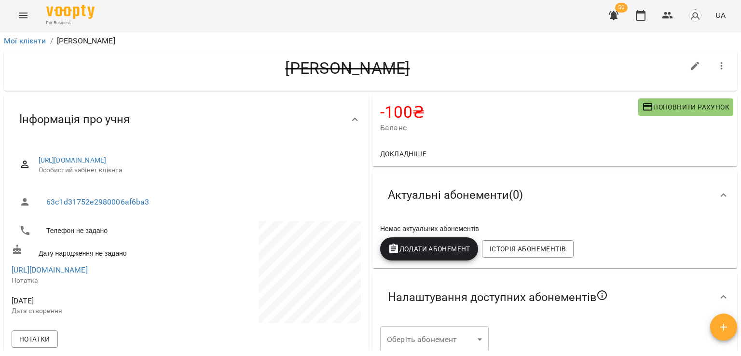
click at [28, 13] on icon "Menu" at bounding box center [23, 16] width 12 height 12
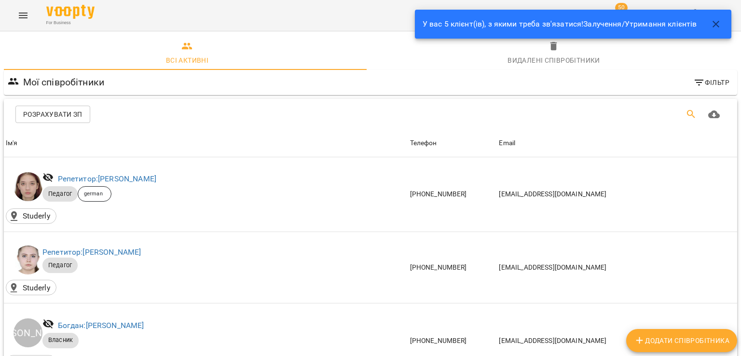
click at [687, 114] on icon "Пошук" at bounding box center [691, 114] width 8 height 8
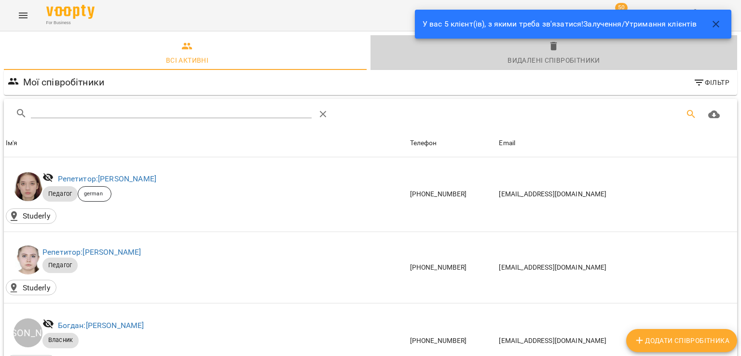
click at [586, 49] on span "Видалені cпівробітники" at bounding box center [553, 54] width 355 height 26
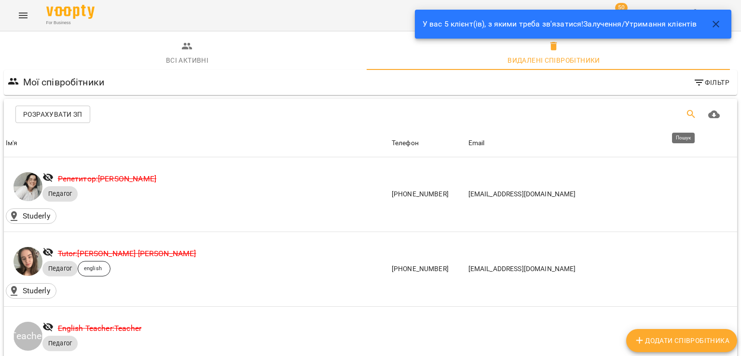
click at [685, 115] on icon "Пошук" at bounding box center [691, 115] width 12 height 12
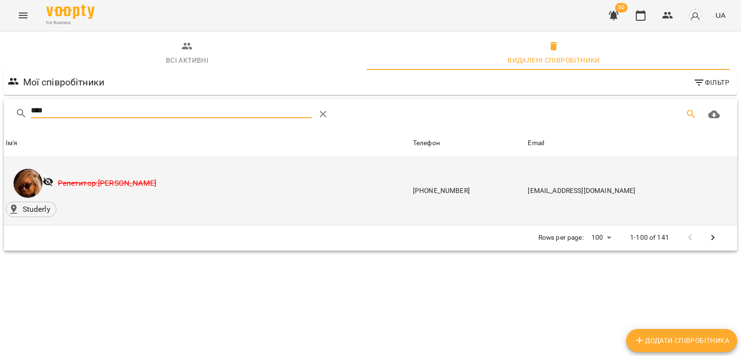
type input "****"
click at [135, 182] on link "Репетитор: [PERSON_NAME]" at bounding box center [107, 182] width 98 height 9
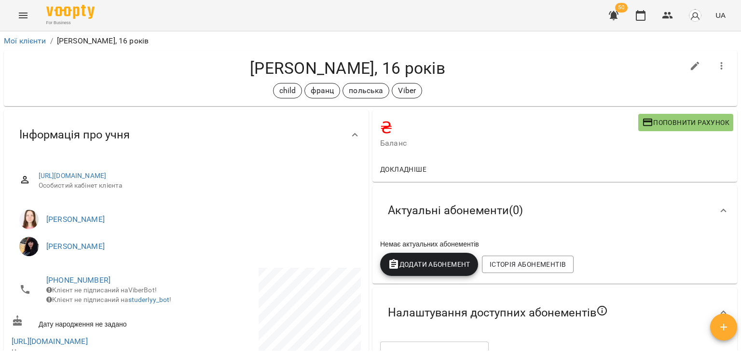
click at [689, 70] on icon "button" at bounding box center [695, 66] width 12 height 12
select select "**"
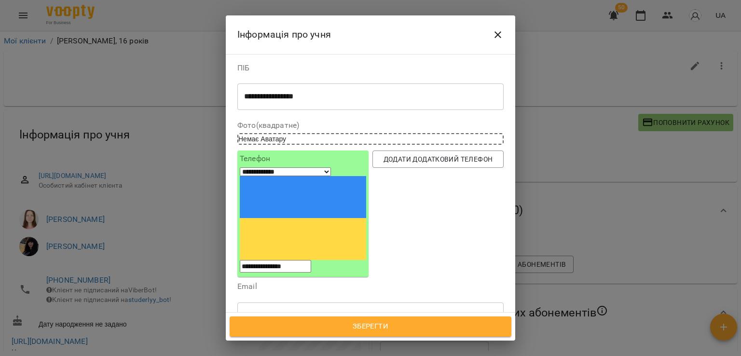
click at [272, 97] on textarea "**********" at bounding box center [366, 96] width 245 height 9
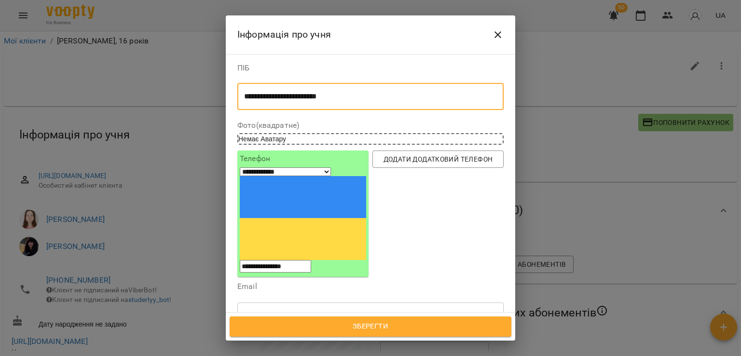
type textarea "**********"
click at [398, 326] on span "Зберегти" at bounding box center [370, 326] width 260 height 13
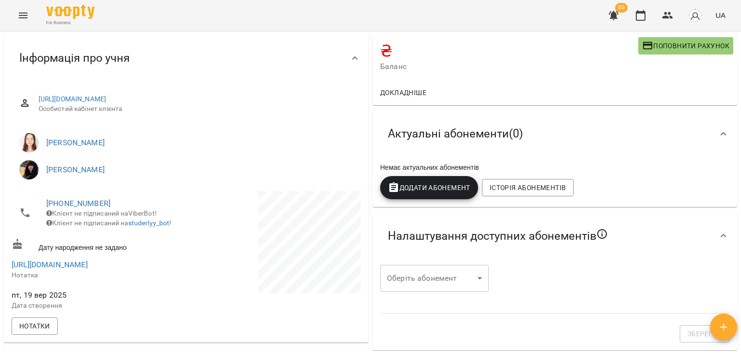
scroll to position [26, 0]
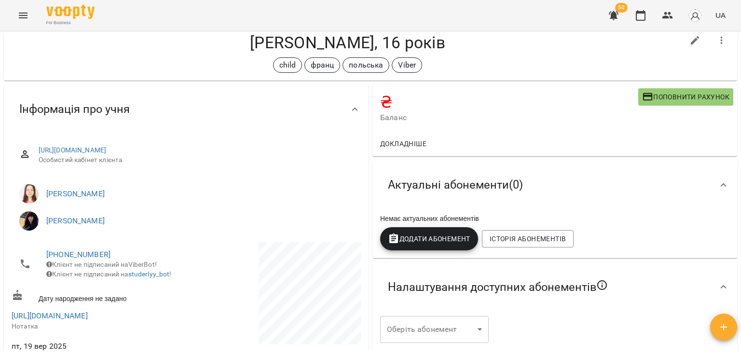
click at [689, 45] on icon "button" at bounding box center [695, 41] width 12 height 12
select select "**"
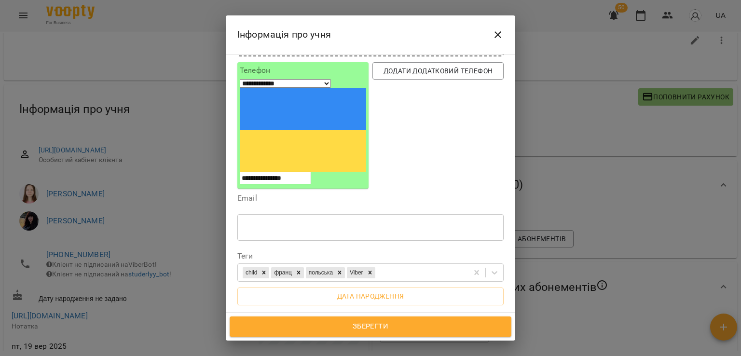
scroll to position [96, 0]
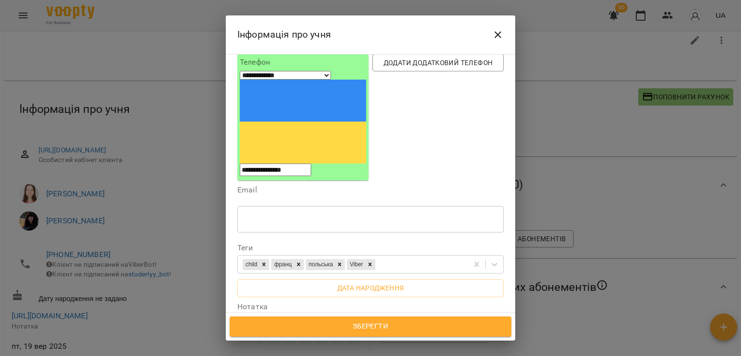
click at [244, 331] on textarea "**********" at bounding box center [366, 335] width 245 height 9
click at [420, 322] on div "**********" at bounding box center [370, 335] width 266 height 27
click at [426, 331] on textarea "**********" at bounding box center [366, 335] width 245 height 9
paste textarea "**********"
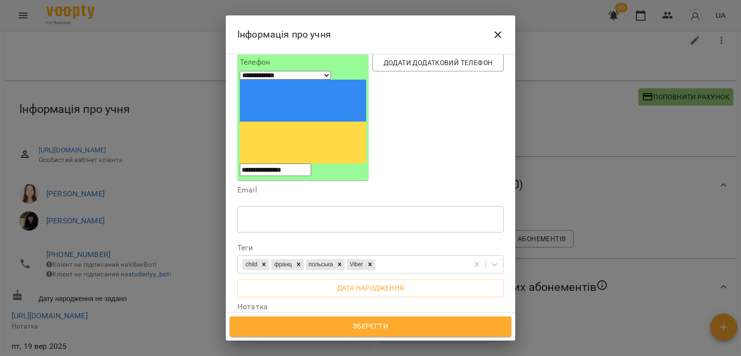
type textarea "**********"
click at [344, 332] on span "Зберегти" at bounding box center [370, 326] width 260 height 13
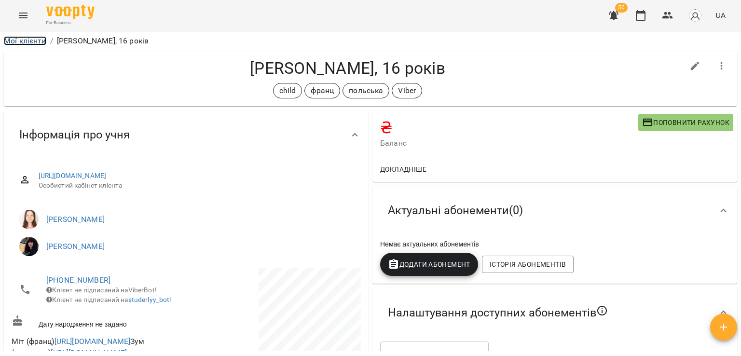
click at [27, 40] on link "Мої клієнти" at bounding box center [25, 40] width 42 height 9
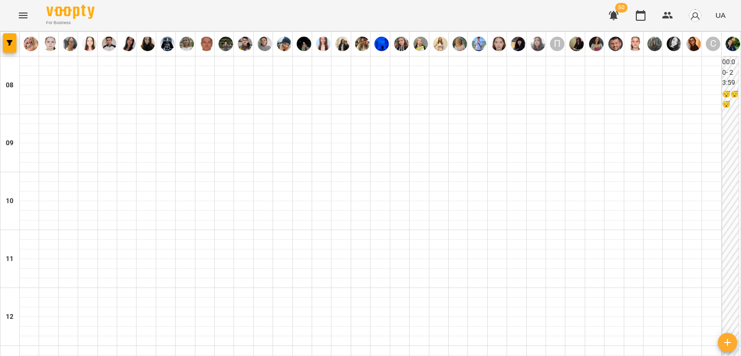
scroll to position [531, 0]
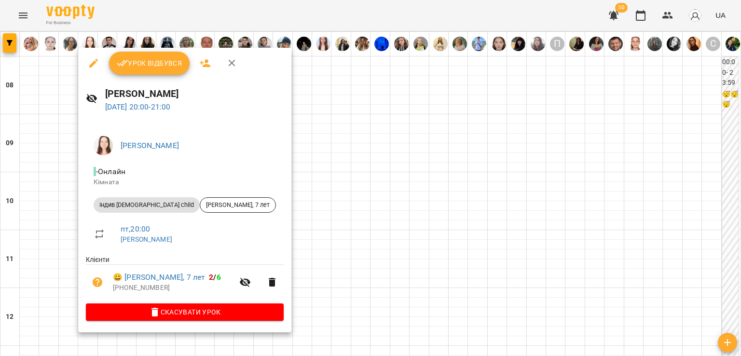
drag, startPoint x: 60, startPoint y: 230, endPoint x: 232, endPoint y: 230, distance: 172.2
click at [59, 230] on div at bounding box center [370, 178] width 741 height 356
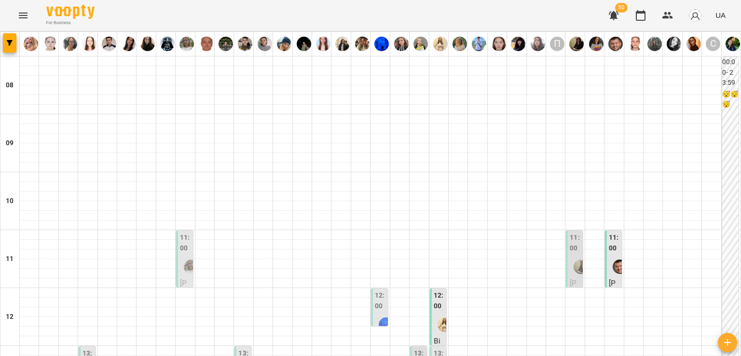
scroll to position [386, 0]
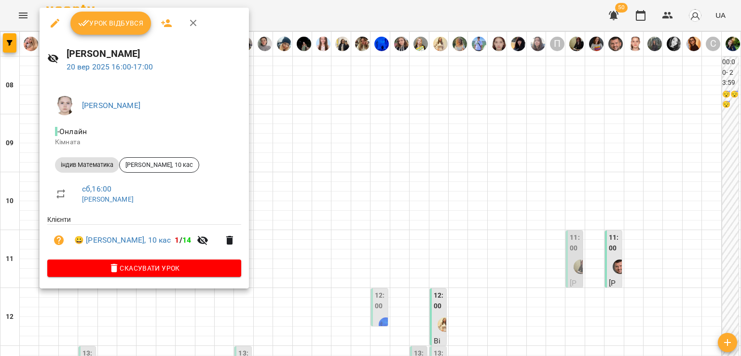
click at [31, 173] on div at bounding box center [370, 178] width 741 height 356
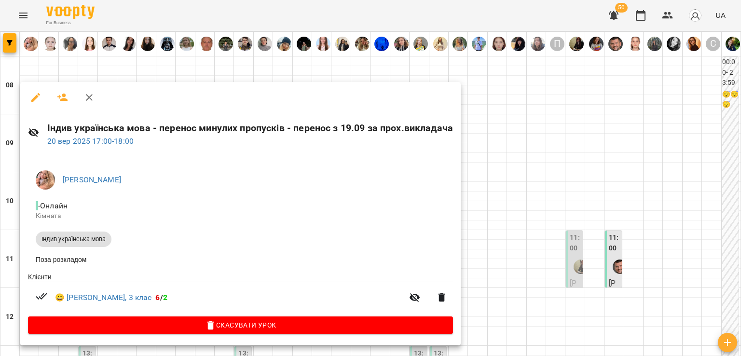
drag, startPoint x: 524, startPoint y: 110, endPoint x: 542, endPoint y: 118, distance: 19.4
click at [525, 110] on div at bounding box center [370, 178] width 741 height 356
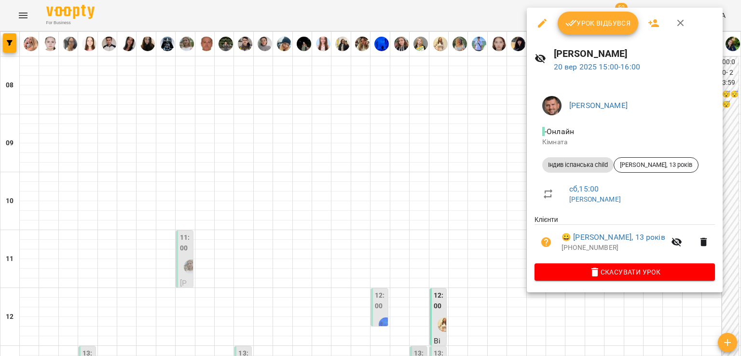
drag, startPoint x: 503, startPoint y: 139, endPoint x: 508, endPoint y: 147, distance: 9.4
click at [503, 139] on div at bounding box center [370, 178] width 741 height 356
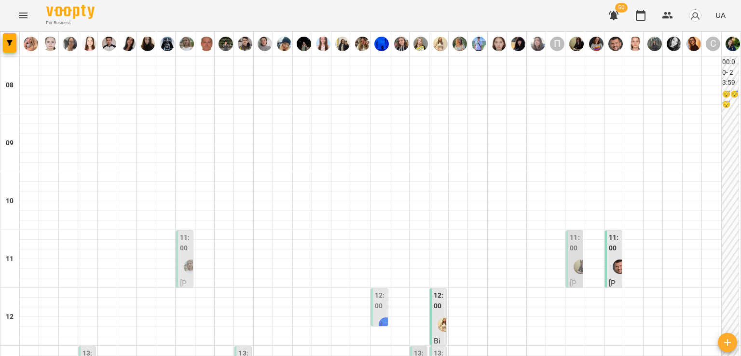
scroll to position [145, 0]
click at [613, 259] on img "Маленченко Юрій Сергійович" at bounding box center [620, 266] width 14 height 14
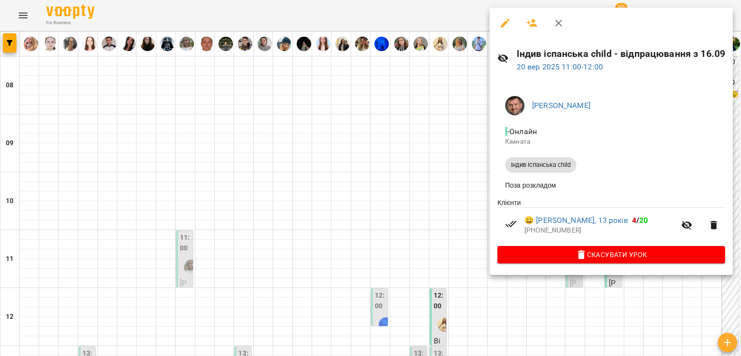
click at [453, 149] on div at bounding box center [370, 178] width 741 height 356
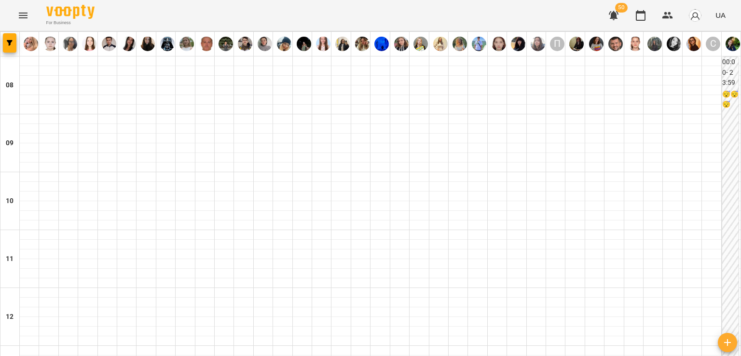
scroll to position [579, 0]
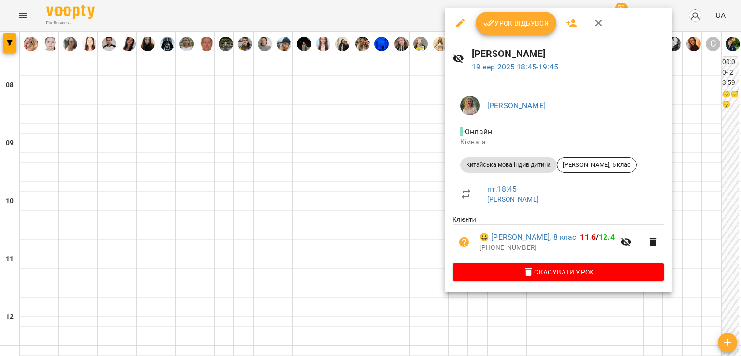
click at [398, 150] on div at bounding box center [370, 178] width 741 height 356
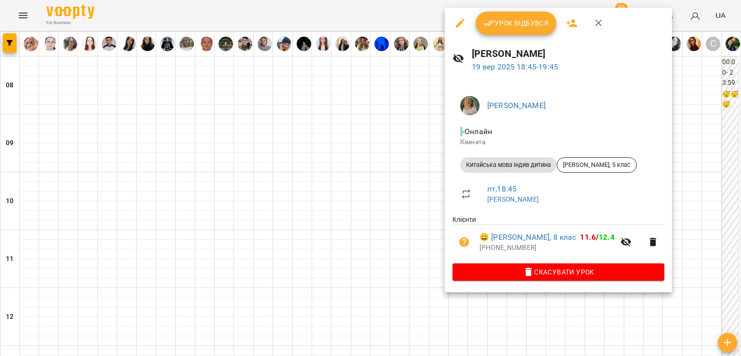
click at [171, 147] on div at bounding box center [370, 178] width 741 height 356
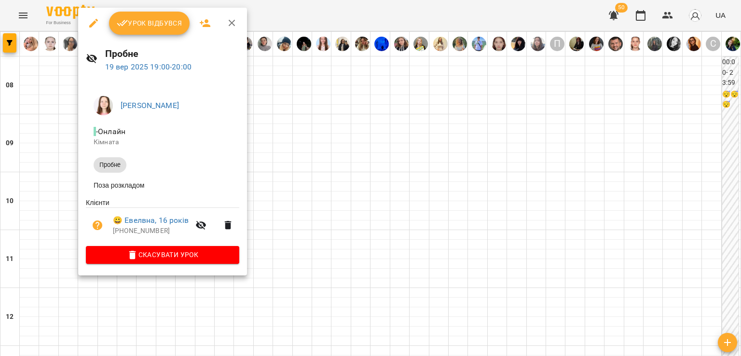
click at [303, 172] on div at bounding box center [370, 178] width 741 height 356
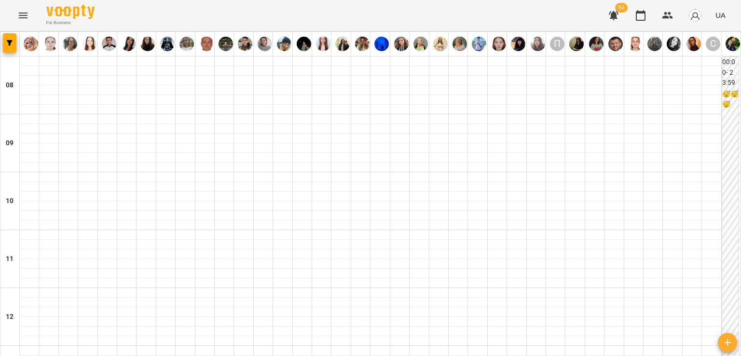
scroll to position [642, 0]
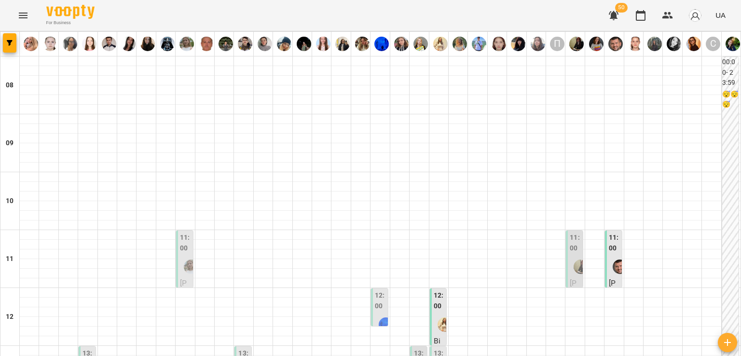
scroll to position [289, 0]
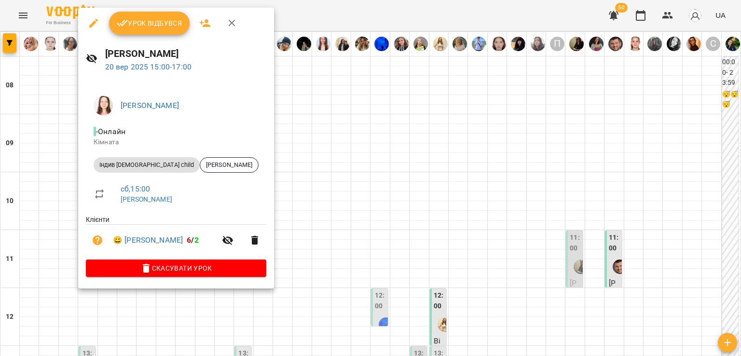
click at [66, 211] on div at bounding box center [370, 178] width 741 height 356
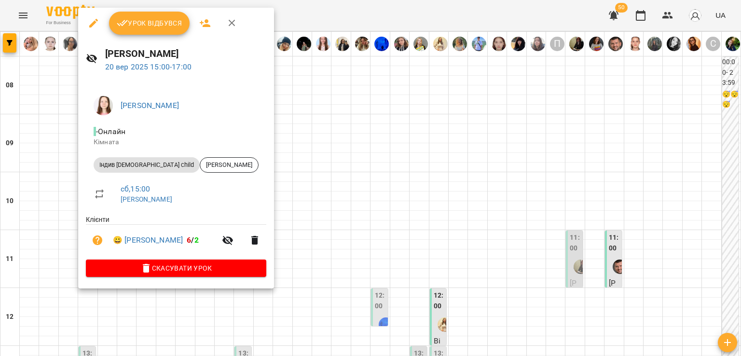
drag, startPoint x: 326, startPoint y: 244, endPoint x: 328, endPoint y: 281, distance: 37.2
click at [326, 244] on div at bounding box center [370, 178] width 741 height 356
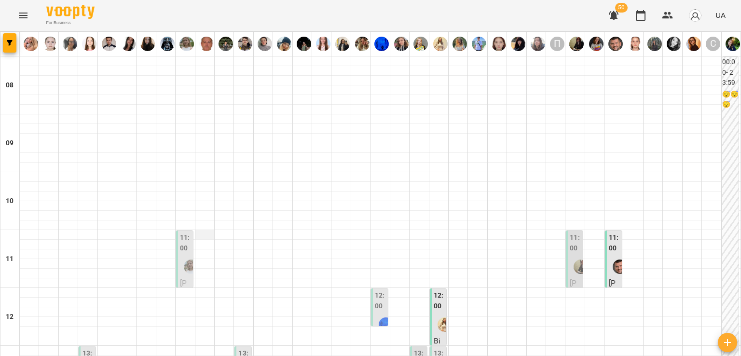
scroll to position [48, 0]
